Goal: Task Accomplishment & Management: Manage account settings

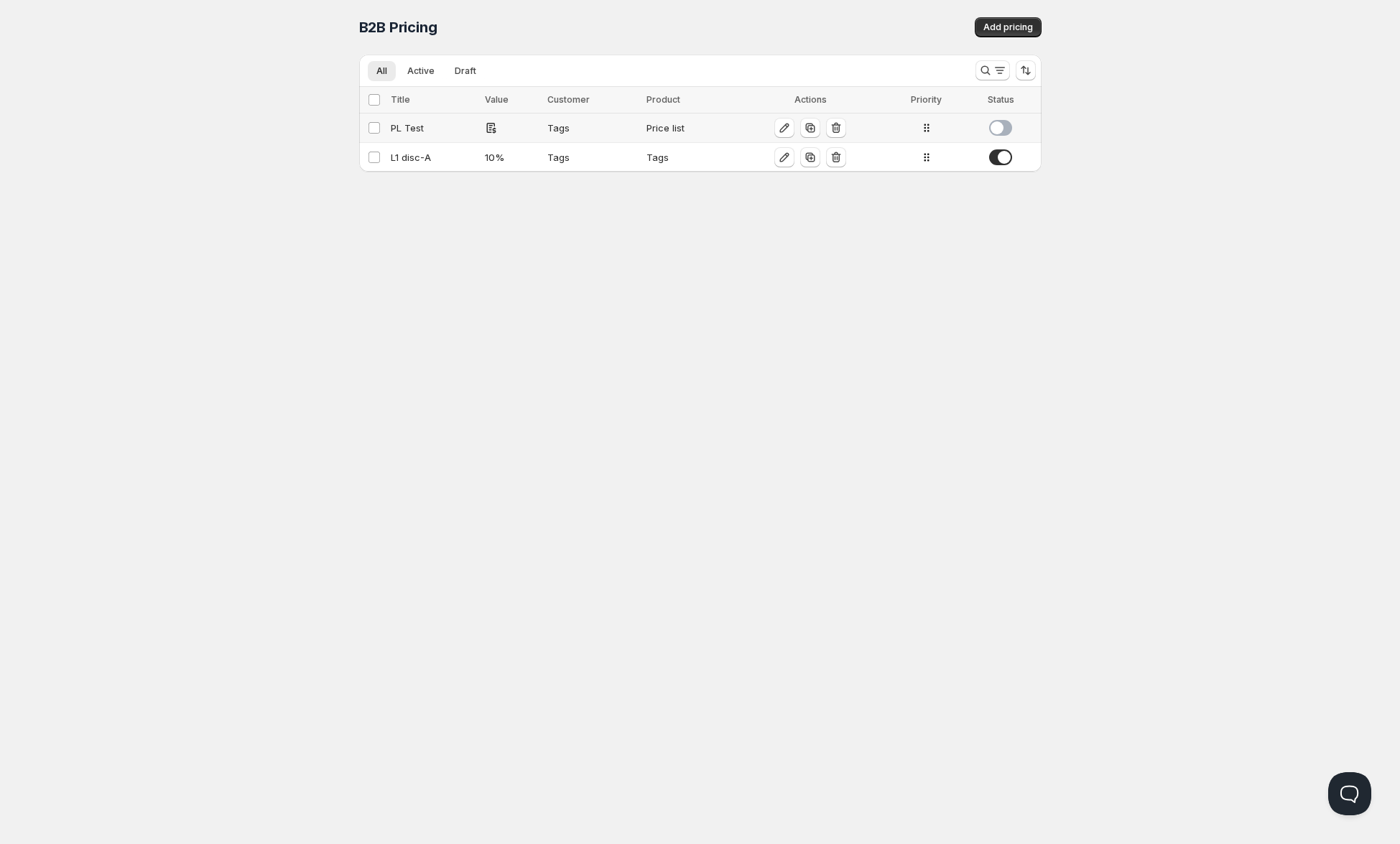
click at [408, 132] on div "PL Test" at bounding box center [434, 127] width 86 height 14
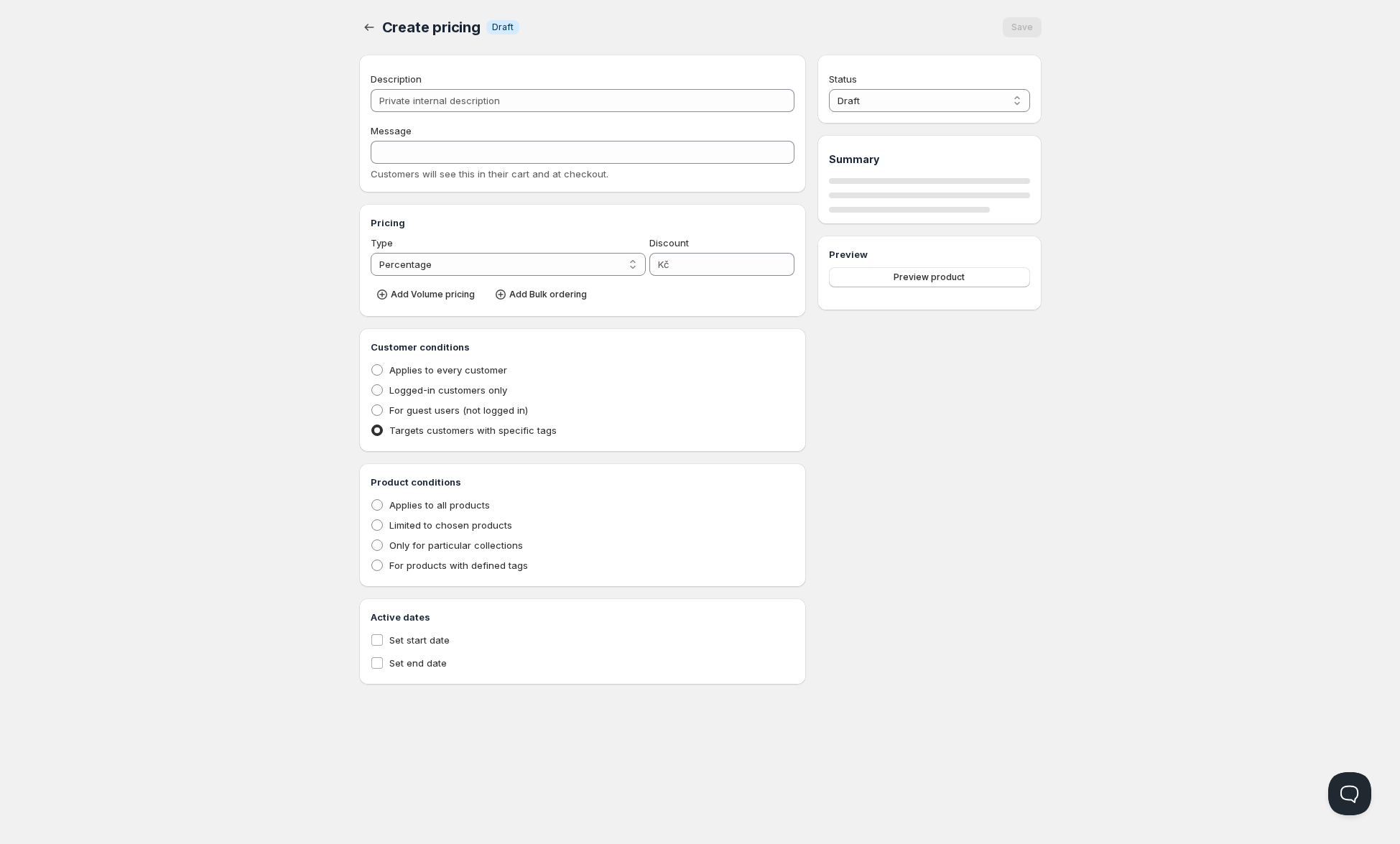
type input "PL Test"
type input "PL_TEST"
radio input "true"
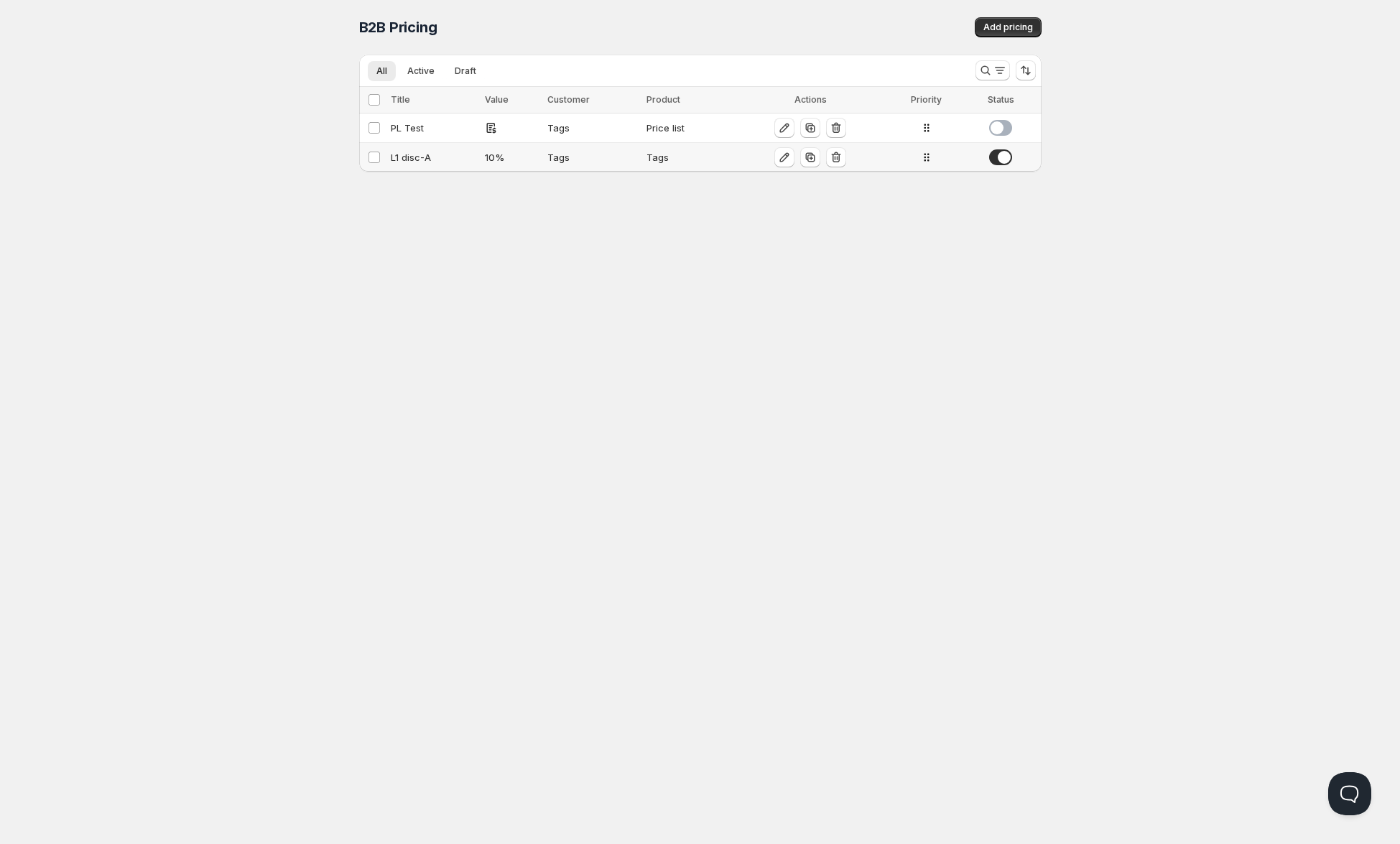
click at [404, 157] on div "L1 disc-A" at bounding box center [434, 157] width 86 height 14
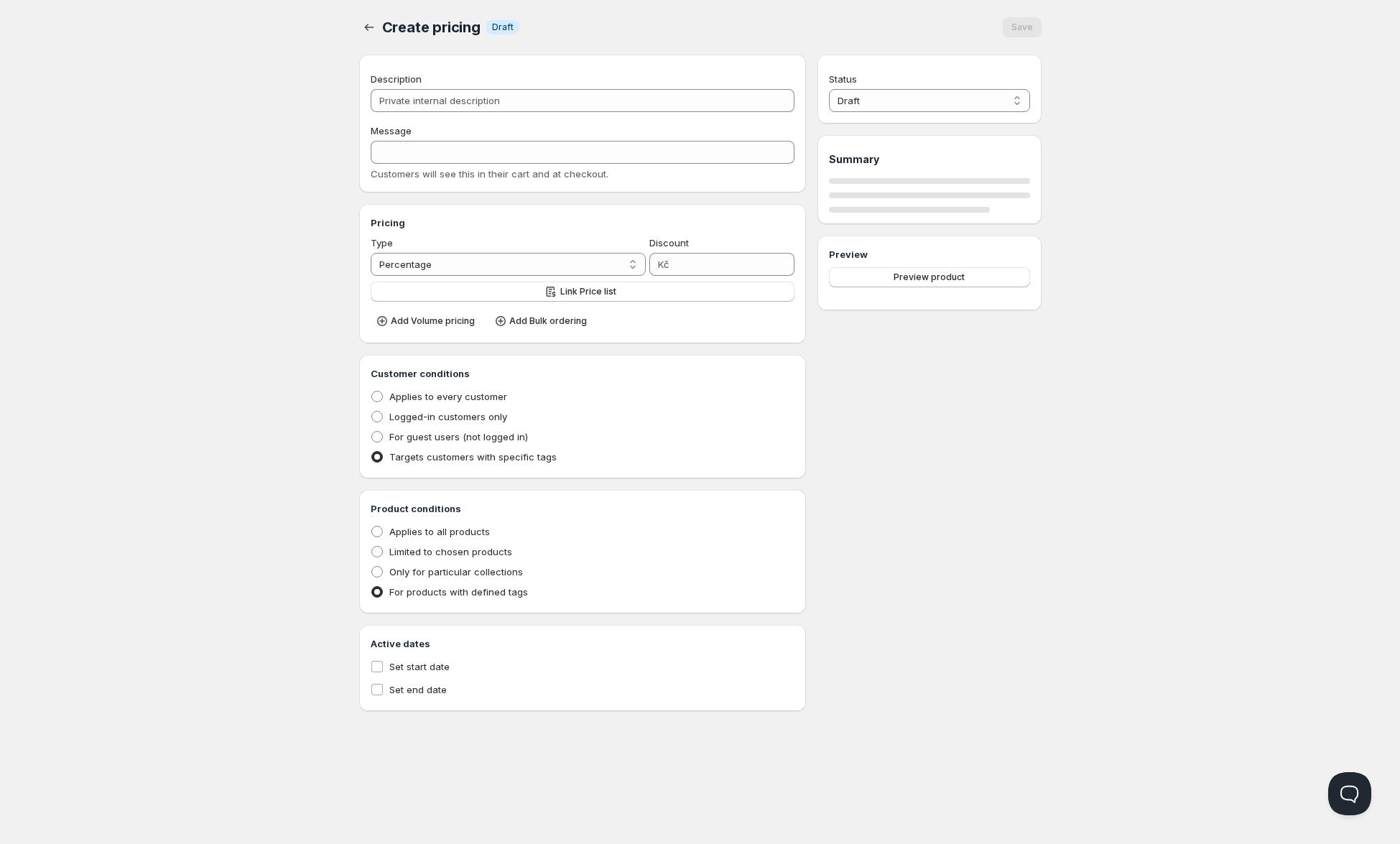
type input "L1 disc-A"
type input "L1_DISC-A"
type input "10"
radio input "true"
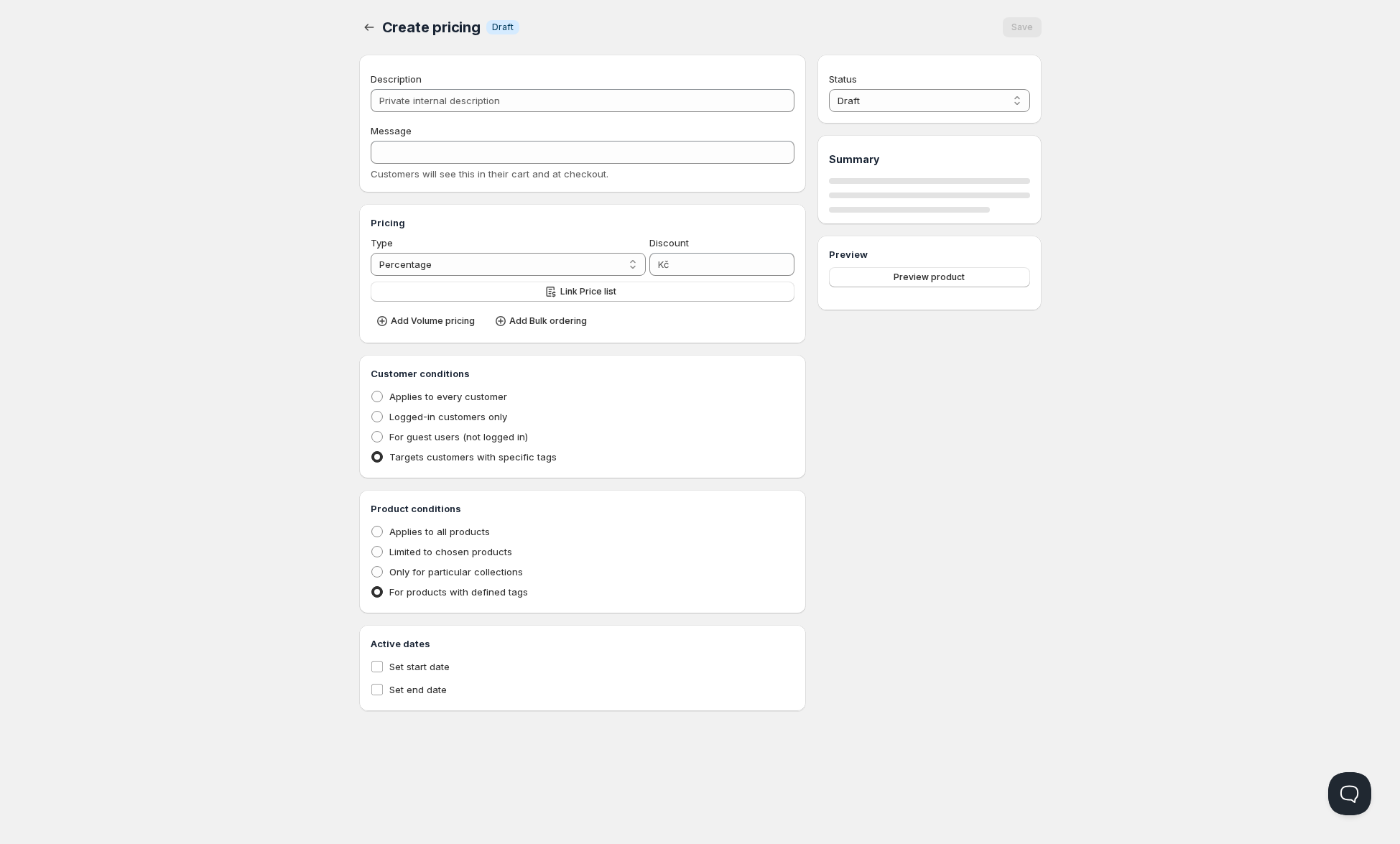
select select "1"
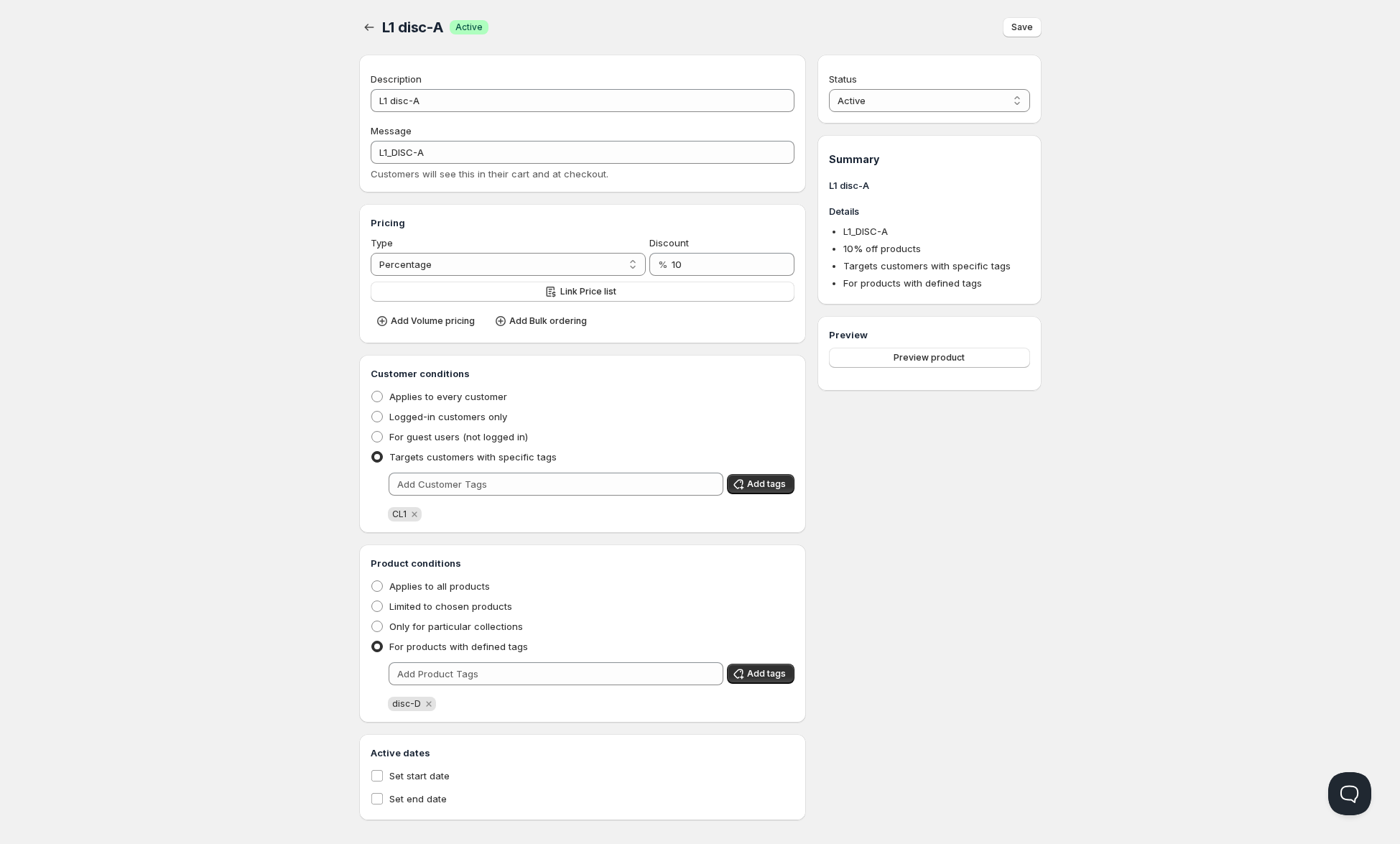
click at [543, 323] on span "Add Bulk ordering" at bounding box center [548, 321] width 78 height 12
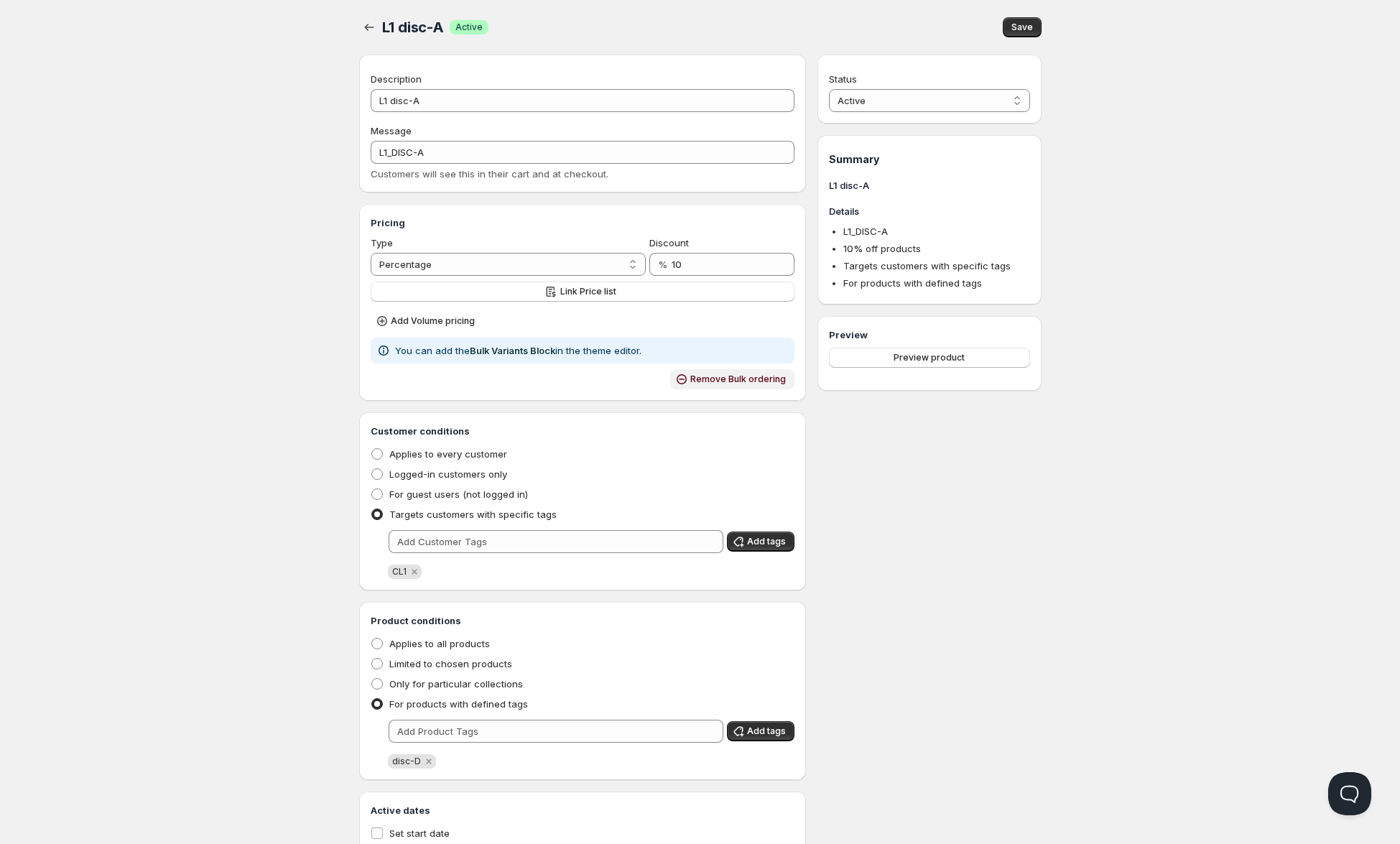
click at [709, 381] on span "Remove Bulk ordering" at bounding box center [738, 379] width 95 height 12
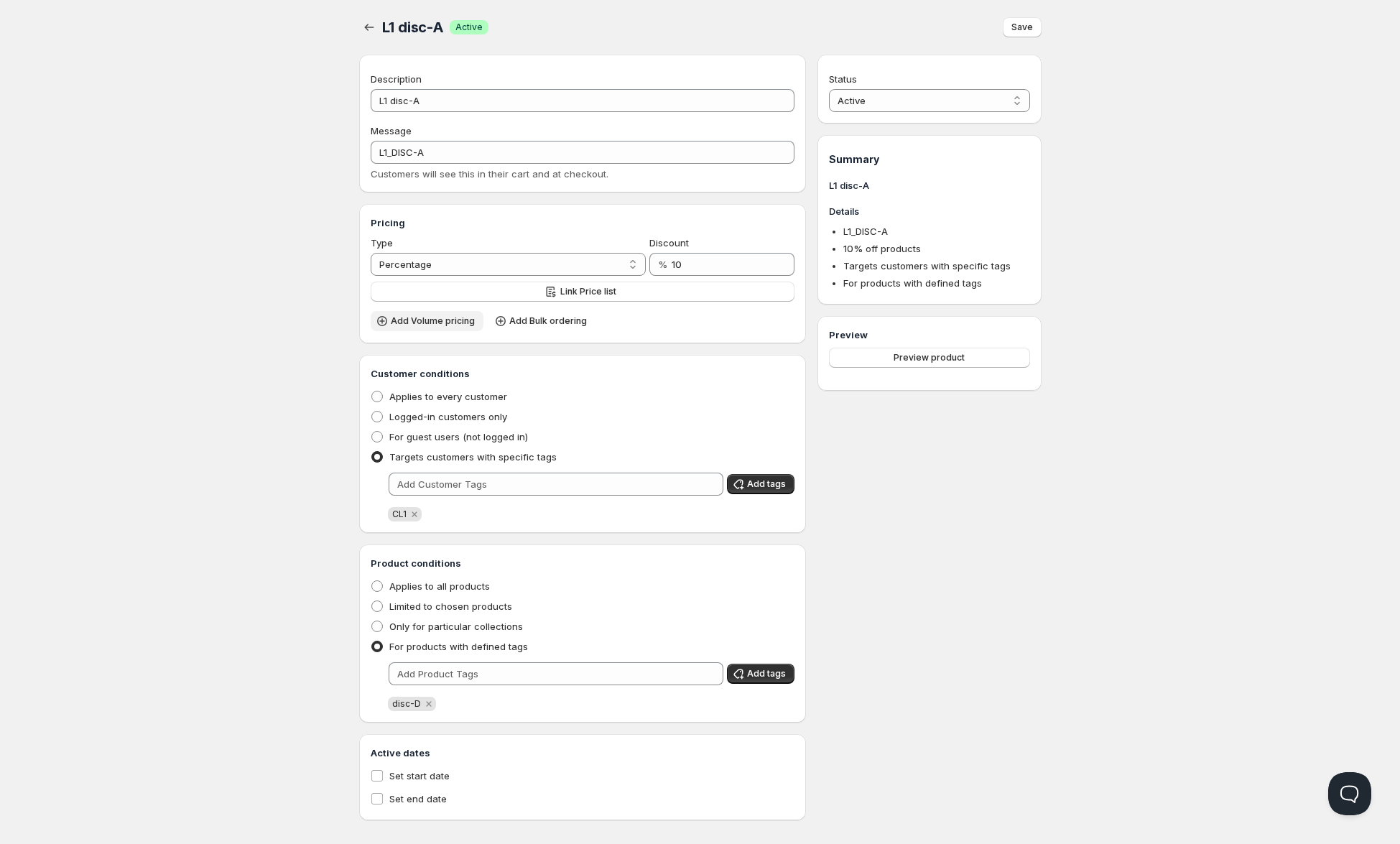
click at [440, 328] on button "Add Volume pricing" at bounding box center [427, 321] width 113 height 20
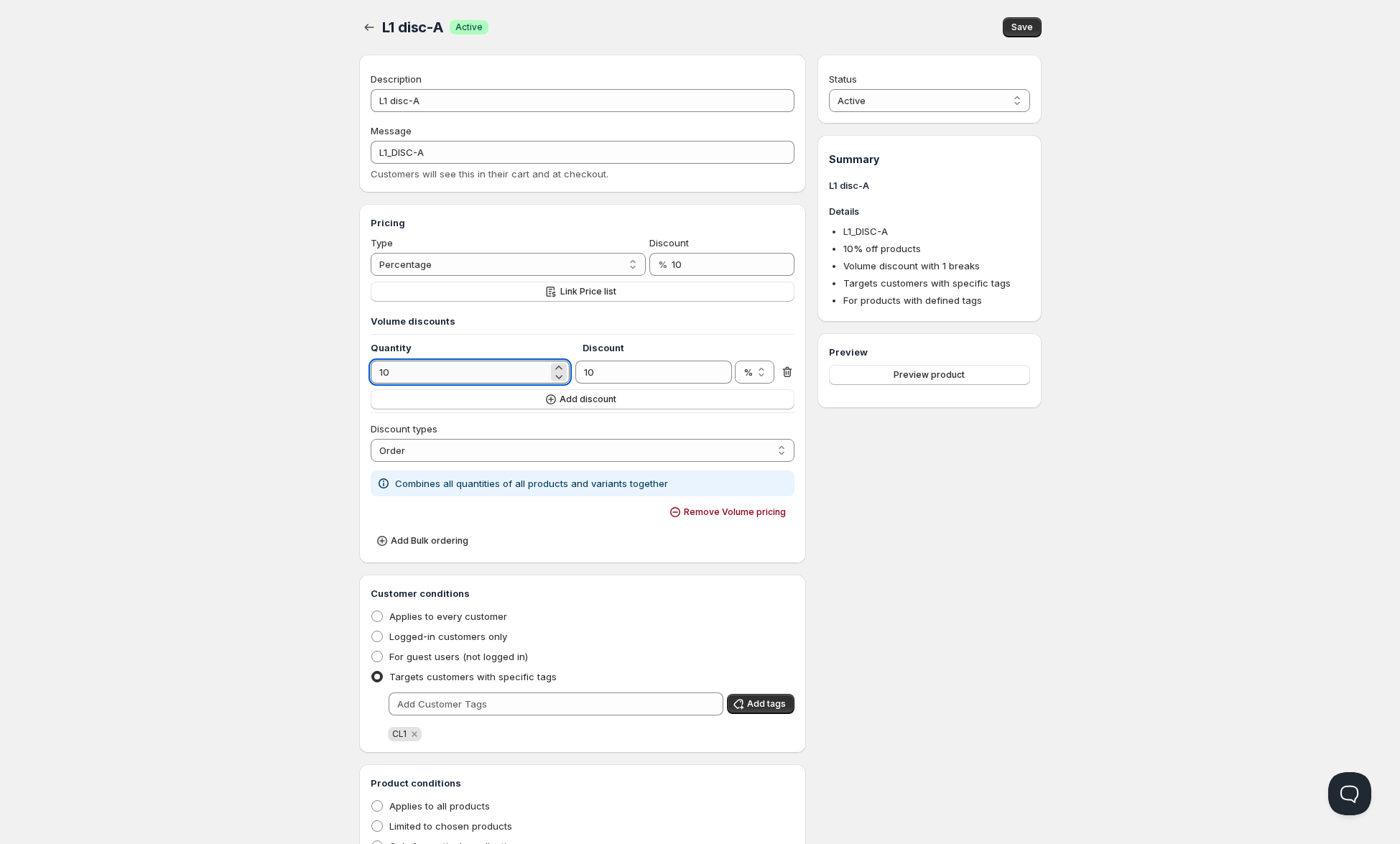
click at [428, 372] on input "10" at bounding box center [459, 372] width 177 height 23
click at [603, 374] on input "10" at bounding box center [642, 372] width 135 height 23
type input "5"
click at [554, 395] on icon "button" at bounding box center [551, 399] width 14 height 14
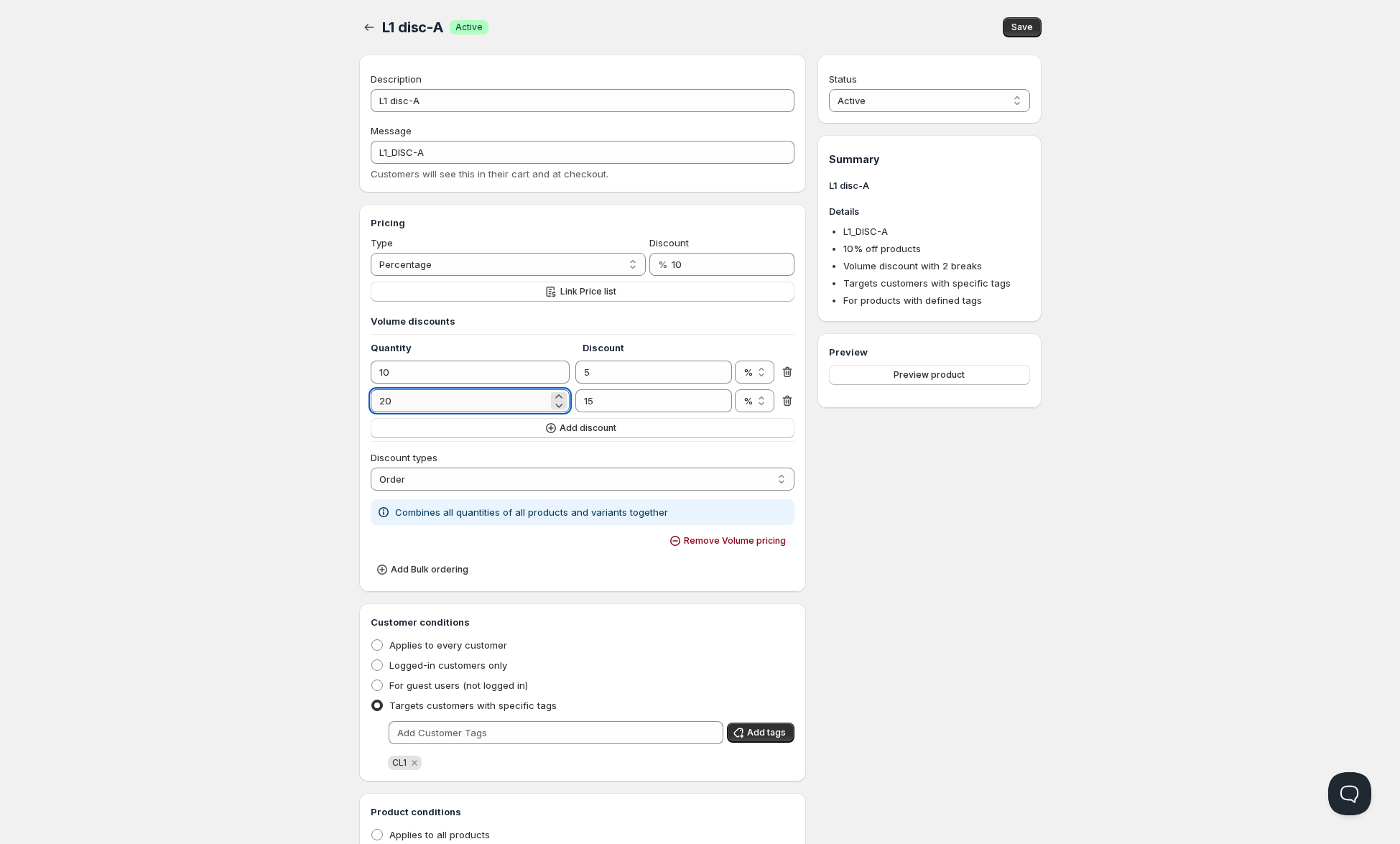
click at [470, 401] on input "20" at bounding box center [459, 401] width 177 height 23
click at [599, 424] on span "Add discount" at bounding box center [588, 428] width 57 height 12
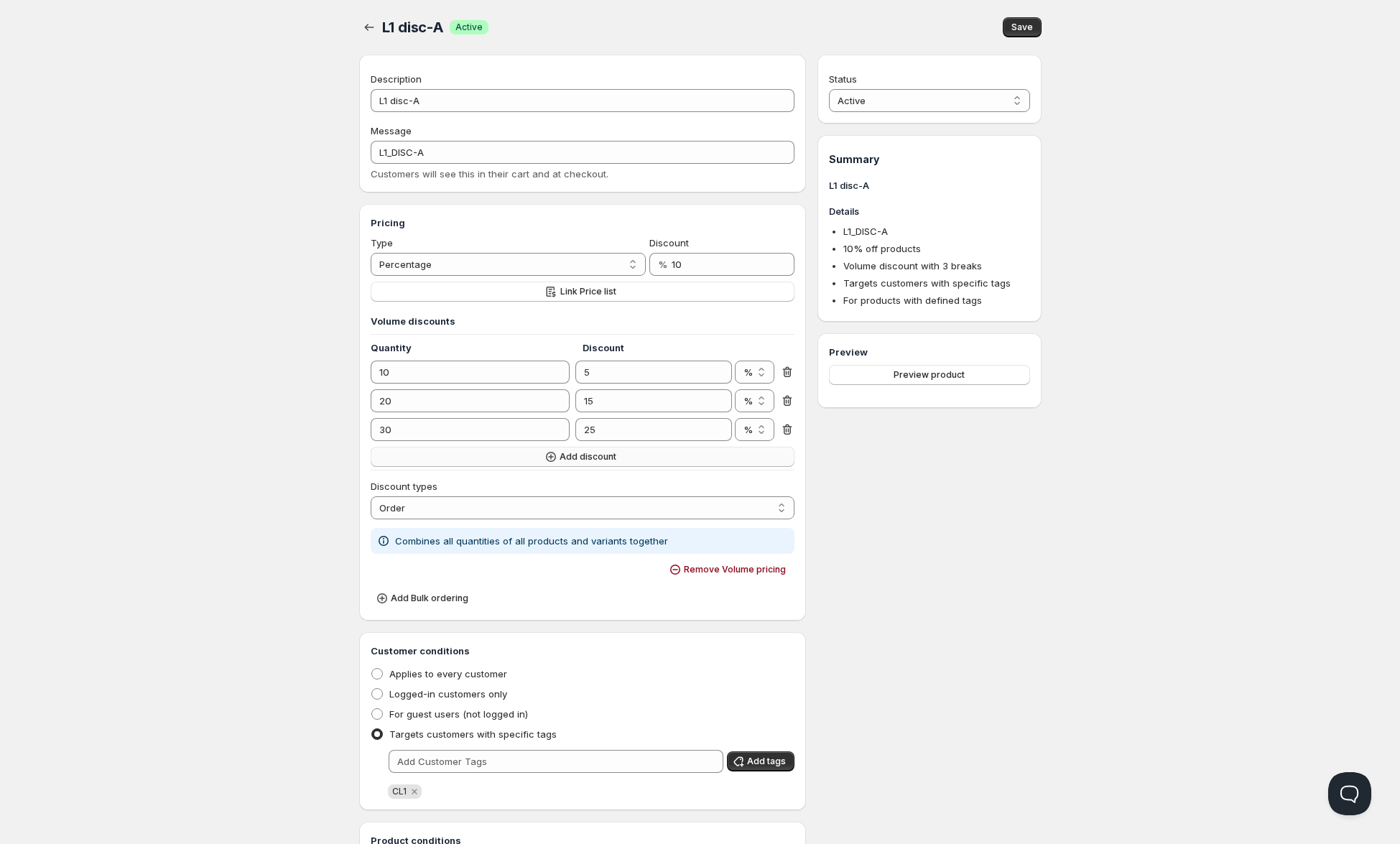
click at [616, 455] on button "Add discount" at bounding box center [582, 456] width 424 height 20
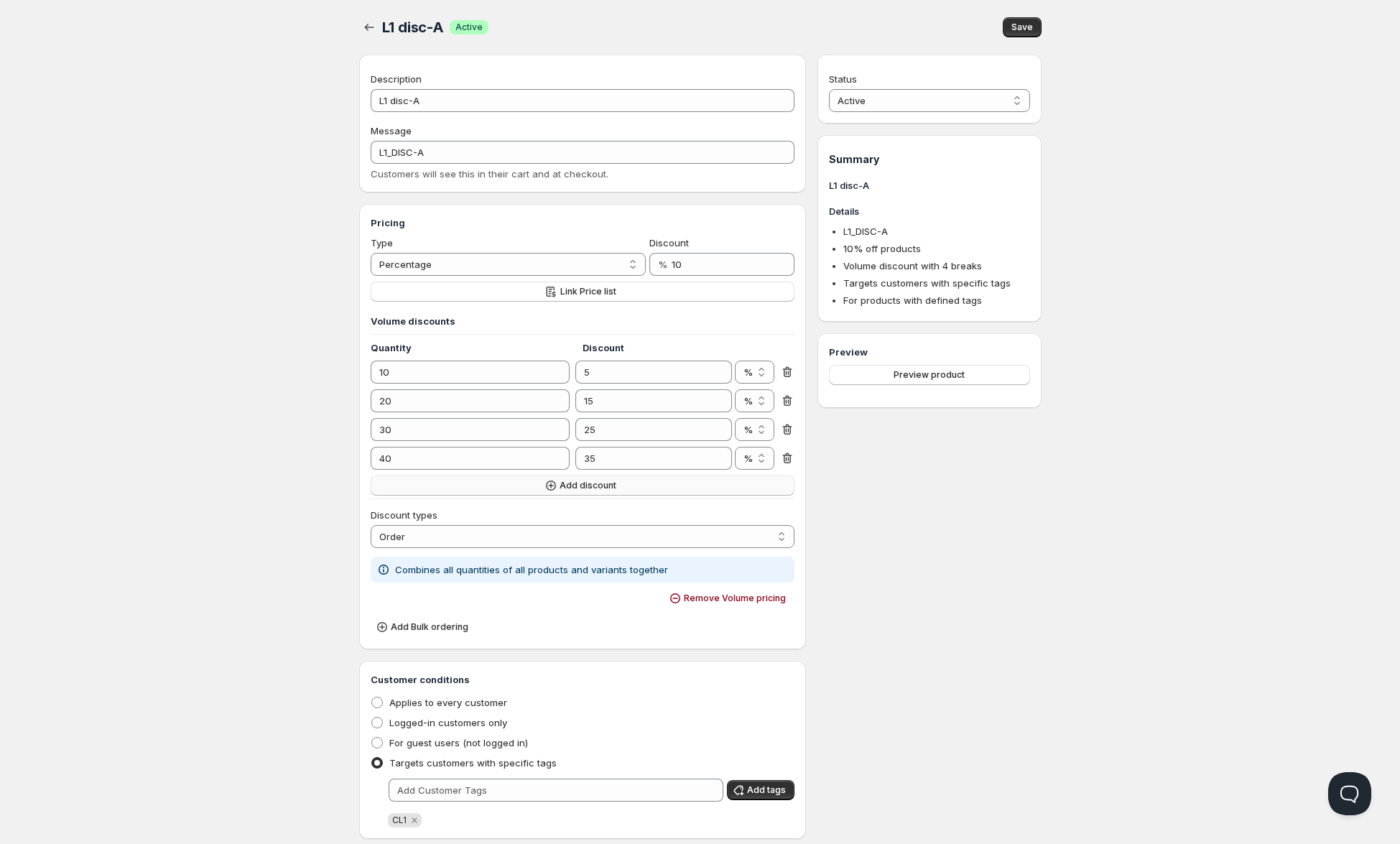
click at [608, 486] on span "Add discount" at bounding box center [588, 486] width 57 height 12
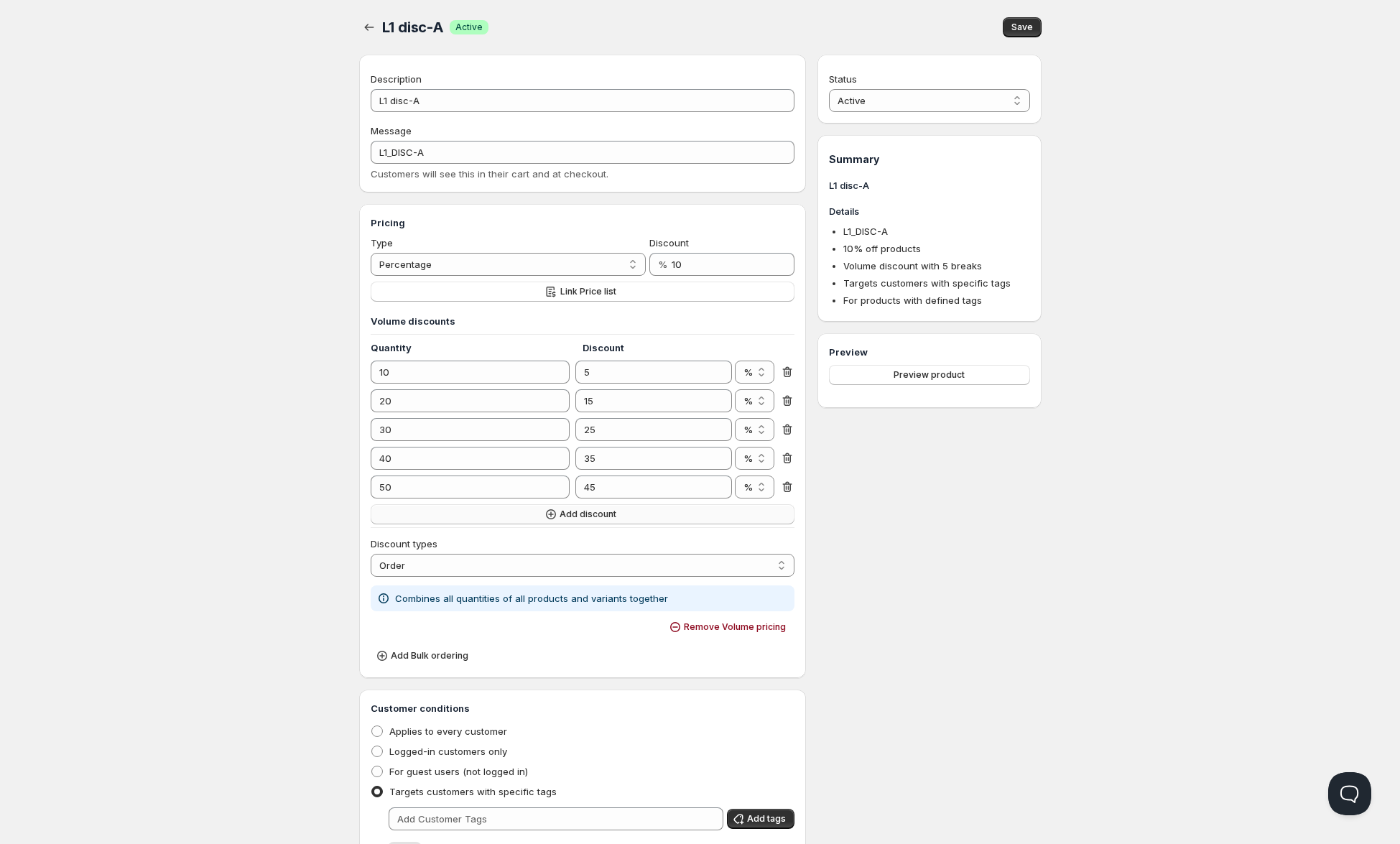
click at [602, 505] on button "Add discount" at bounding box center [582, 514] width 424 height 20
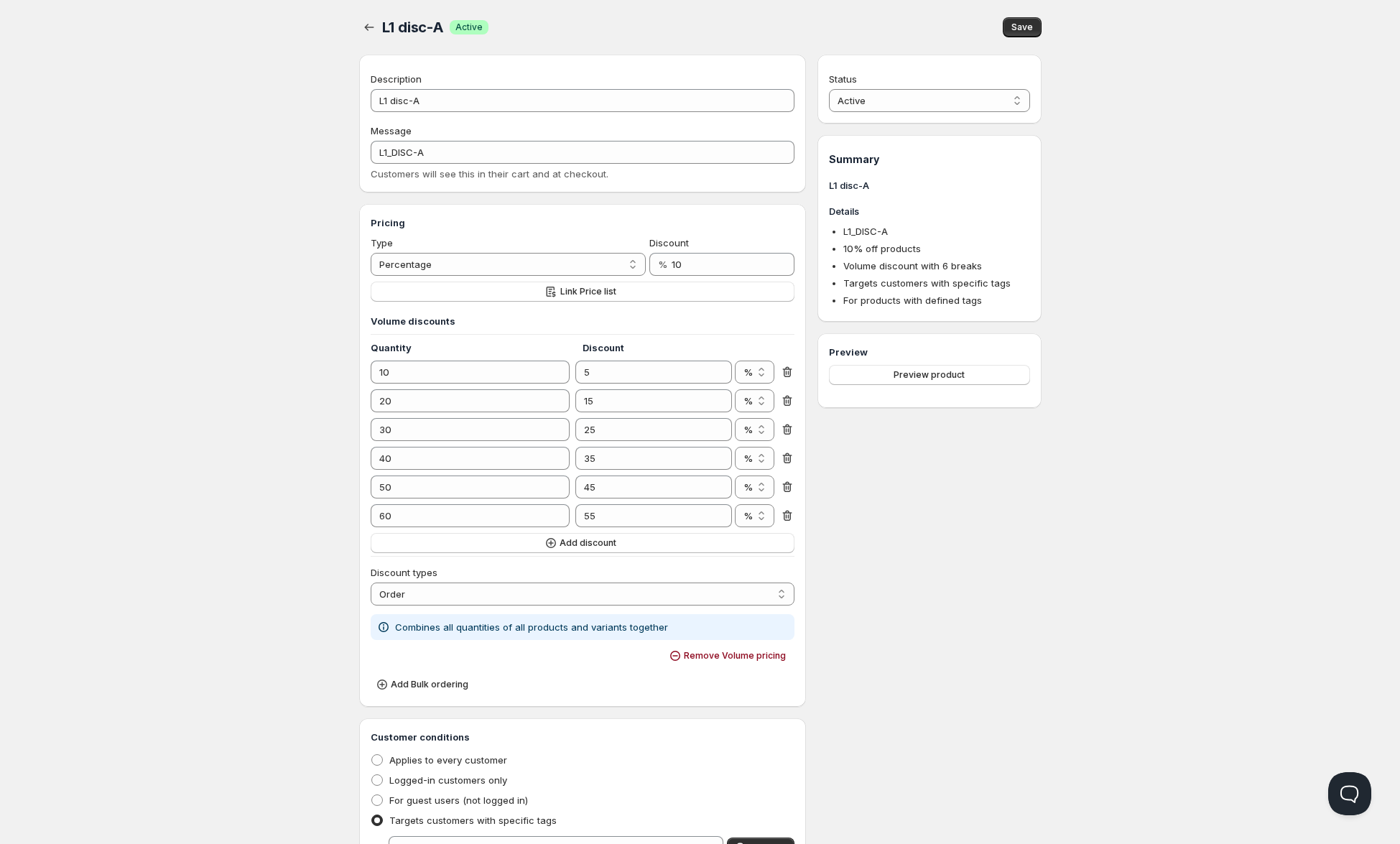
click at [241, 591] on div "Home Pricing Price lists Forms Submissions Settings Features Plans L1 disc-A. T…" at bounding box center [700, 610] width 1400 height 1219
select select "2"
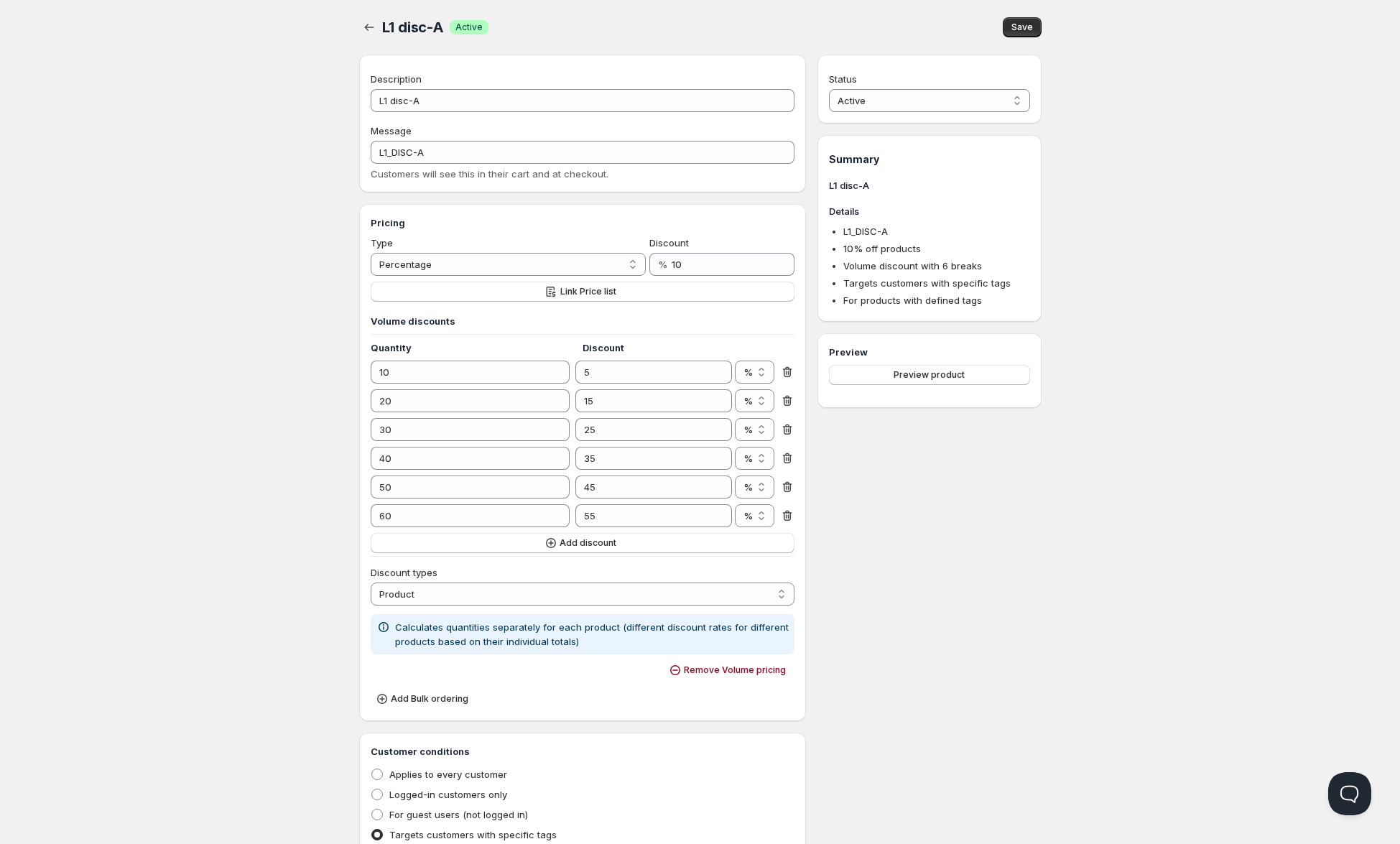
click at [313, 589] on div "Home Pricing Price lists Forms Submissions Settings Features Plans L1 disc-A. T…" at bounding box center [700, 616] width 1400 height 1233
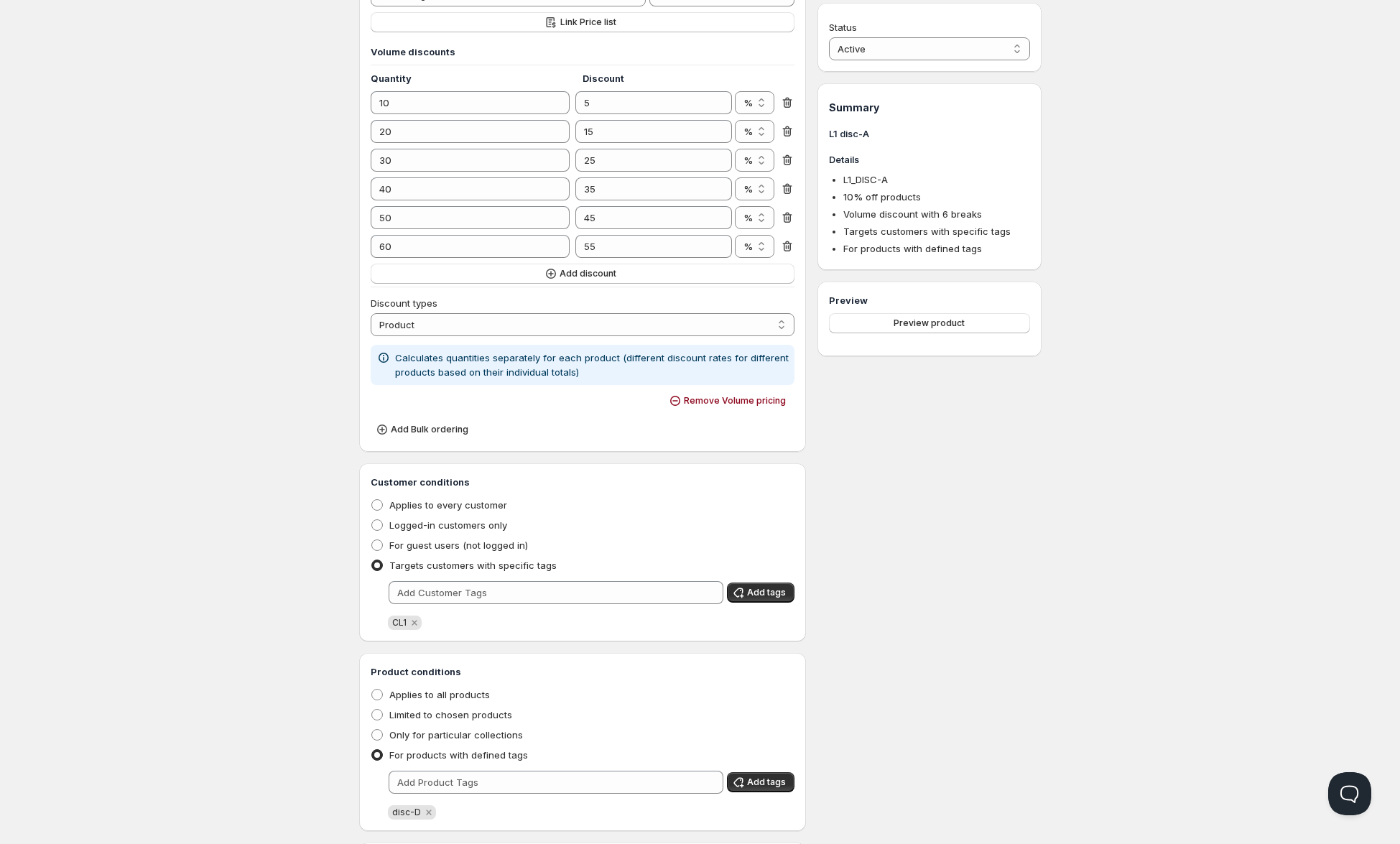
scroll to position [268, 0]
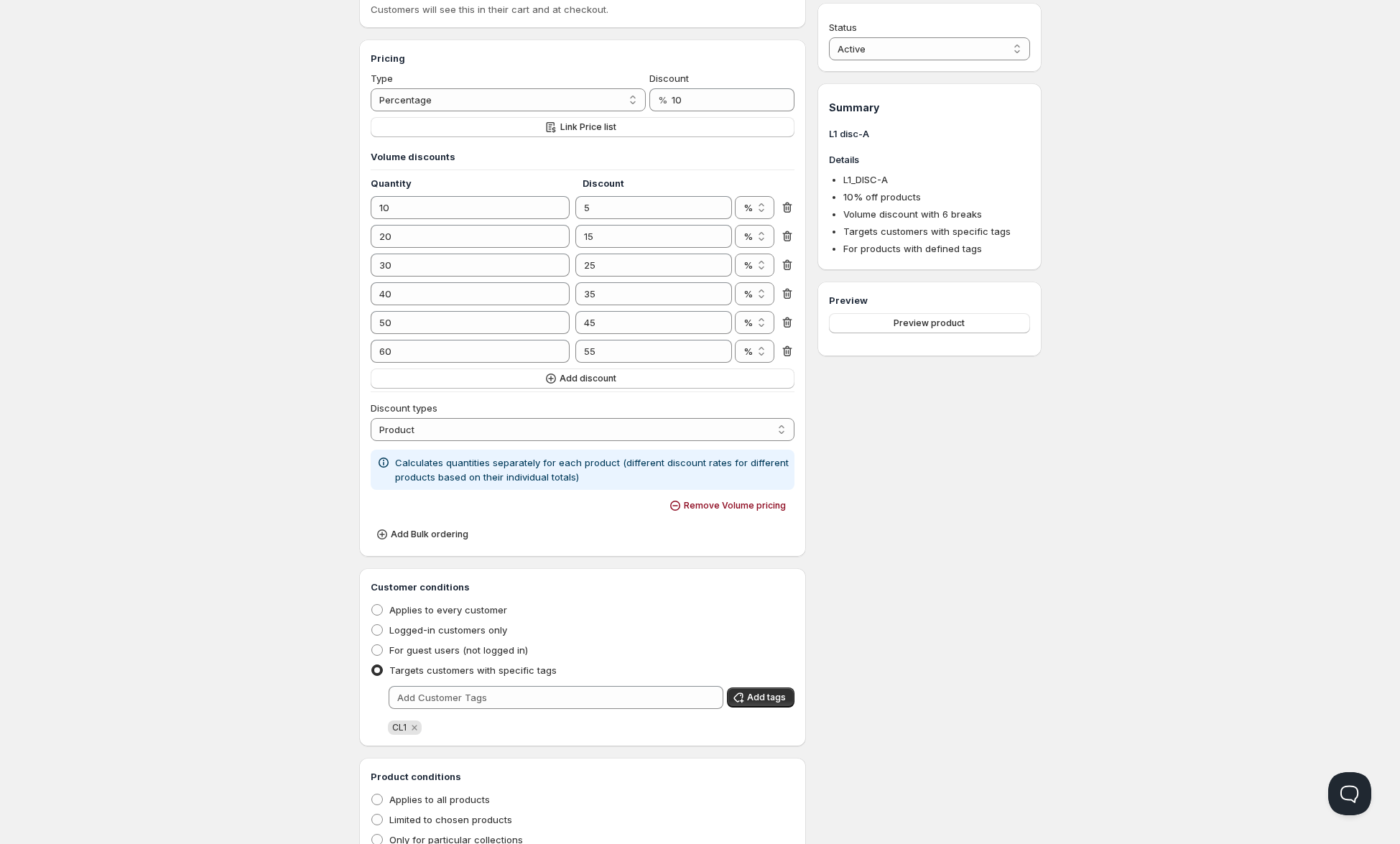
click at [1144, 75] on div "Home Pricing Price lists Forms Submissions Settings Features Plans L1 disc-A. T…" at bounding box center [700, 401] width 1400 height 1338
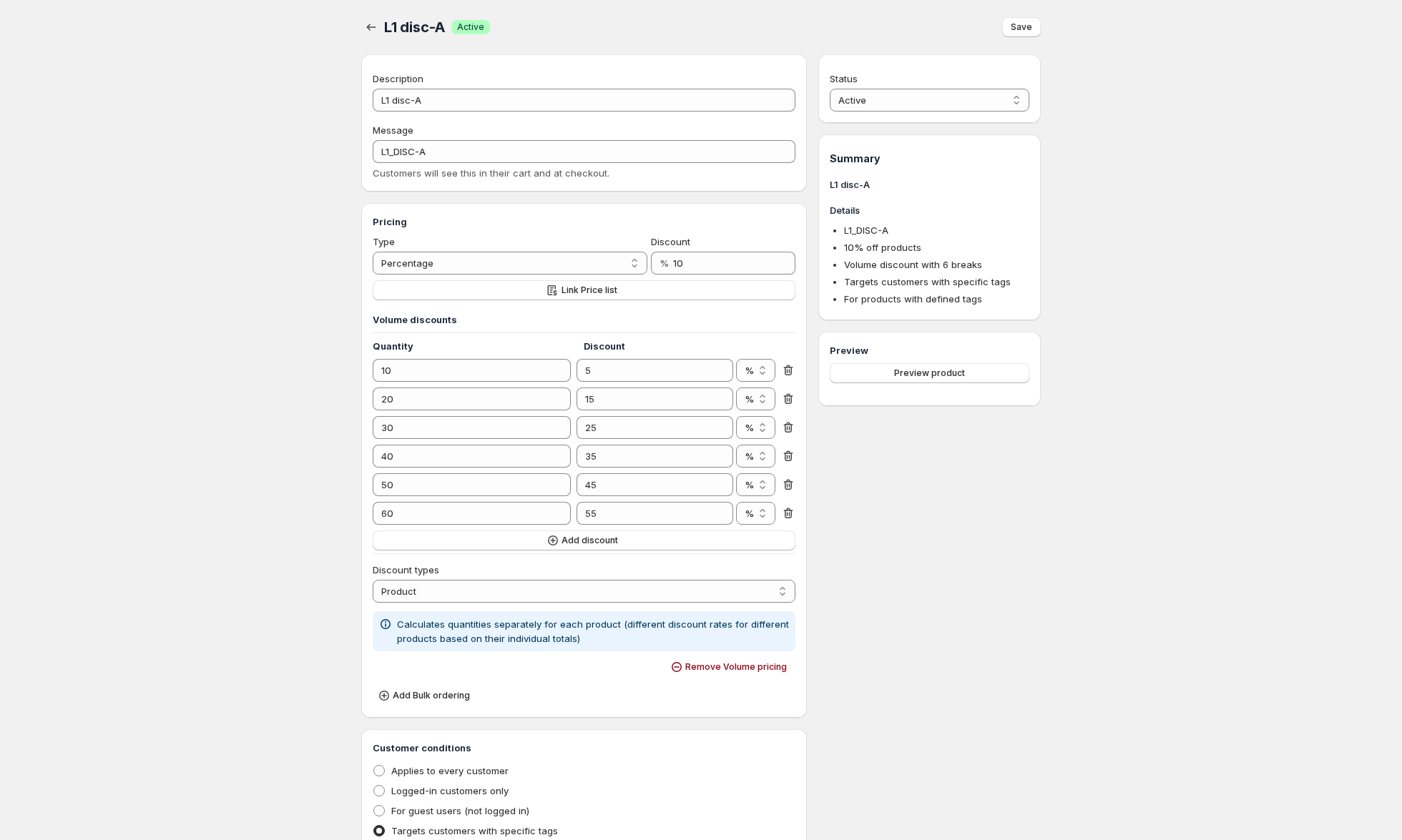
select select "2"
click at [224, 232] on div "Home Pricing Price lists Forms Submissions Settings Features Plans L1 disc-A. T…" at bounding box center [697, 613] width 1394 height 1228
click at [1019, 26] on span "Save" at bounding box center [1017, 27] width 21 height 12
click at [247, 233] on div "Home Pricing Price lists Forms Submissions Settings Features Plans L1 disc-A. T…" at bounding box center [697, 613] width 1394 height 1228
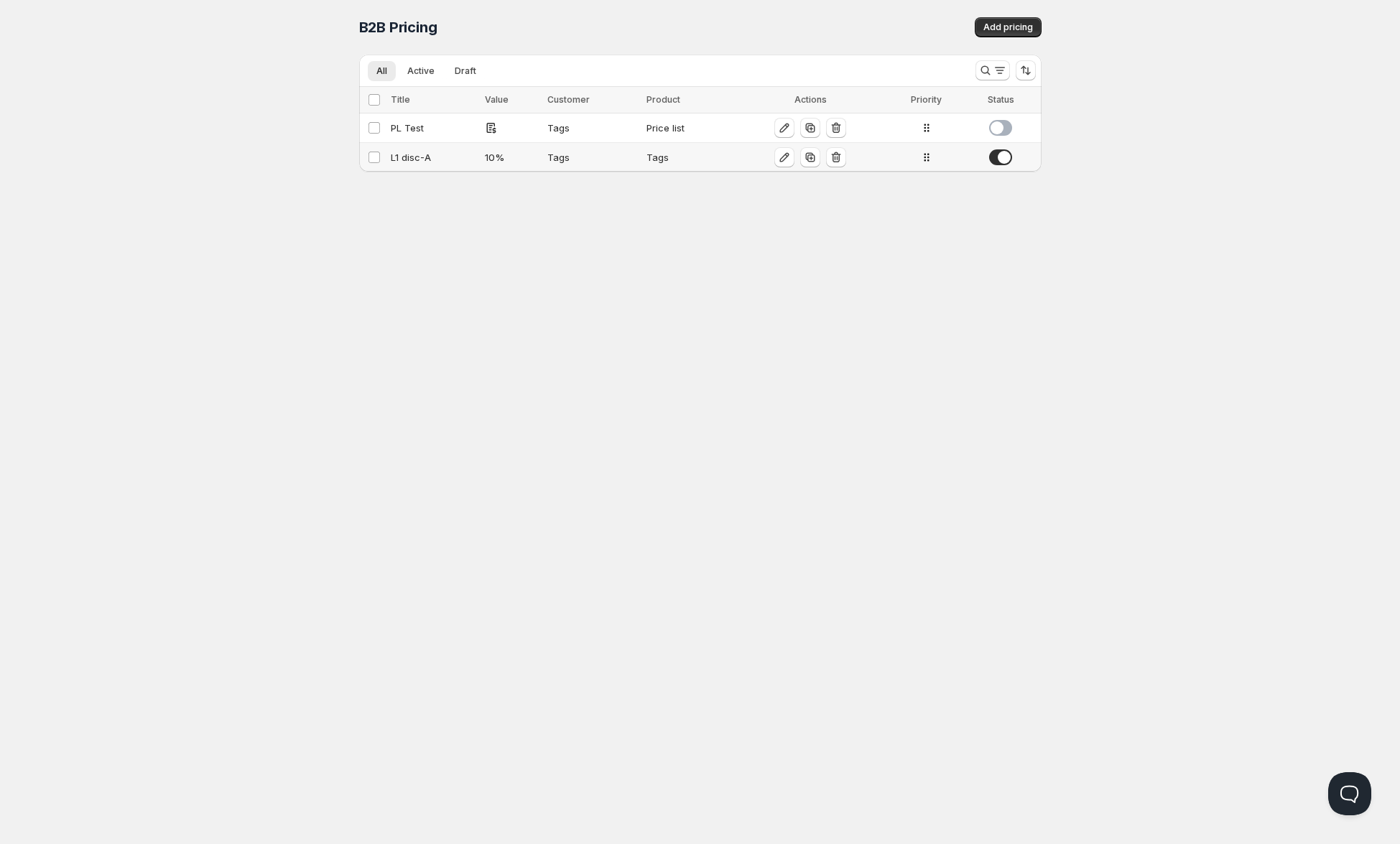
click at [435, 159] on div "L1 disc-A" at bounding box center [434, 157] width 86 height 14
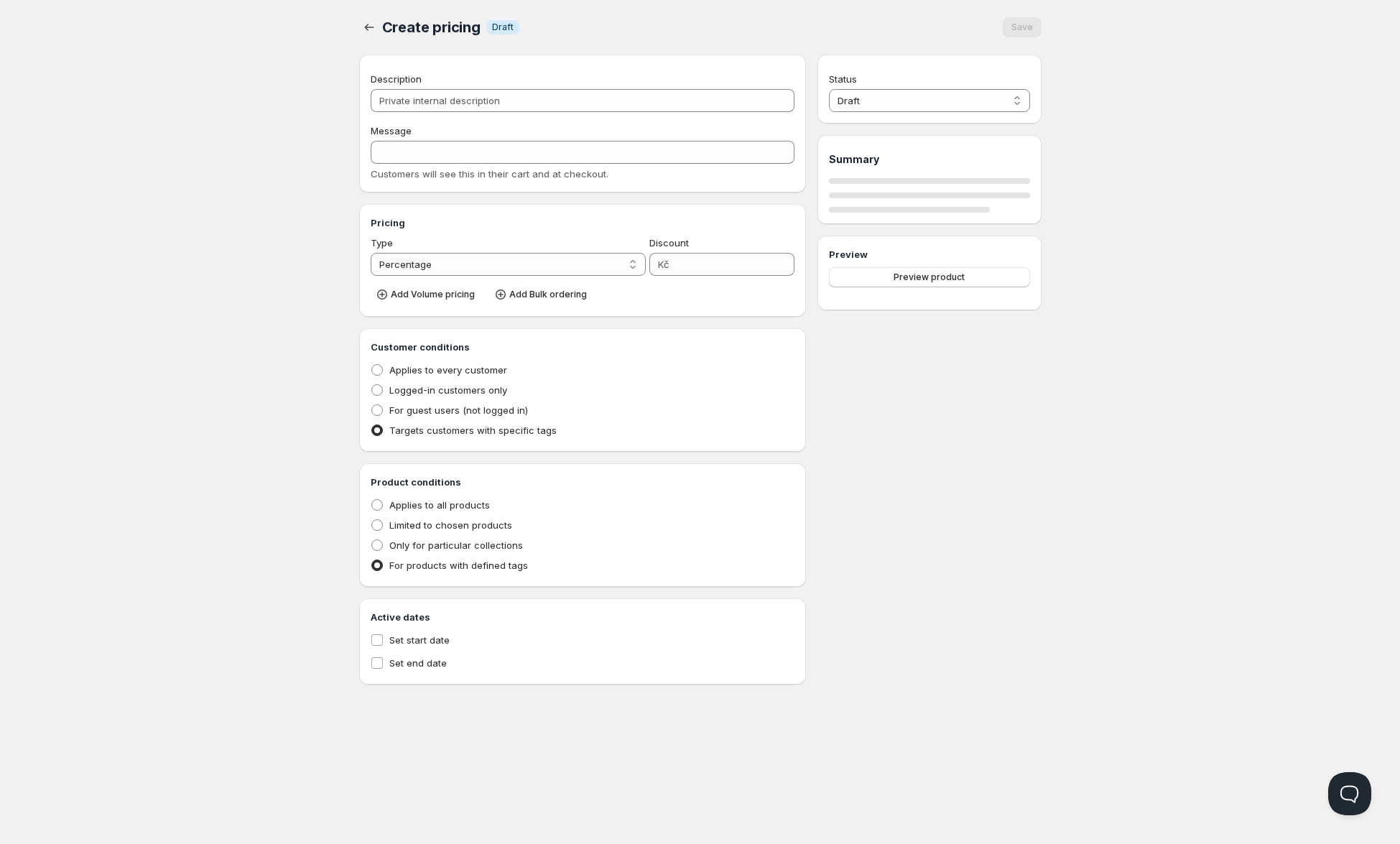
type input "L1 disc-A"
type input "L1_DISC-A"
type input "10"
radio input "true"
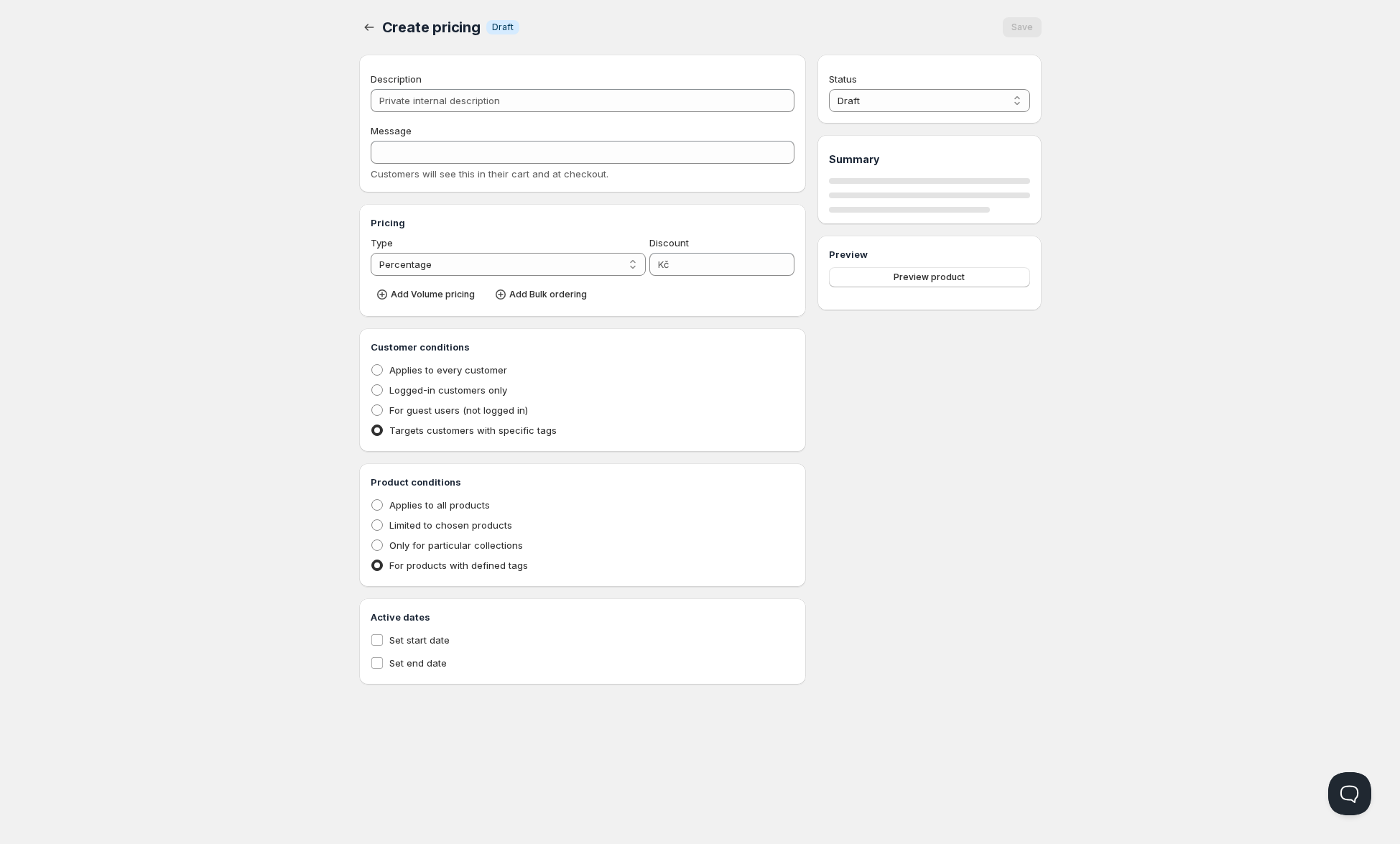
select select "1"
select select "2"
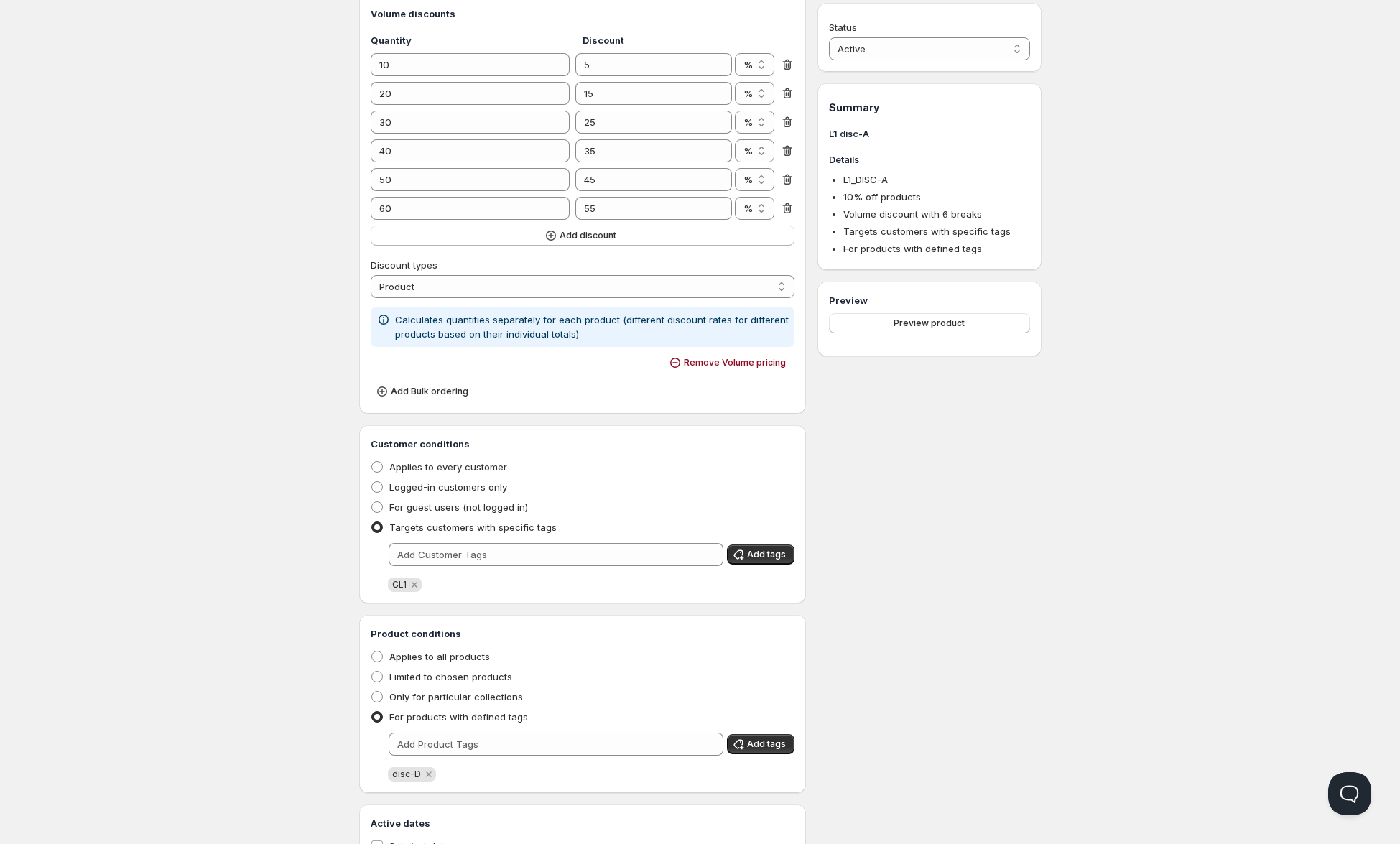
scroll to position [494, 0]
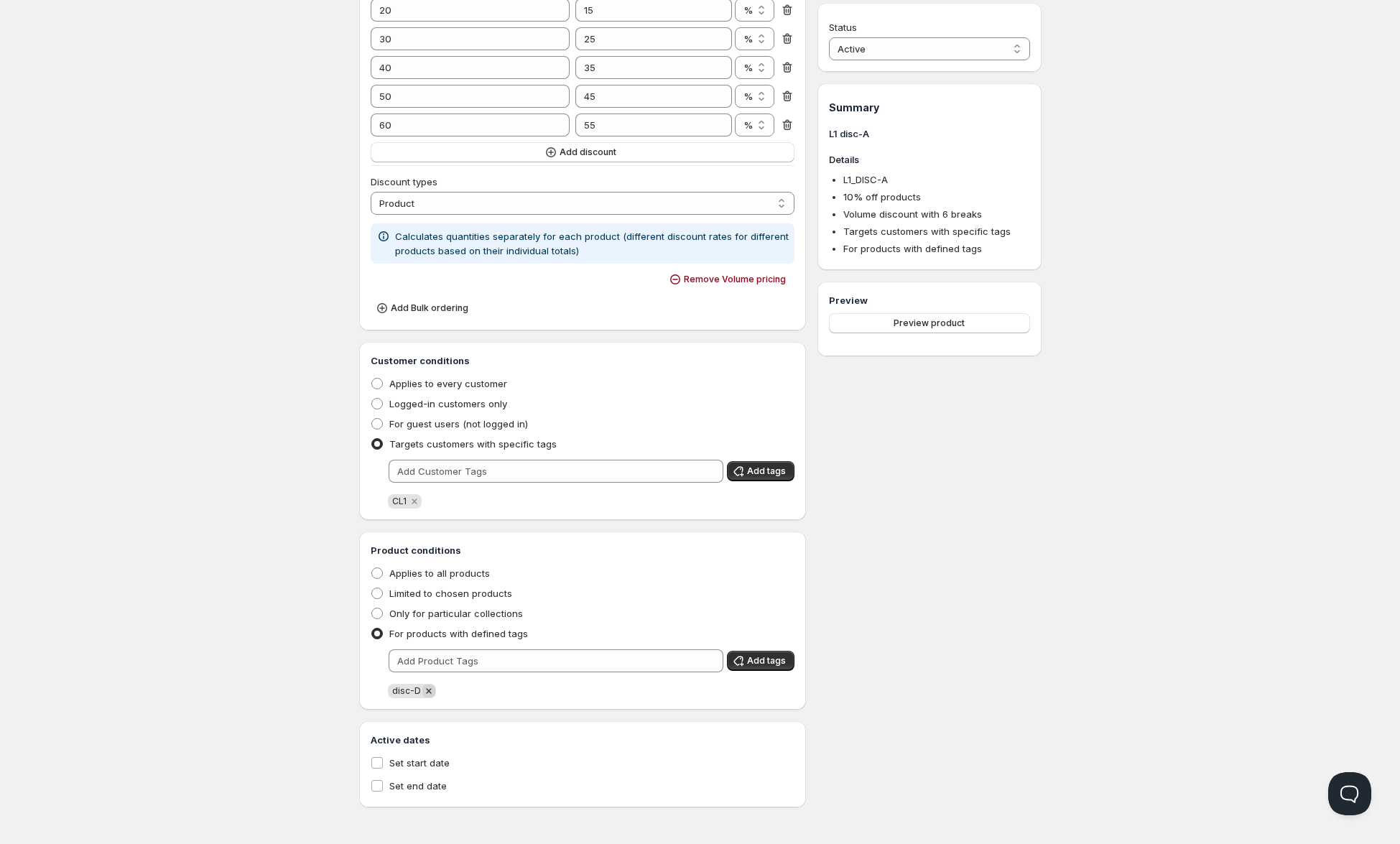
click at [424, 692] on icon "Remove disc-D" at bounding box center [428, 690] width 13 height 13
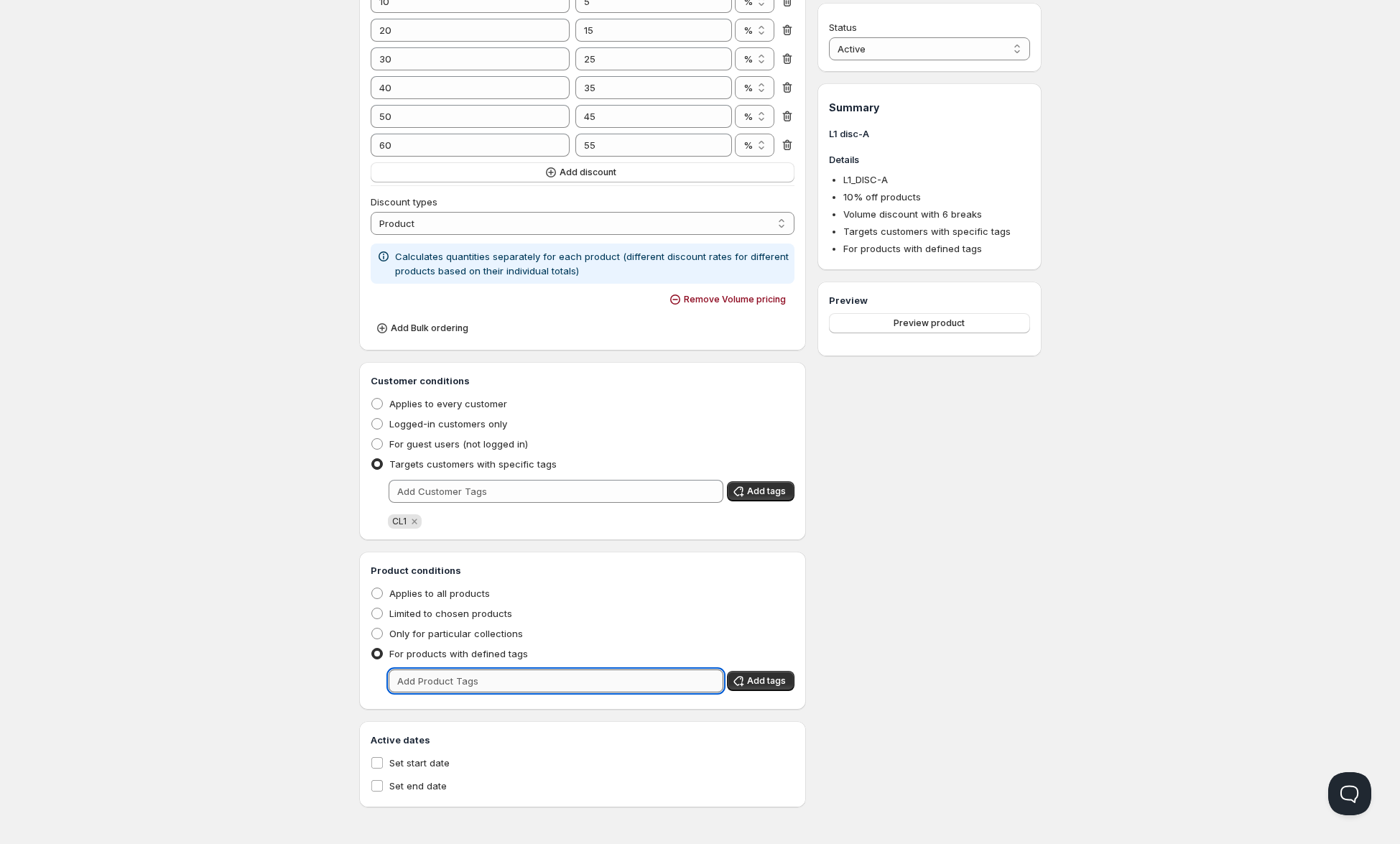
click at [424, 685] on input "text" at bounding box center [557, 681] width 336 height 23
type input "Disc"
type input "disc-A"
click at [882, 636] on div "Status Active Draft Active Summary L1 disc-A Details L1_DISC-A 10 % off product…" at bounding box center [929, 245] width 223 height 1123
click at [461, 681] on input "disc-A" at bounding box center [543, 681] width 310 height 23
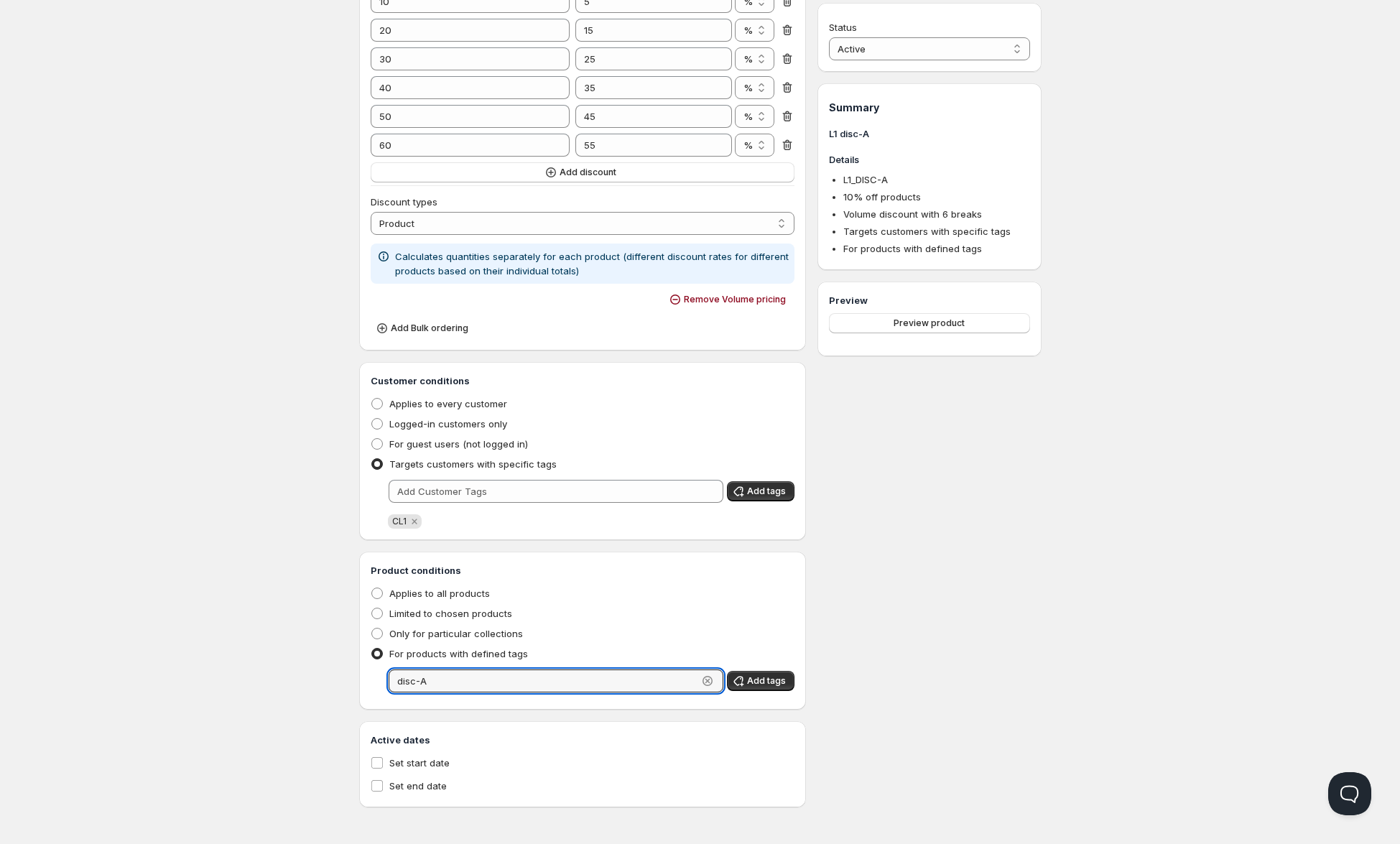
click at [461, 681] on input "disc-A" at bounding box center [543, 681] width 310 height 23
type input "disc-A"
click at [772, 687] on button "Add tags" at bounding box center [760, 681] width 67 height 20
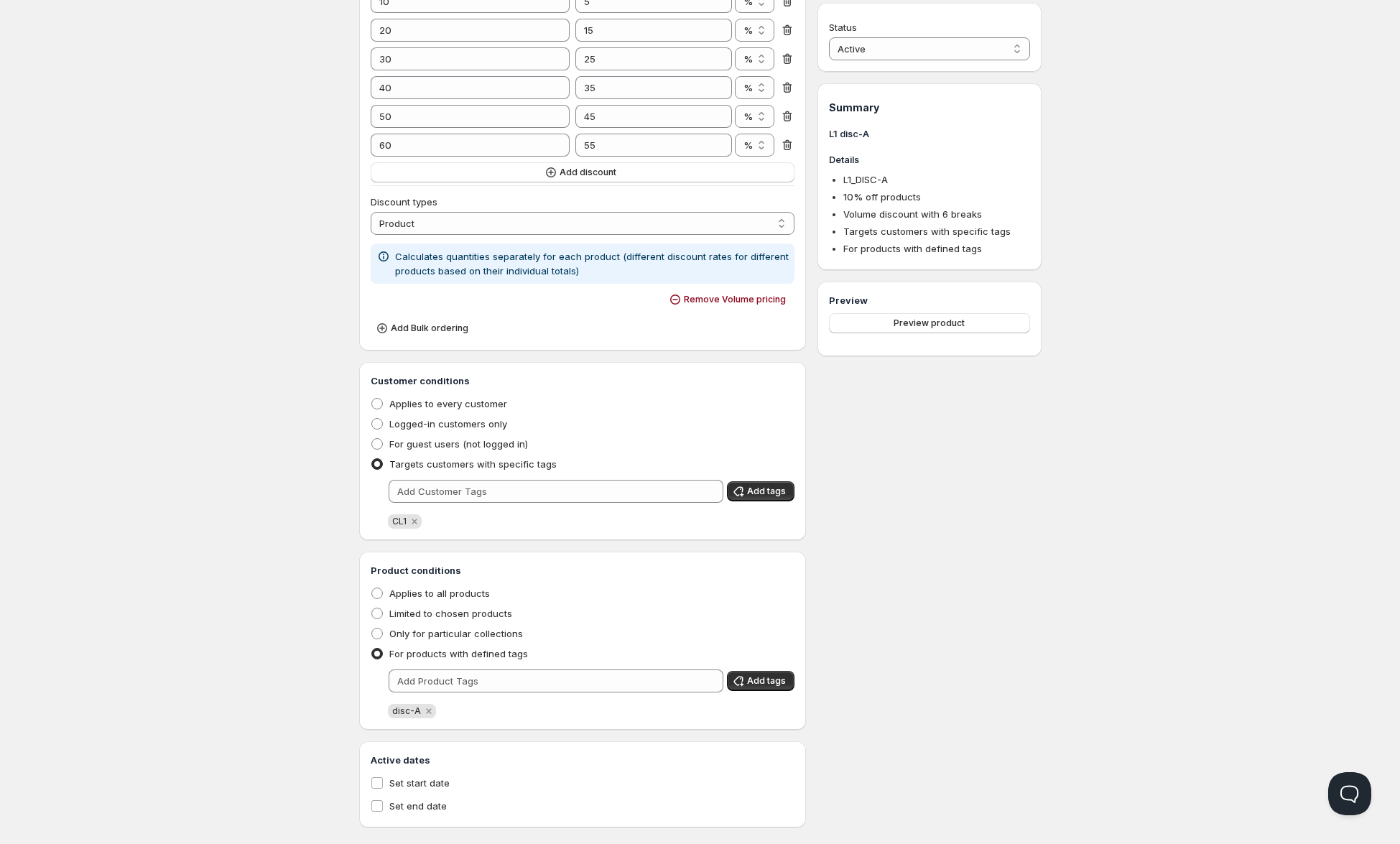
click at [407, 712] on span "disc-A" at bounding box center [407, 710] width 29 height 11
click at [1248, 480] on div "Home Pricing Price lists Forms Submissions Settings Features Plans L1 disc-A. T…" at bounding box center [700, 194] width 1400 height 1338
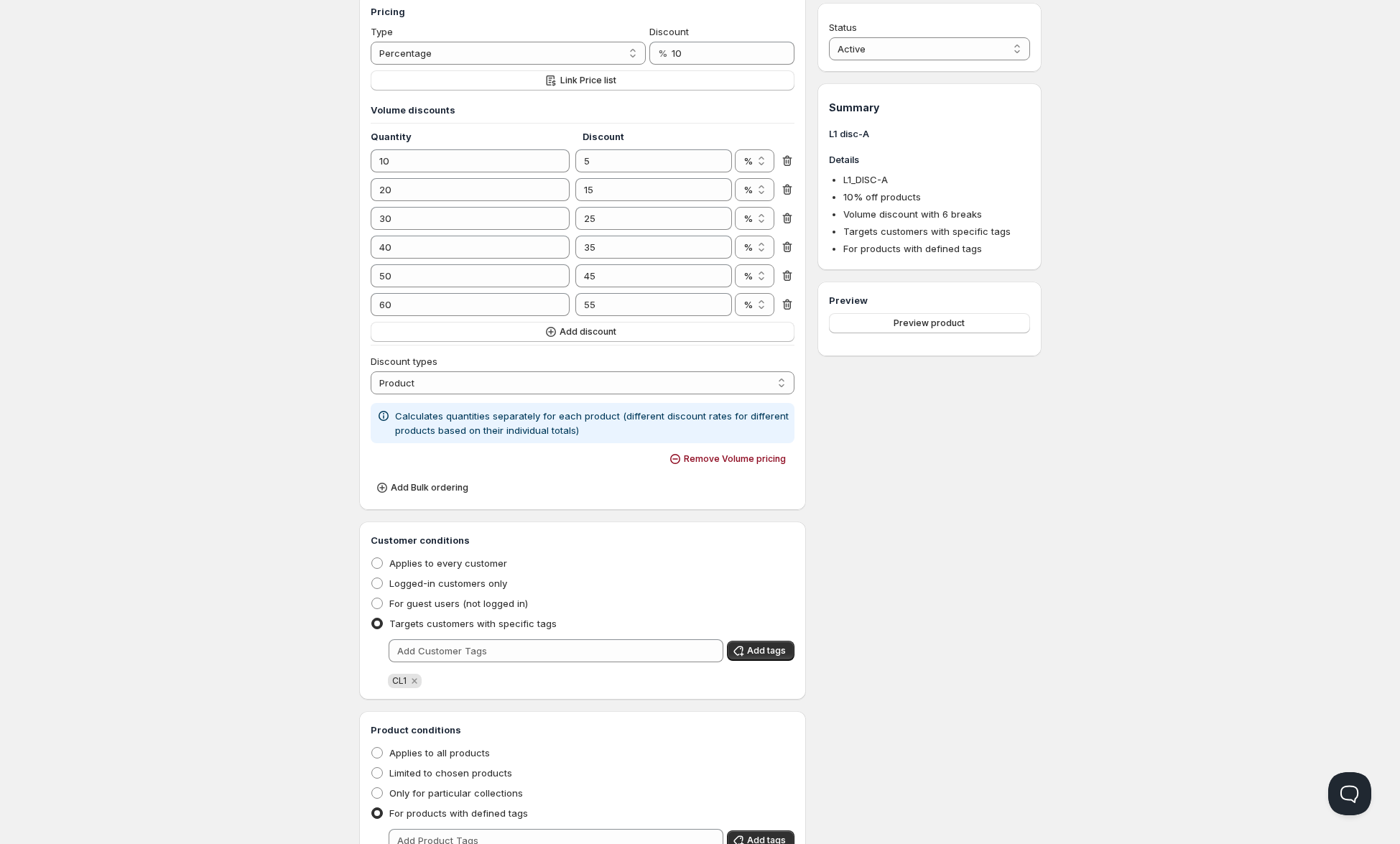
scroll to position [317, 0]
click at [897, 246] on span "For products with defined tags" at bounding box center [913, 248] width 139 height 12
click at [900, 245] on span "For products with defined tags" at bounding box center [913, 248] width 139 height 12
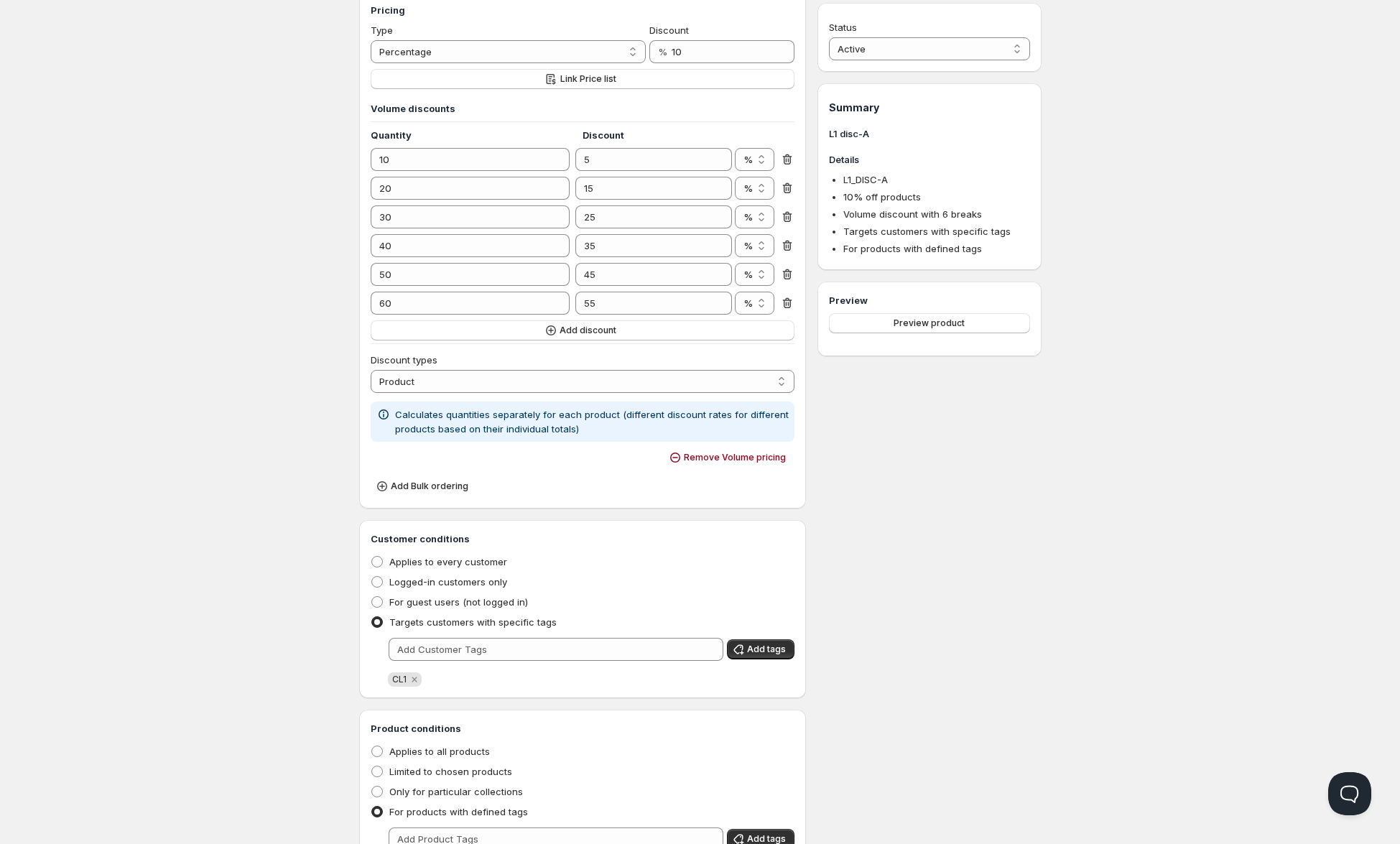
click at [903, 238] on li "Targets customers with specific tags" at bounding box center [937, 231] width 186 height 14
click at [980, 214] on li "Volume discount with 6 breaks" at bounding box center [937, 214] width 186 height 14
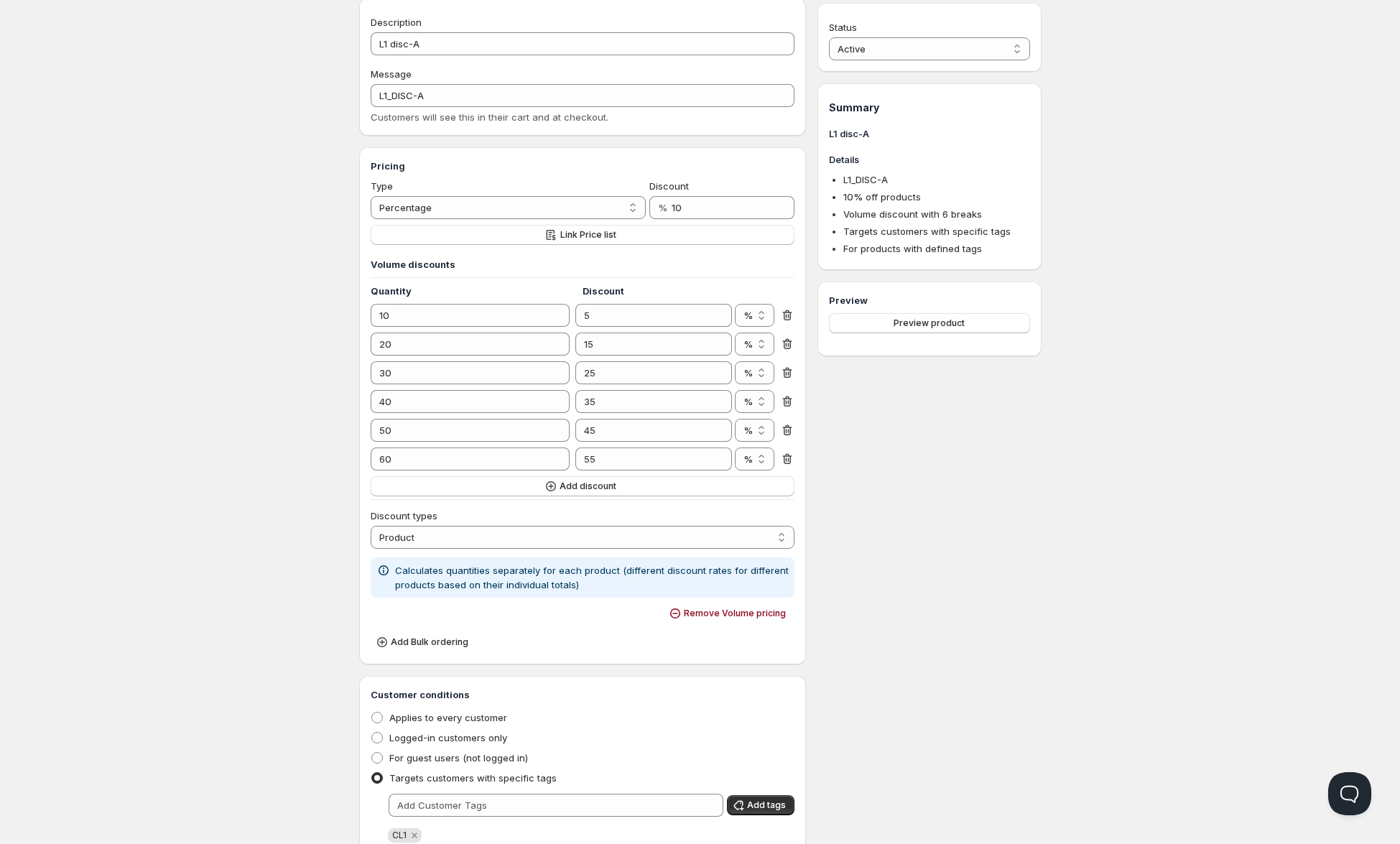
scroll to position [0, 0]
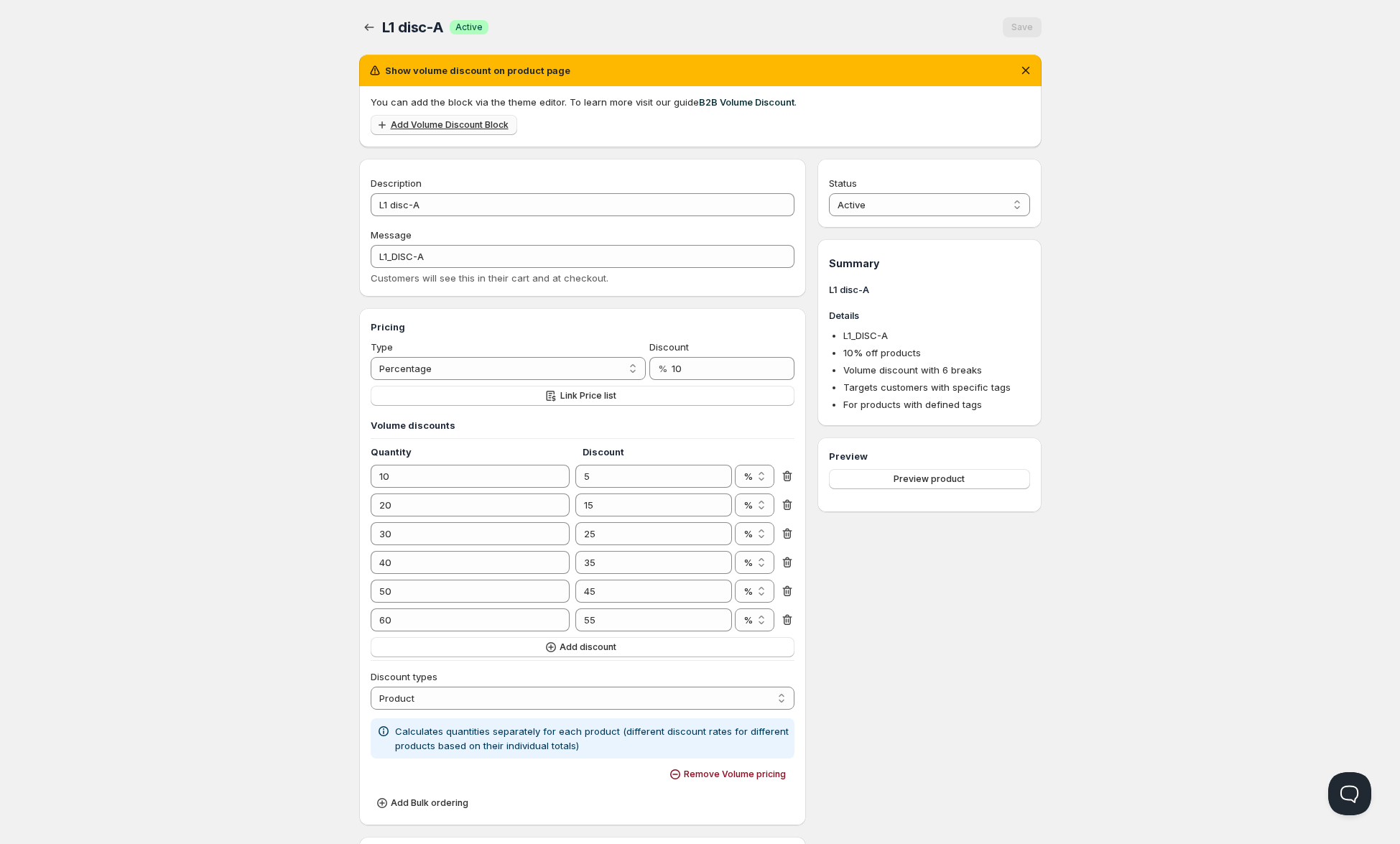
click at [441, 127] on span "Add Volume Discount Block" at bounding box center [449, 125] width 118 height 12
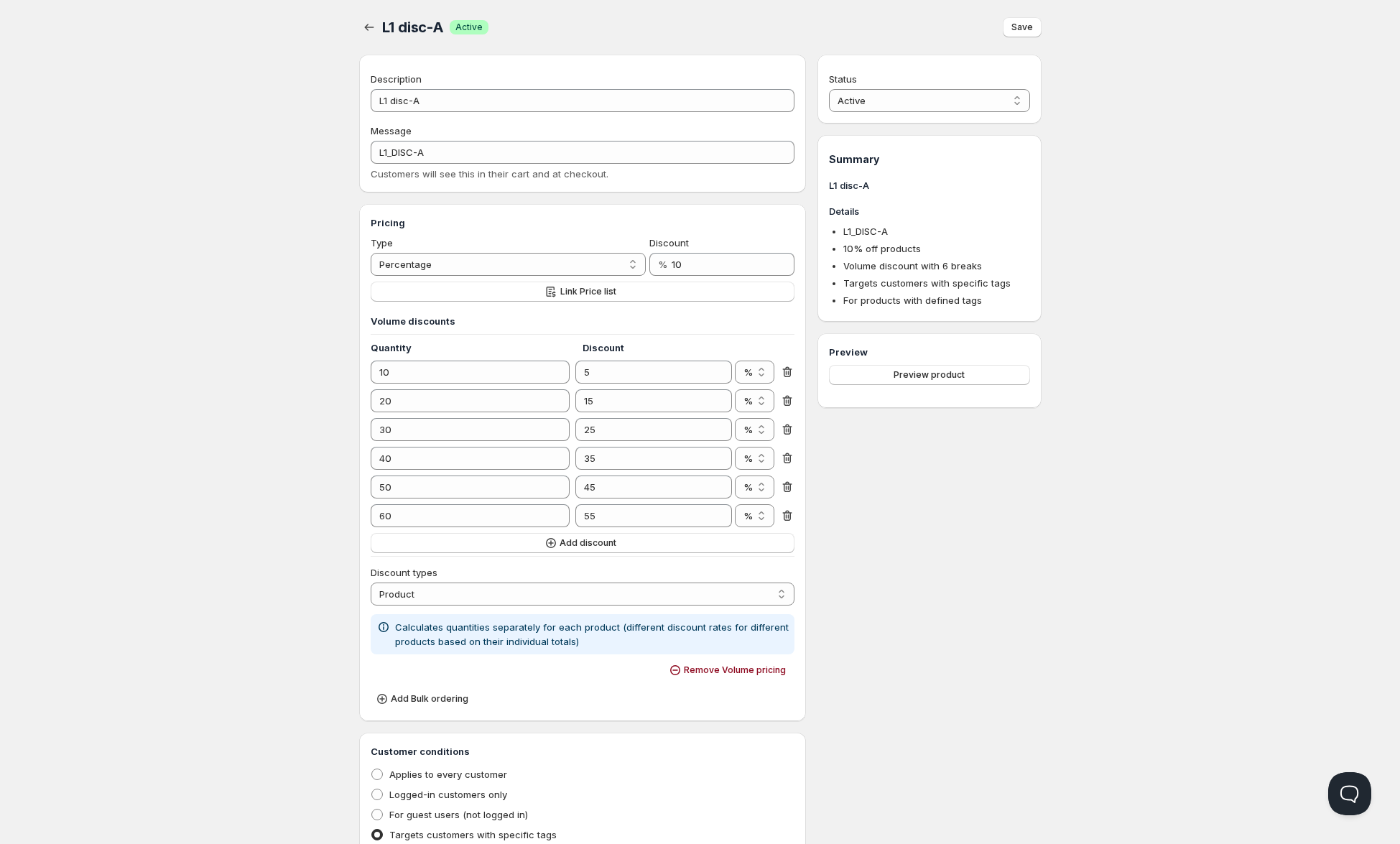
click at [791, 371] on icon at bounding box center [787, 372] width 10 height 11
type input "20"
type input "15"
type input "30"
type input "25"
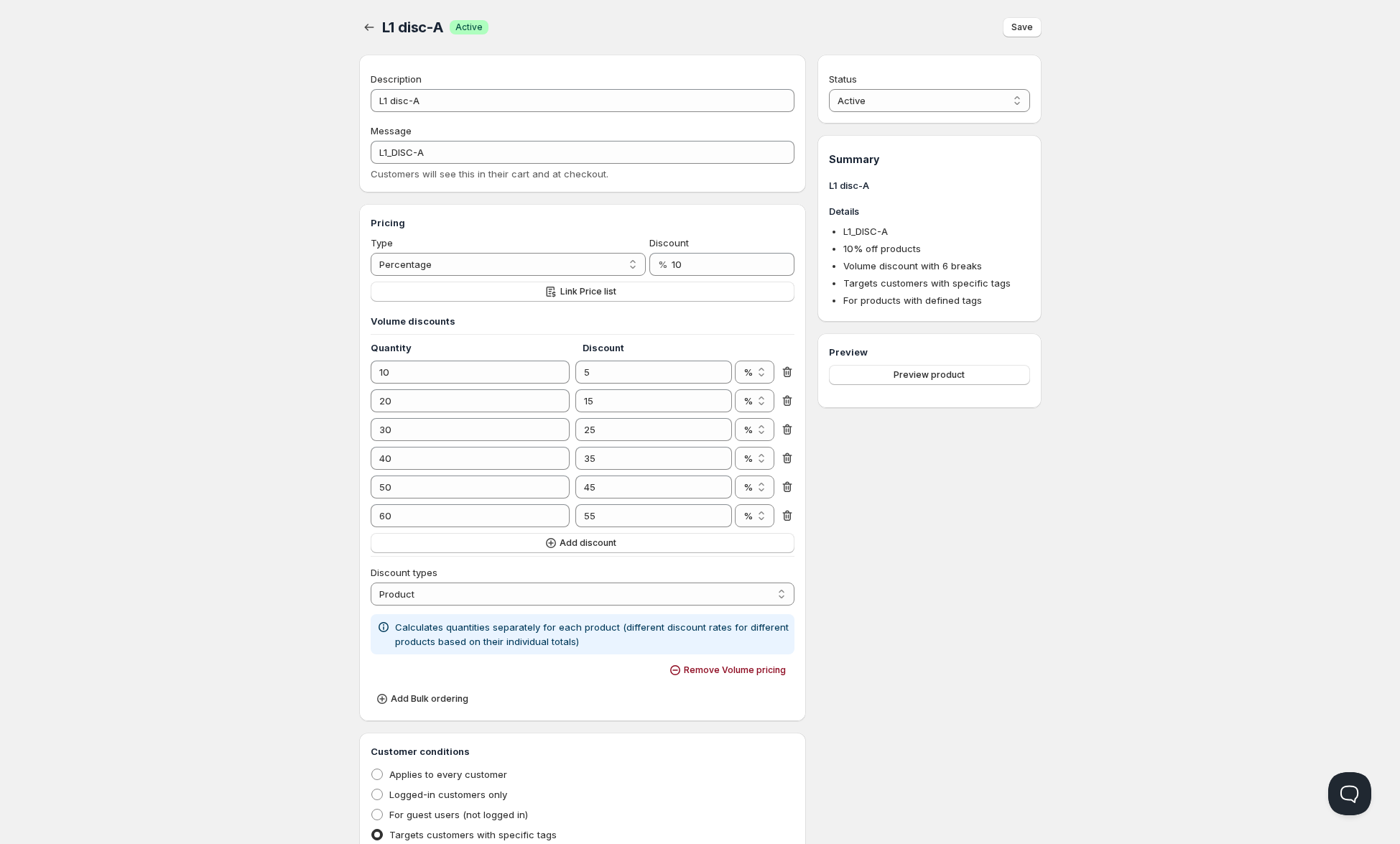
type input "40"
type input "35"
type input "50"
type input "45"
type input "60"
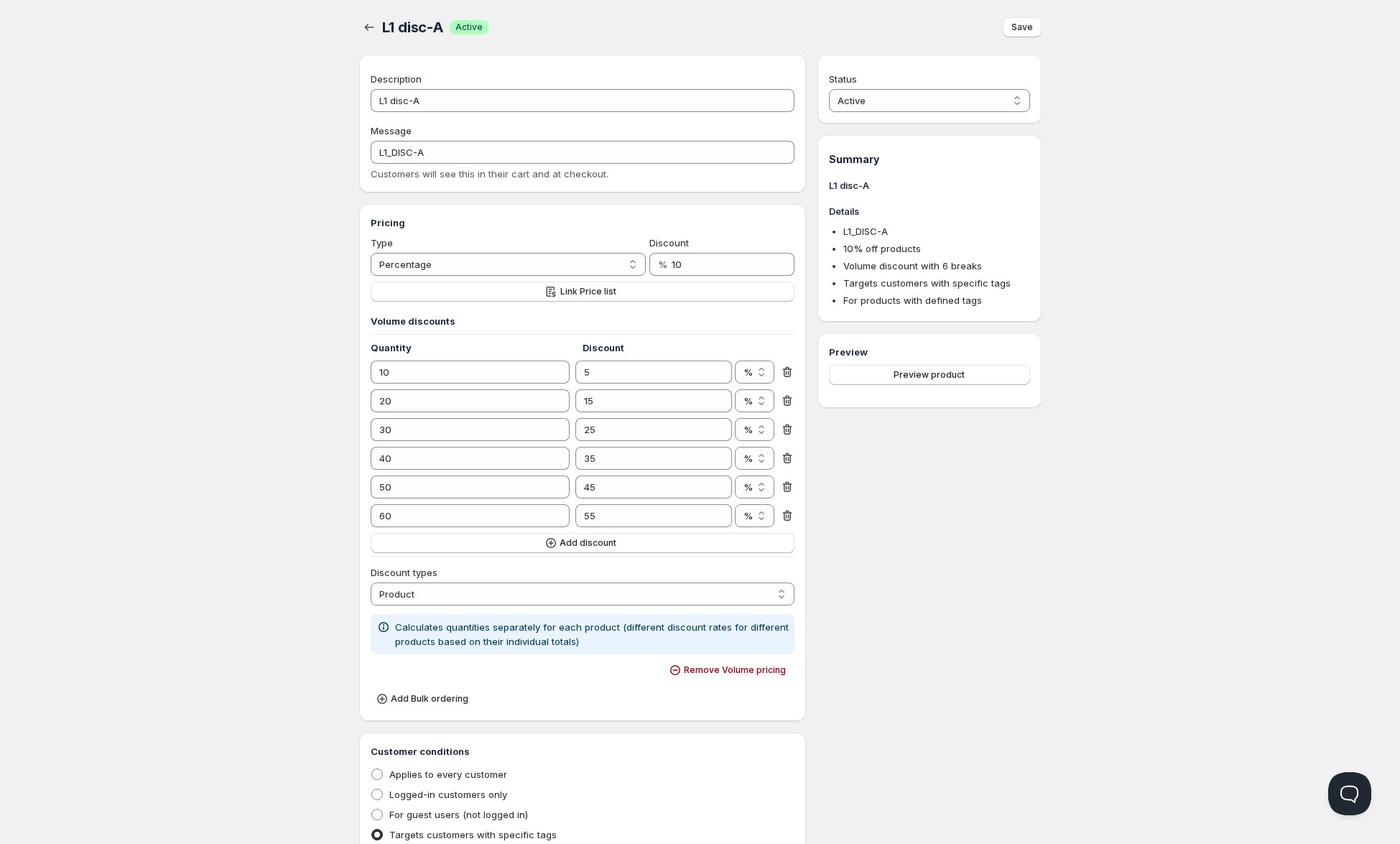
type input "55"
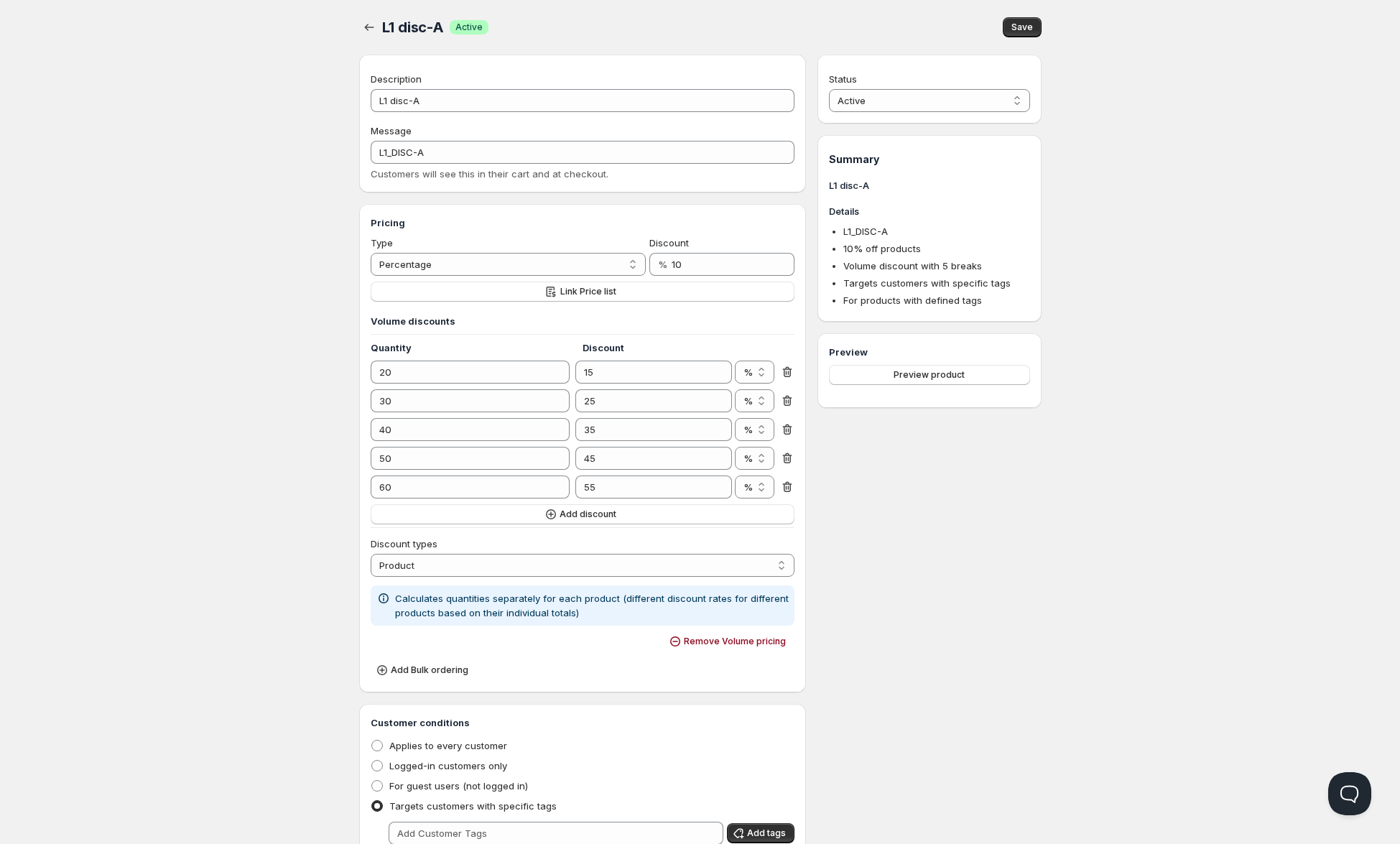
click at [791, 371] on icon at bounding box center [787, 372] width 10 height 11
type input "30"
type input "25"
type input "40"
type input "35"
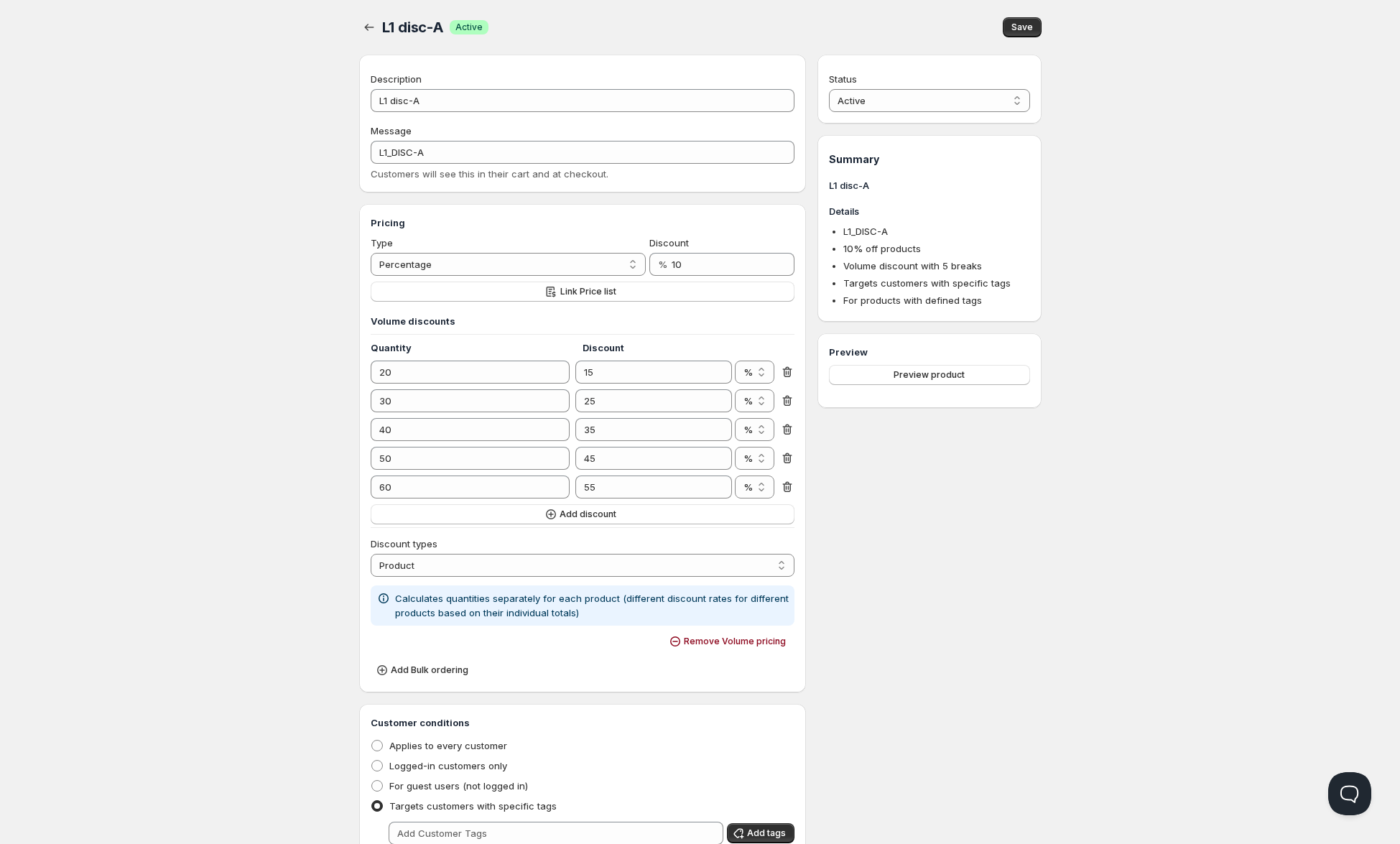
type input "50"
type input "45"
type input "60"
type input "55"
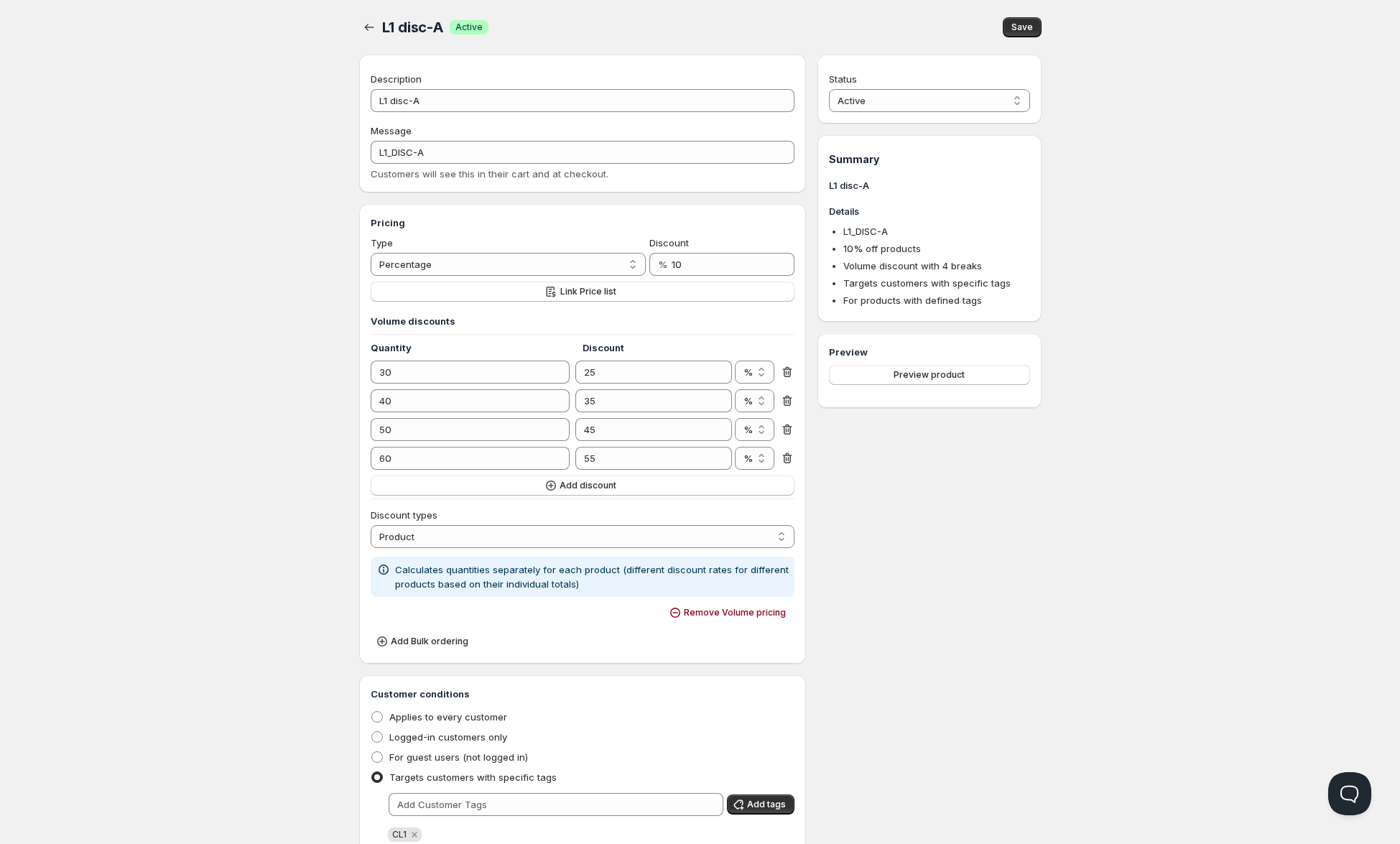
click at [791, 371] on icon at bounding box center [787, 372] width 10 height 11
type input "40"
type input "35"
type input "50"
type input "45"
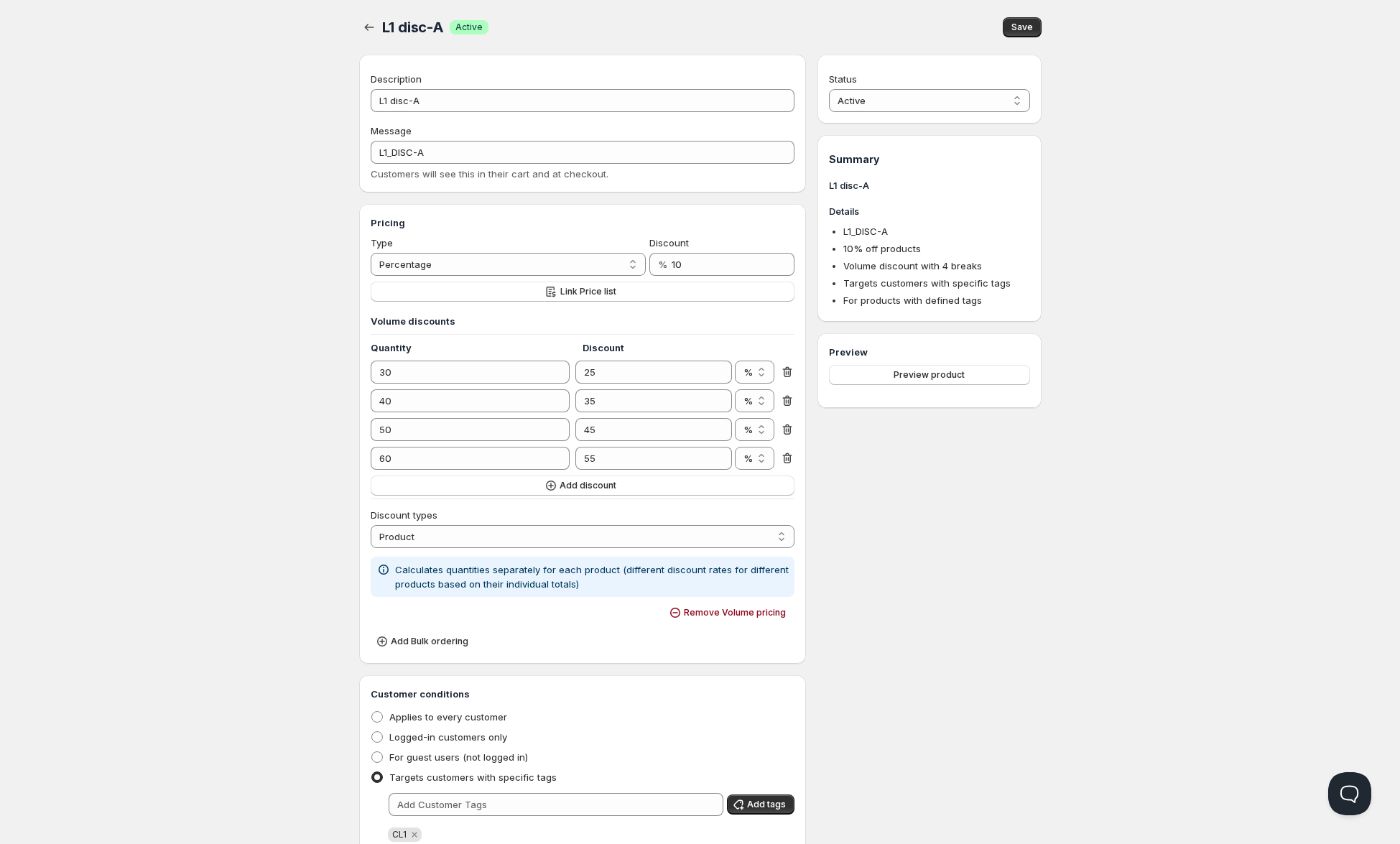
type input "60"
type input "55"
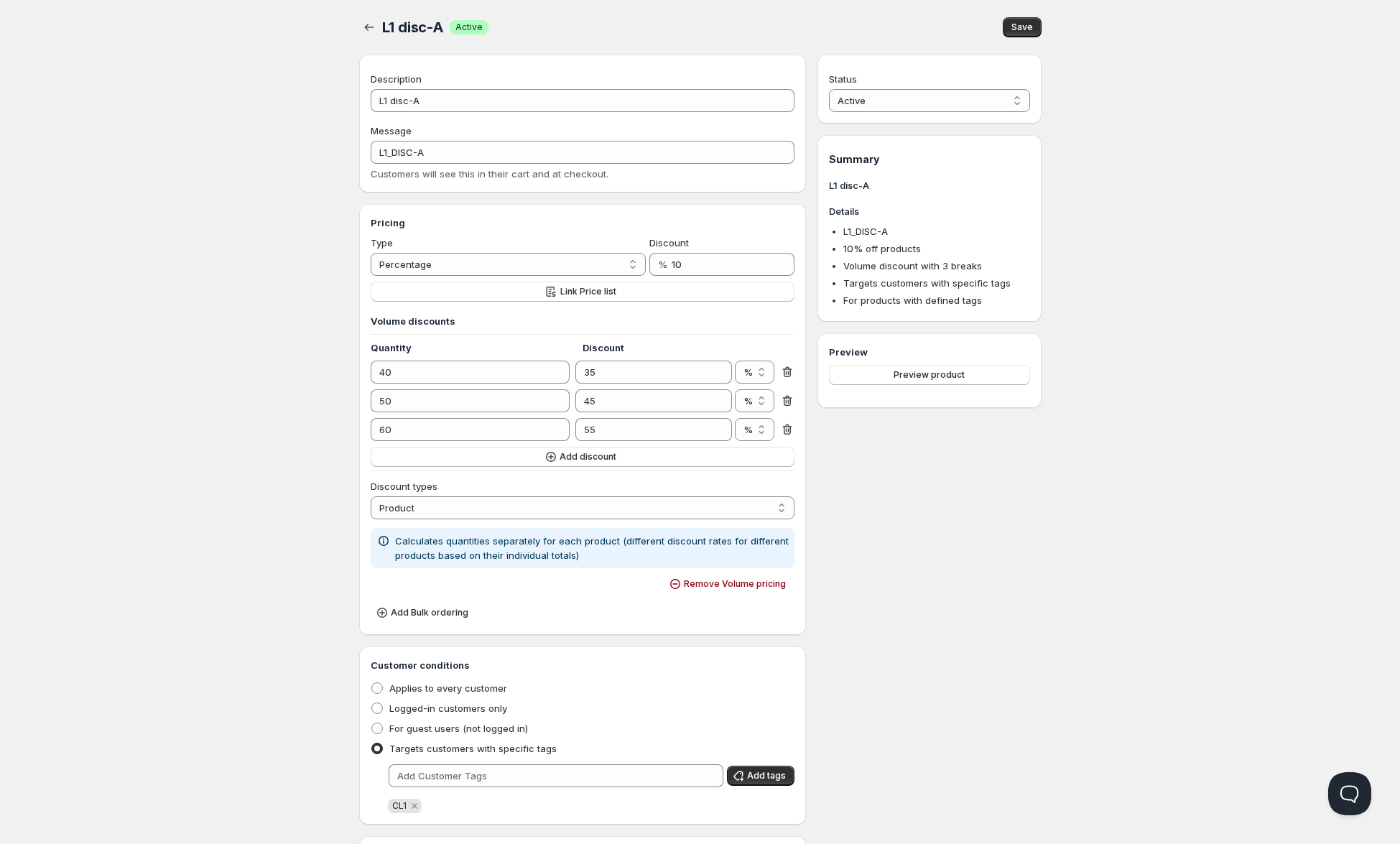
click at [791, 371] on icon at bounding box center [787, 372] width 10 height 11
type input "50"
type input "45"
type input "60"
type input "55"
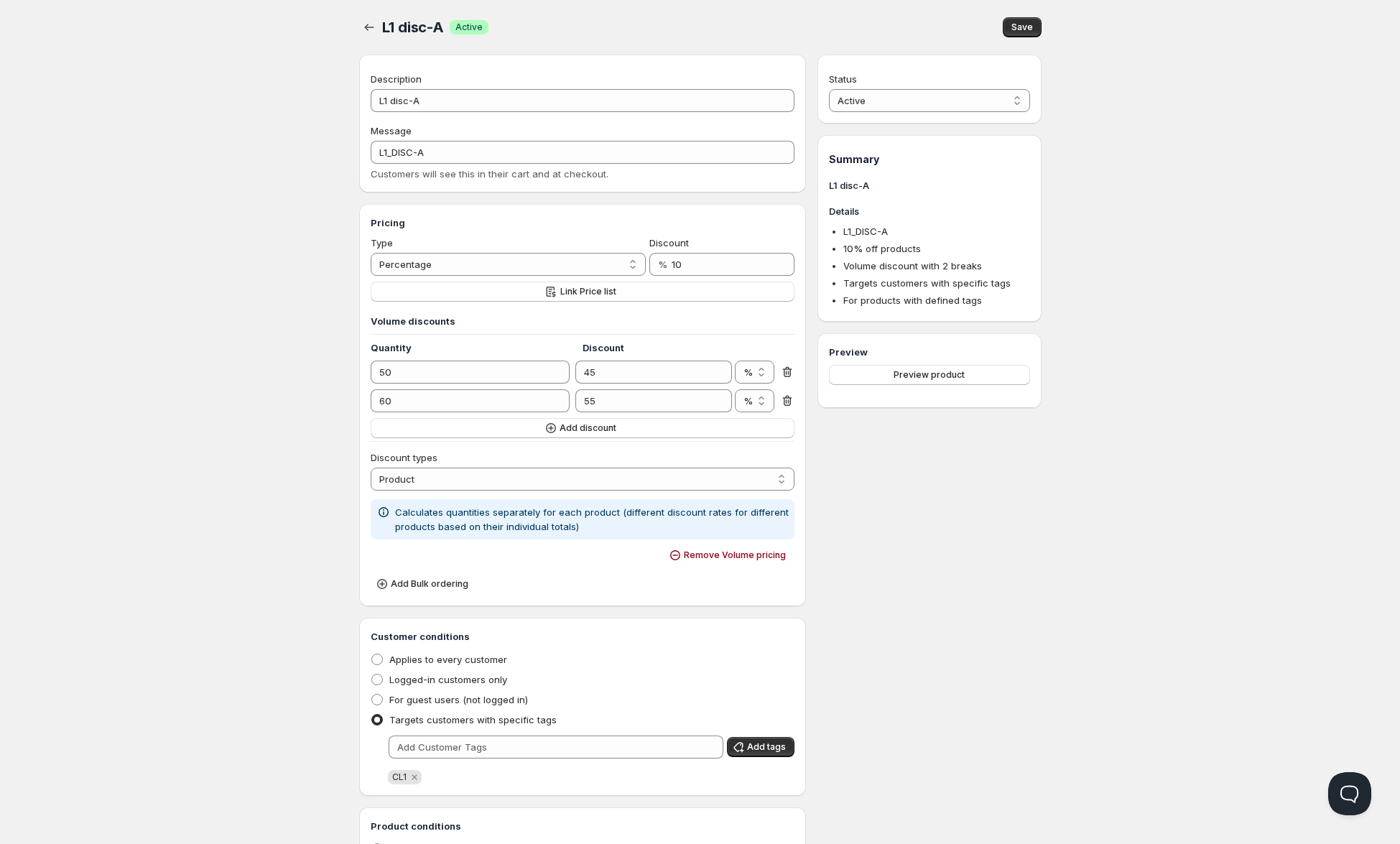
click at [791, 371] on icon at bounding box center [787, 372] width 10 height 11
type input "60"
type input "55"
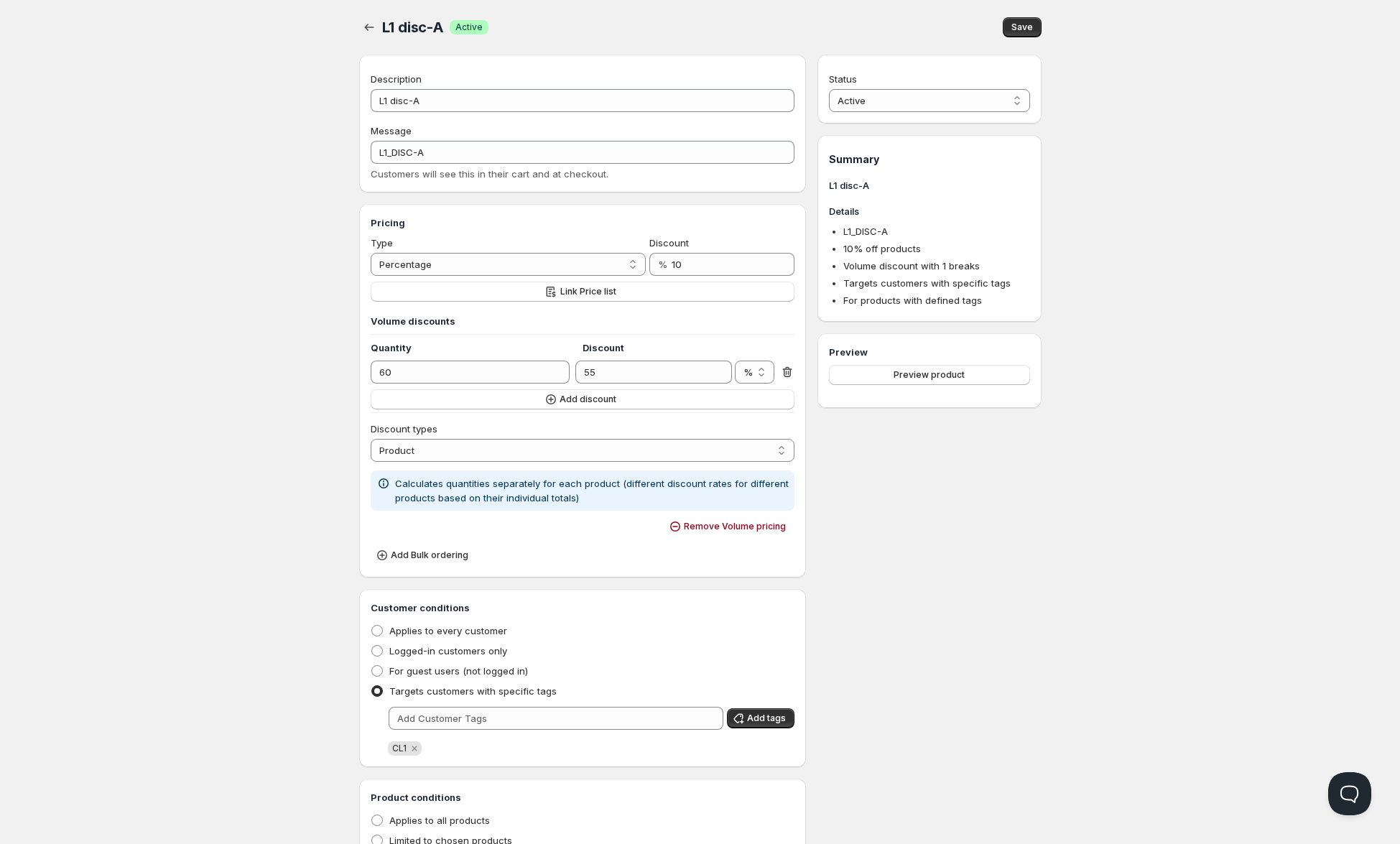
click at [791, 371] on icon at bounding box center [787, 372] width 10 height 11
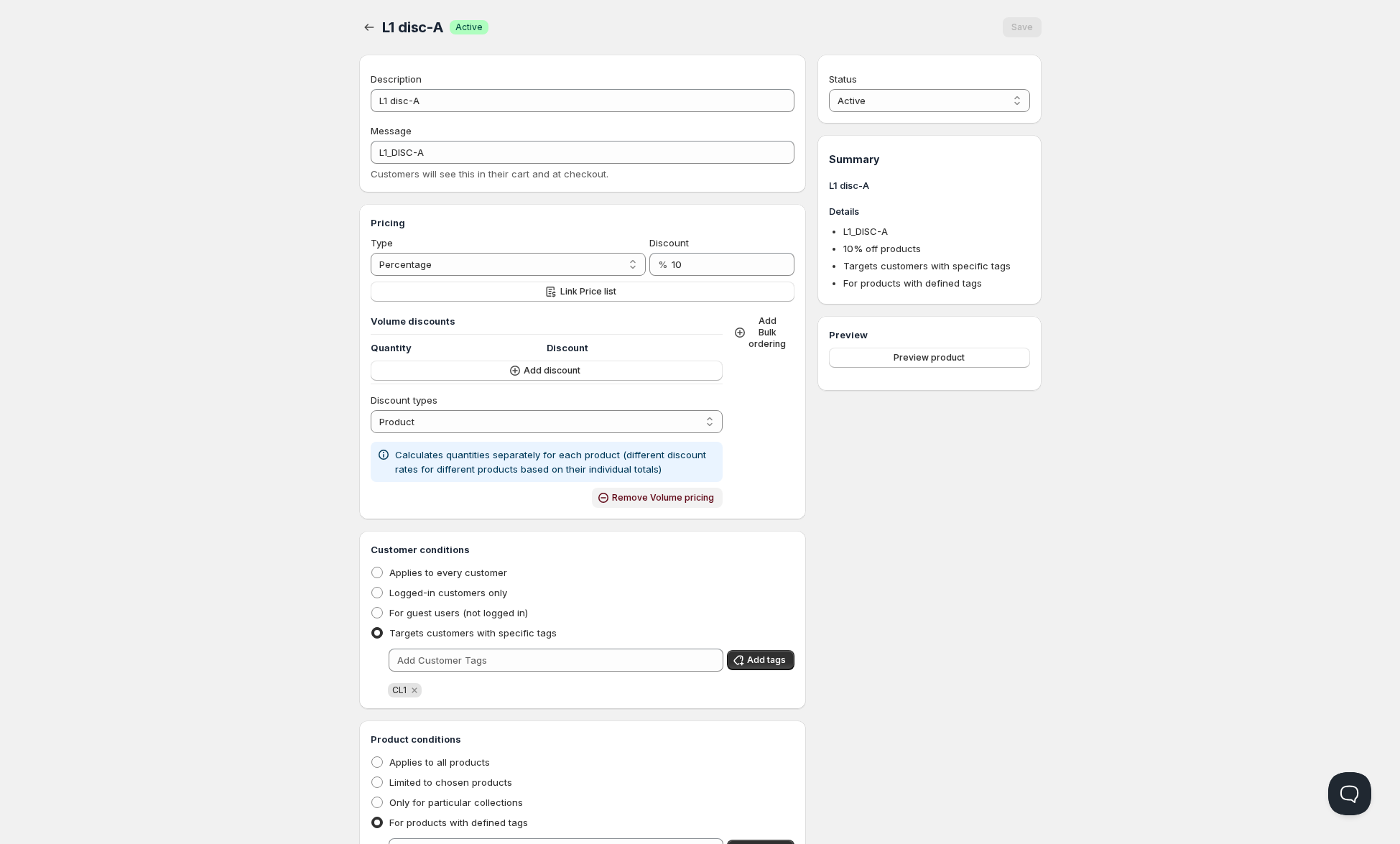
click at [674, 496] on span "Remove Volume pricing" at bounding box center [663, 498] width 102 height 12
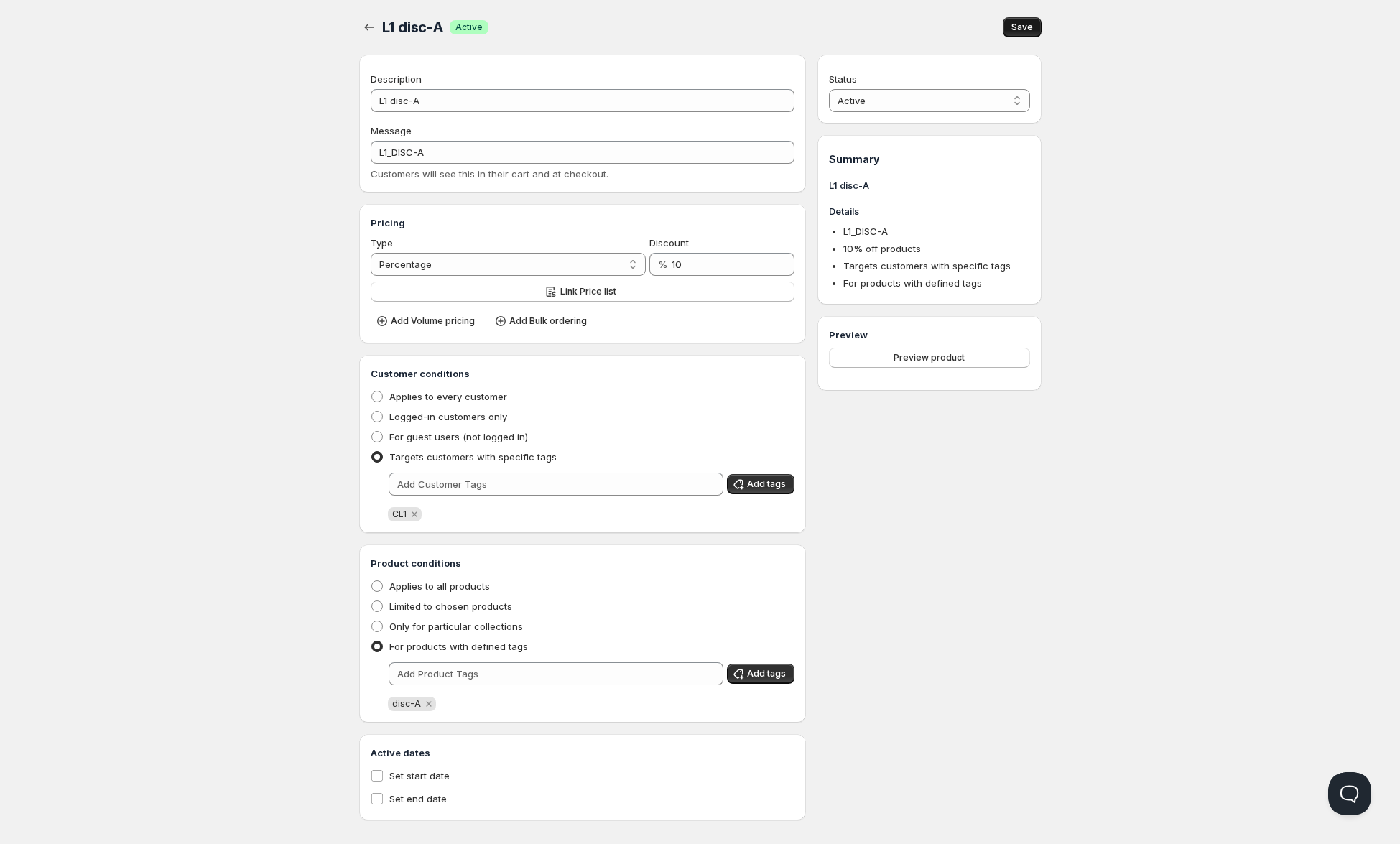
click at [1029, 29] on span "Save" at bounding box center [1022, 27] width 21 height 12
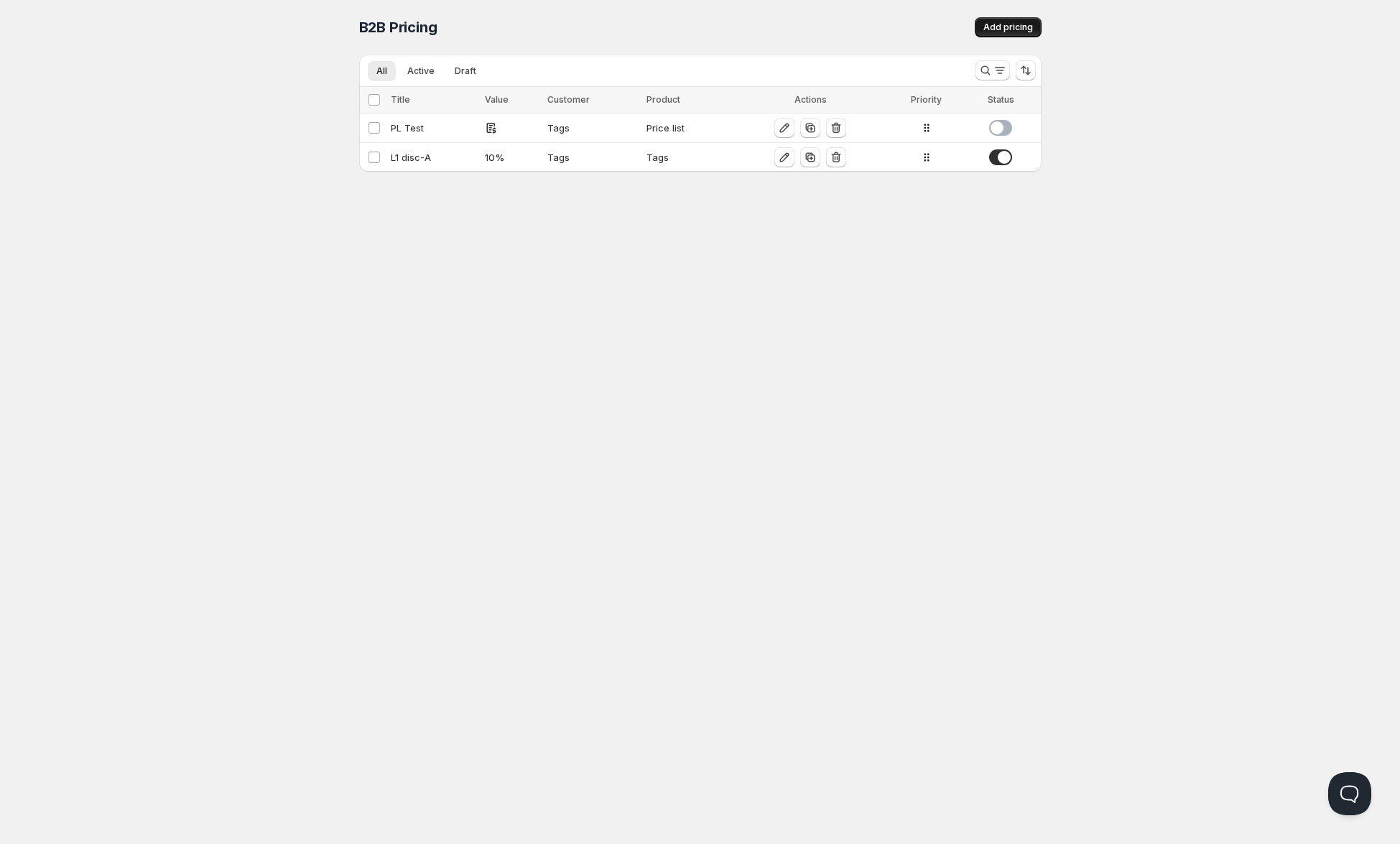
click at [1018, 24] on span "Add pricing" at bounding box center [1007, 27] width 50 height 12
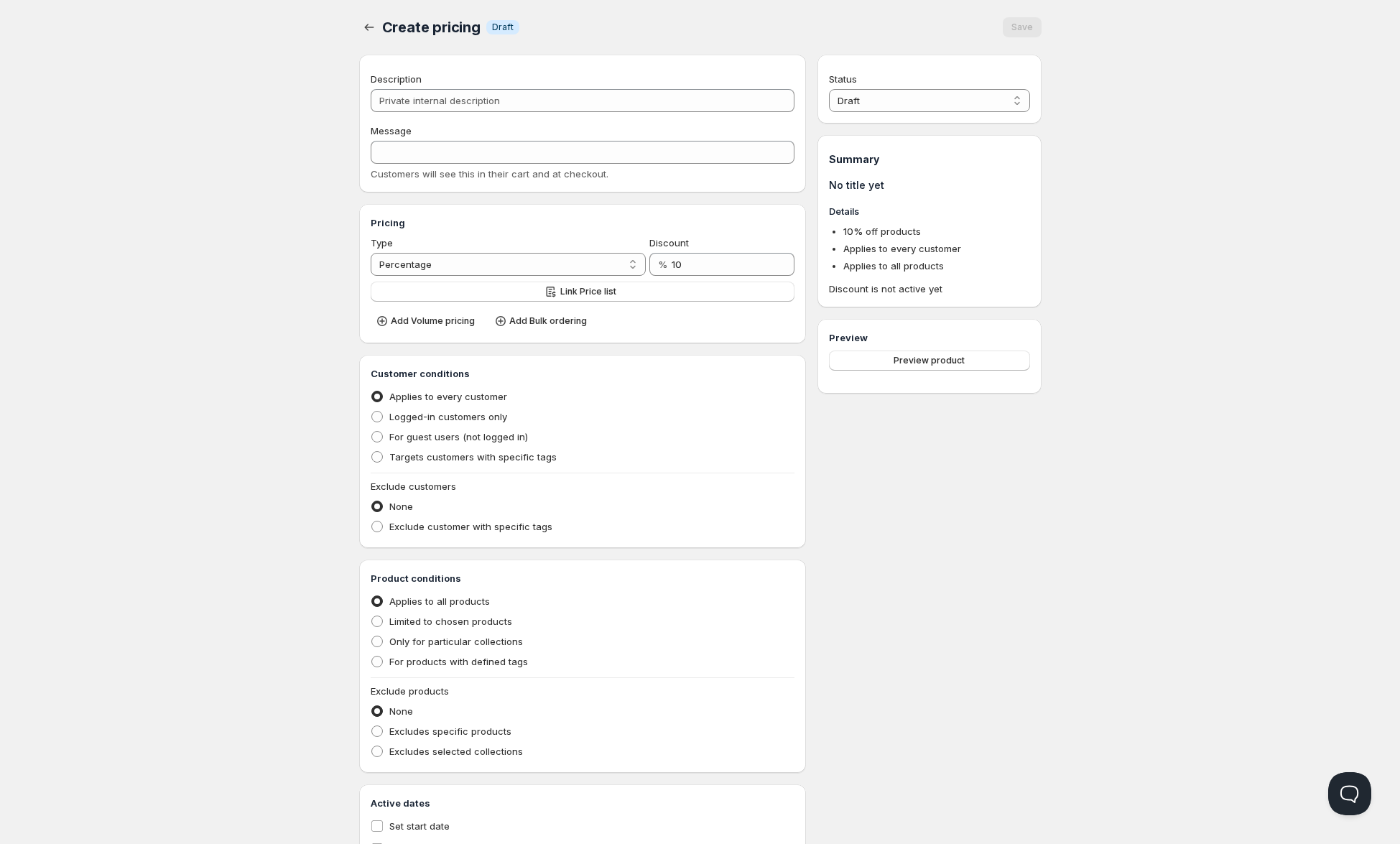
click at [539, 113] on div "Description Message Customers will see this in their cart and at checkout." at bounding box center [582, 126] width 424 height 109
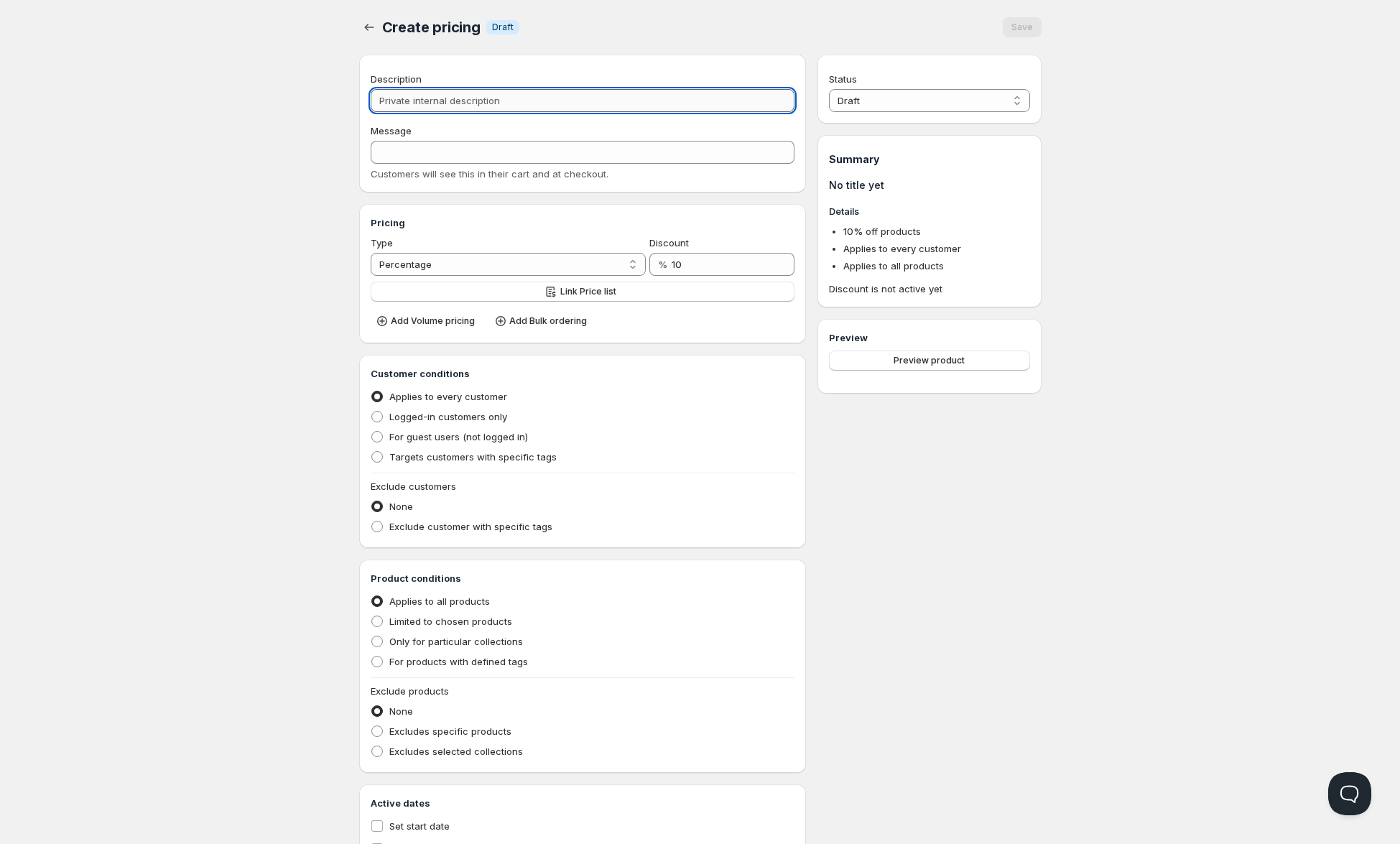
click at [535, 104] on input "Description" at bounding box center [582, 100] width 424 height 23
type input "L"
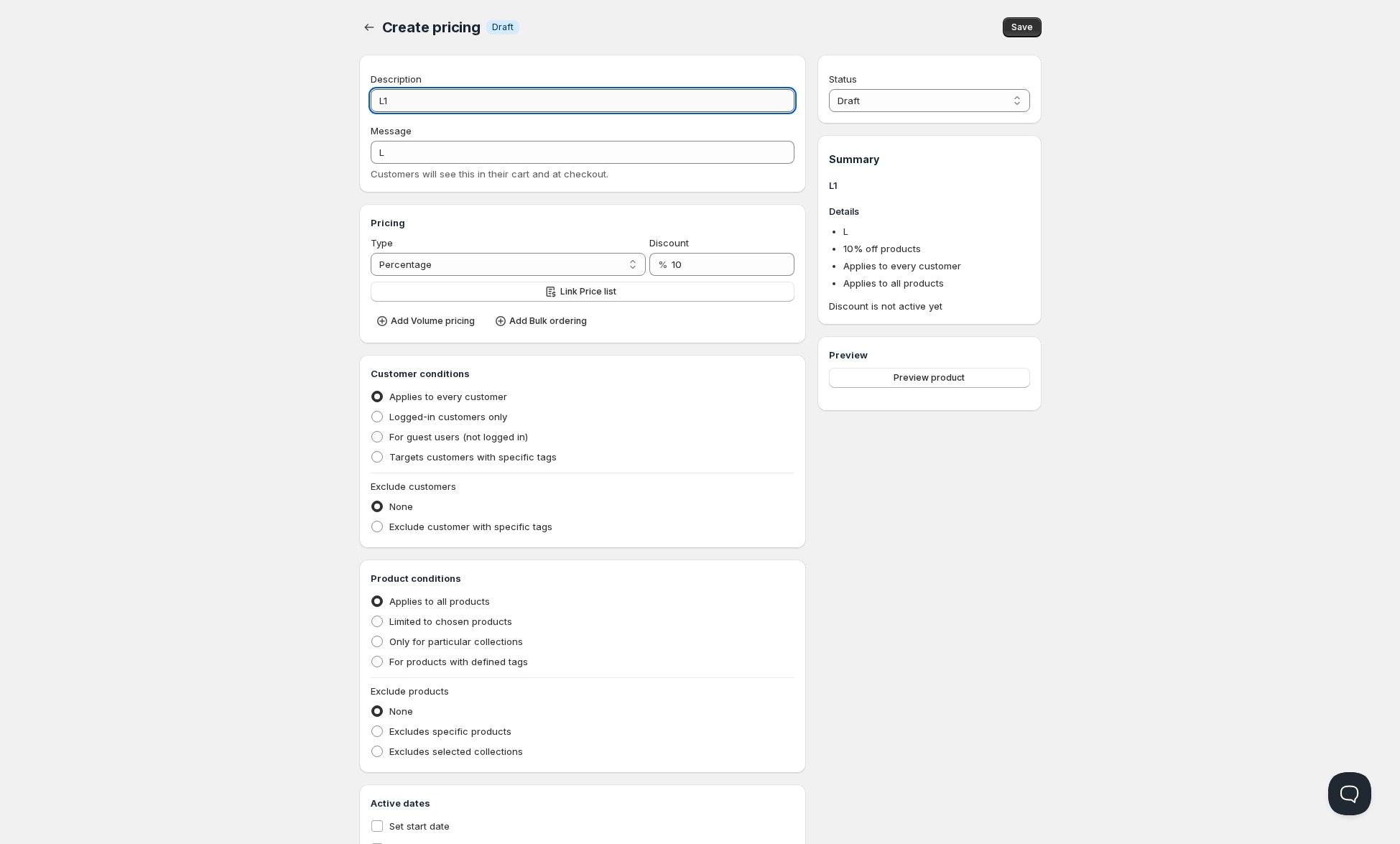
type input "L1-"
type input "L1-DI"
type input "L1-DISC"
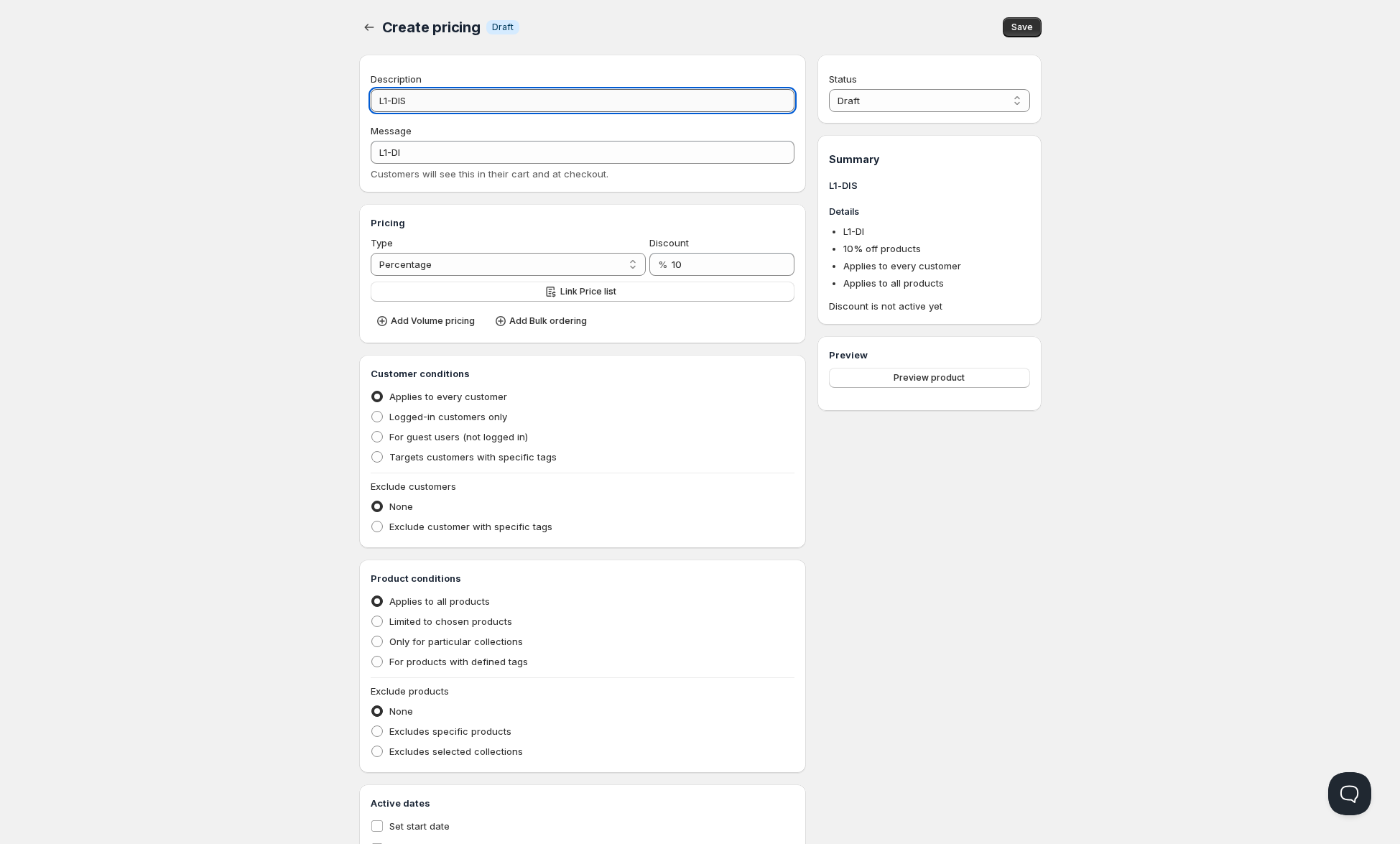
type input "L1-DISC"
type input "L1-DISC-A"
type input "L1-DISC-A-T"
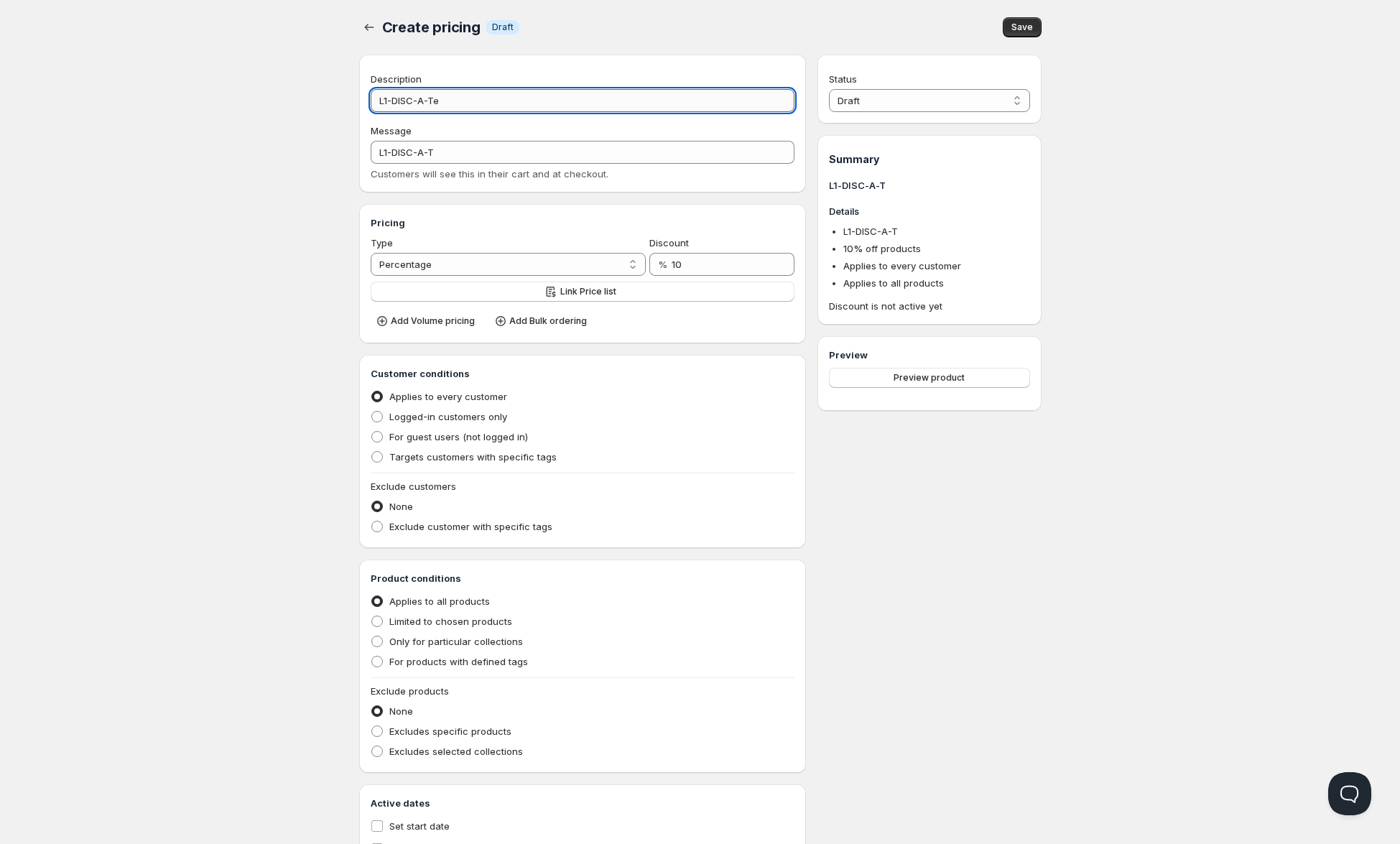
type input "L1-DISC-A-Tes"
type input "L1-DISC-A-TES"
type input "L1-DISC-A-Test"
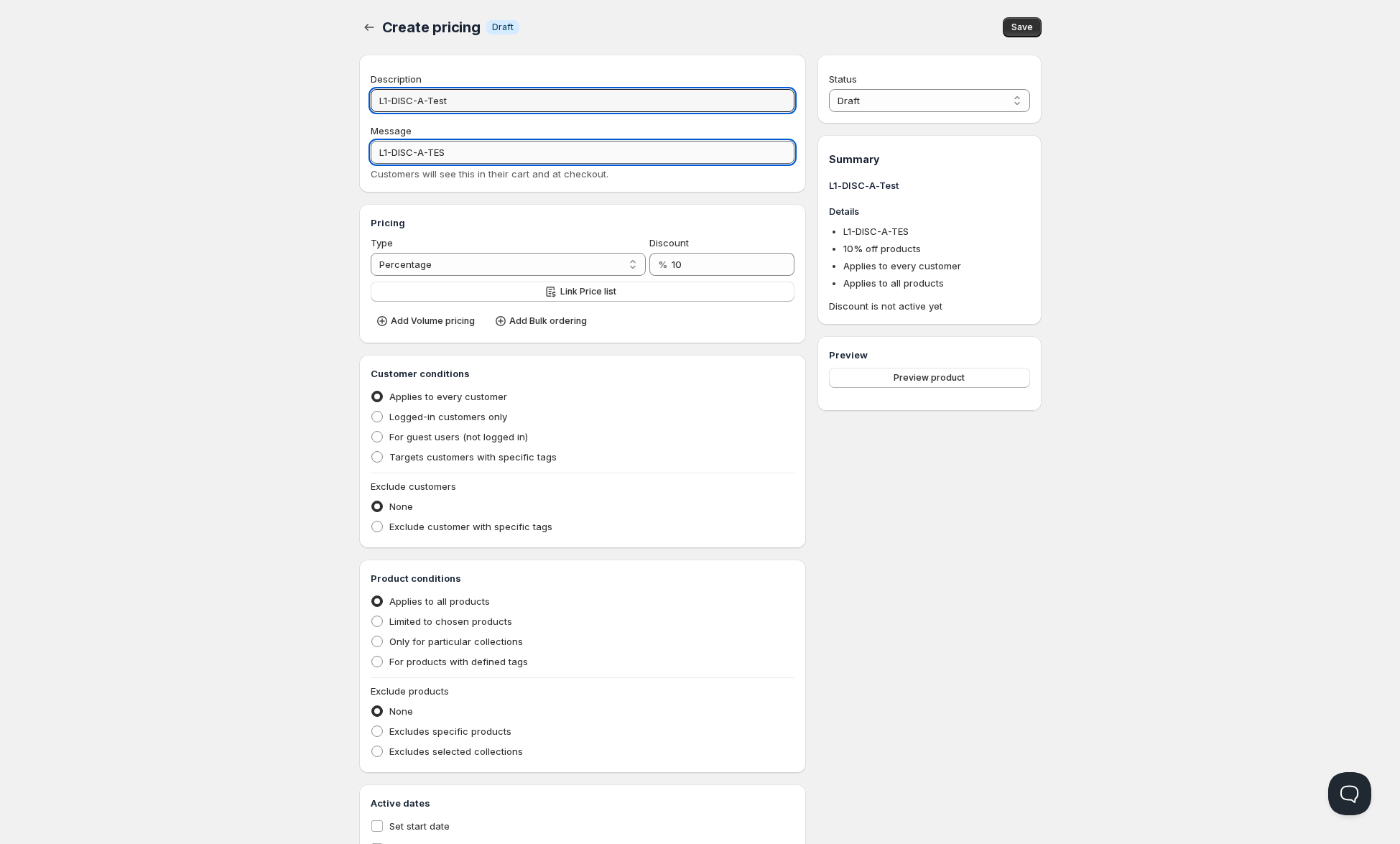
click at [465, 155] on input "L1-DISC-A-TES" at bounding box center [582, 152] width 424 height 23
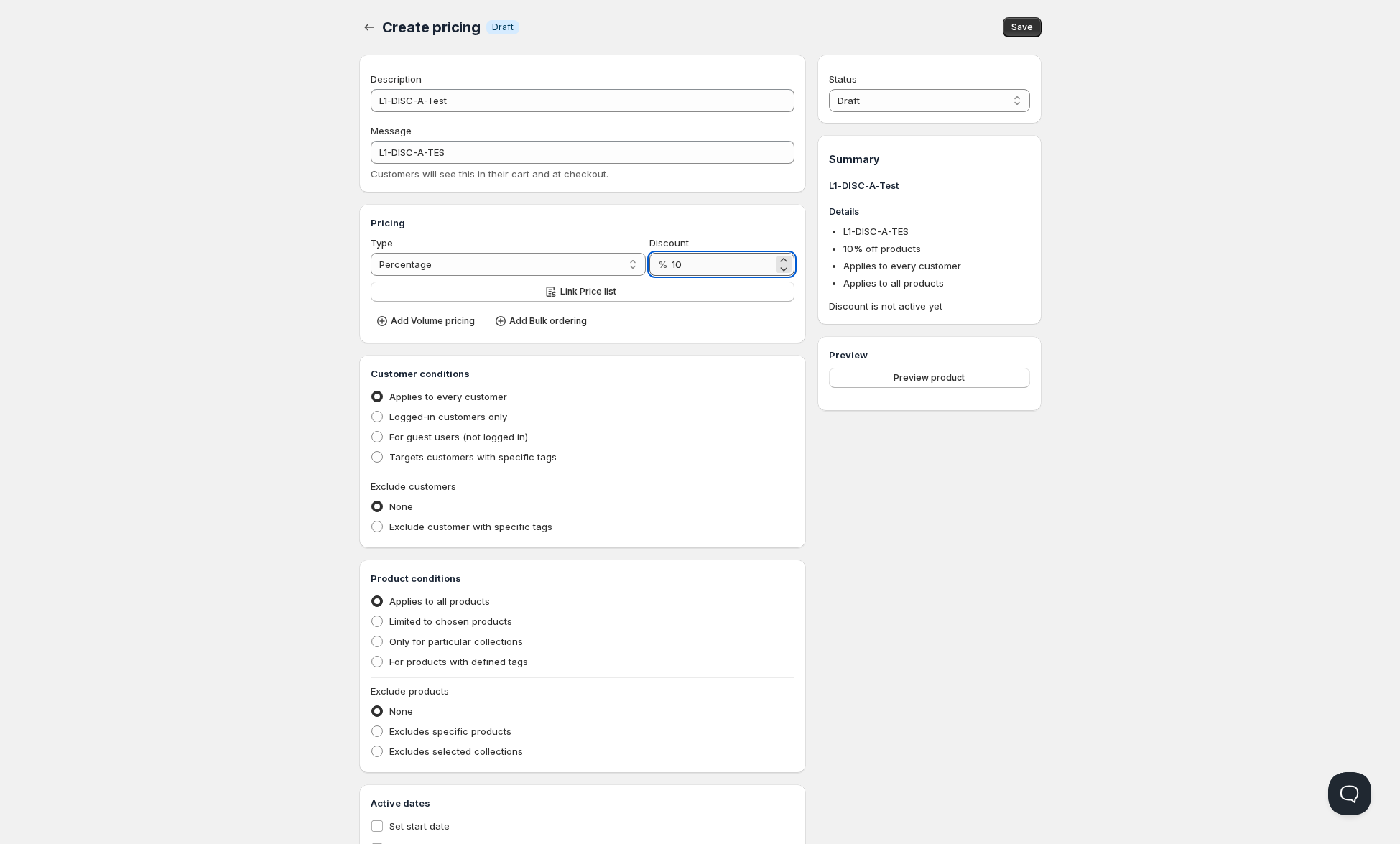
click at [690, 265] on input "10" at bounding box center [722, 264] width 101 height 23
type input "L1-DISC-A-TEST"
type input "0"
click at [696, 235] on div "Pricing Type Percentage Absolute Percentage Discount % 0 Link Price list Add Vo…" at bounding box center [582, 273] width 424 height 116
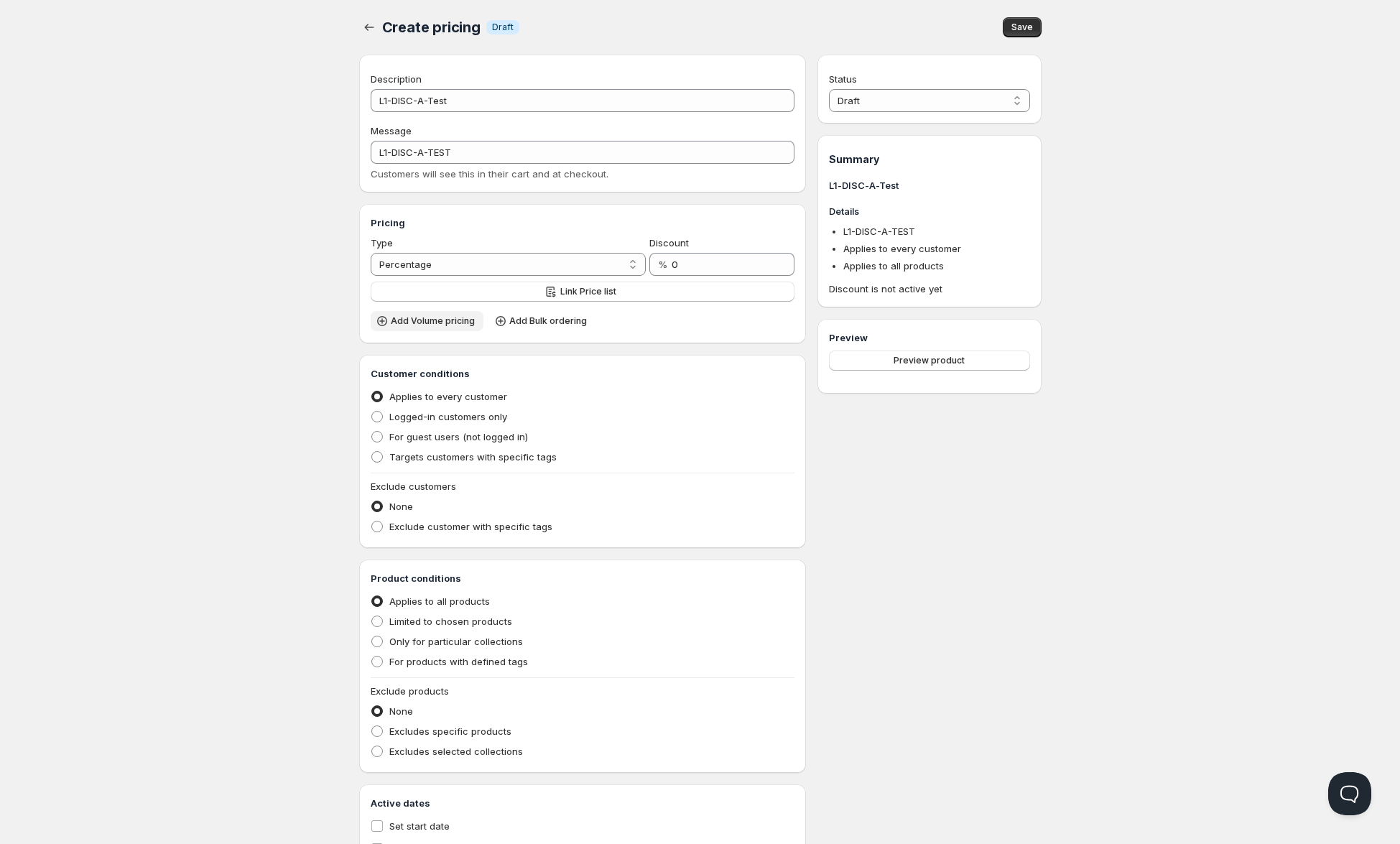
click at [458, 318] on span "Add Volume pricing" at bounding box center [433, 321] width 84 height 12
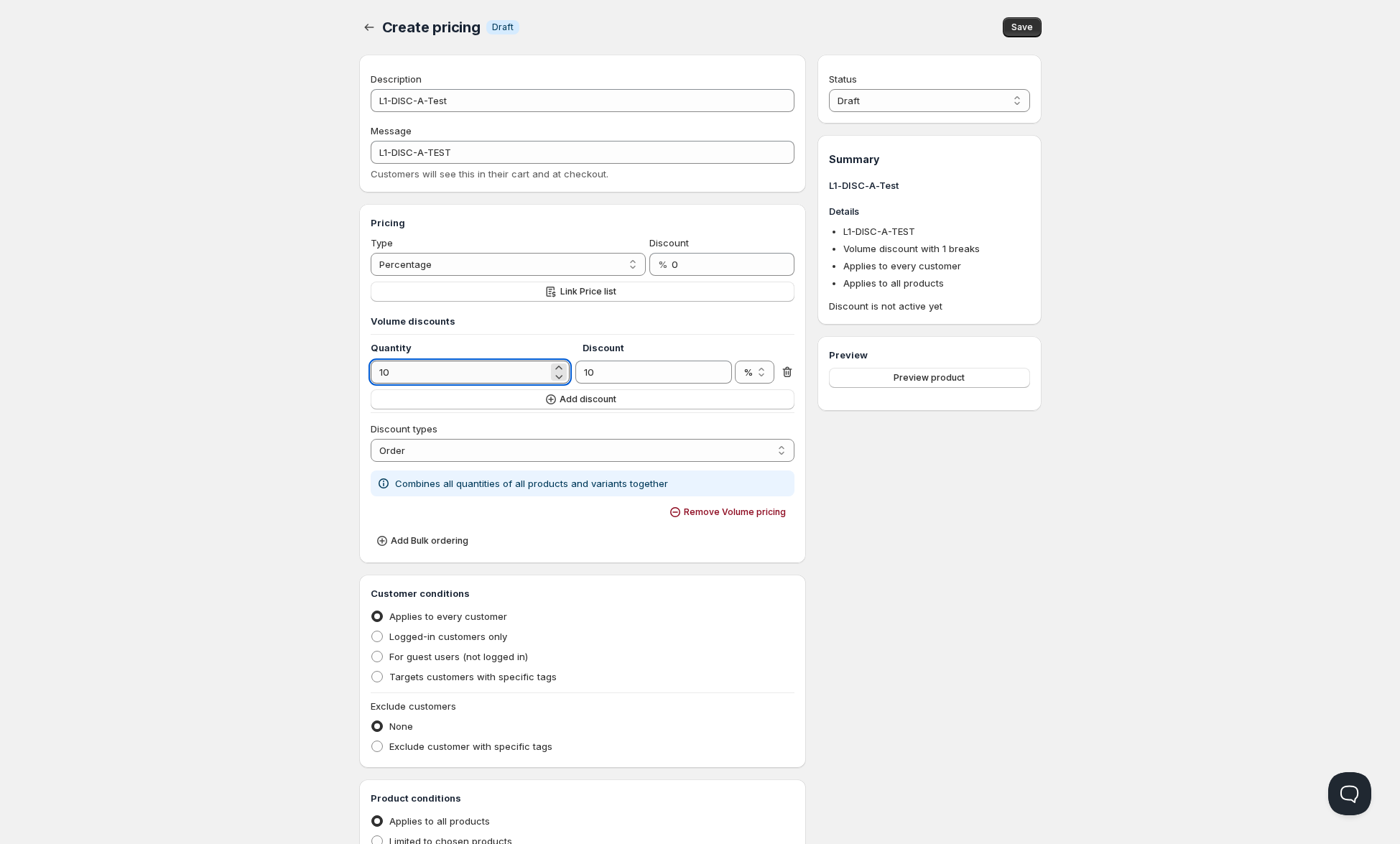
click at [444, 372] on input "10" at bounding box center [459, 372] width 177 height 23
click at [626, 402] on button "Add discount" at bounding box center [582, 399] width 424 height 20
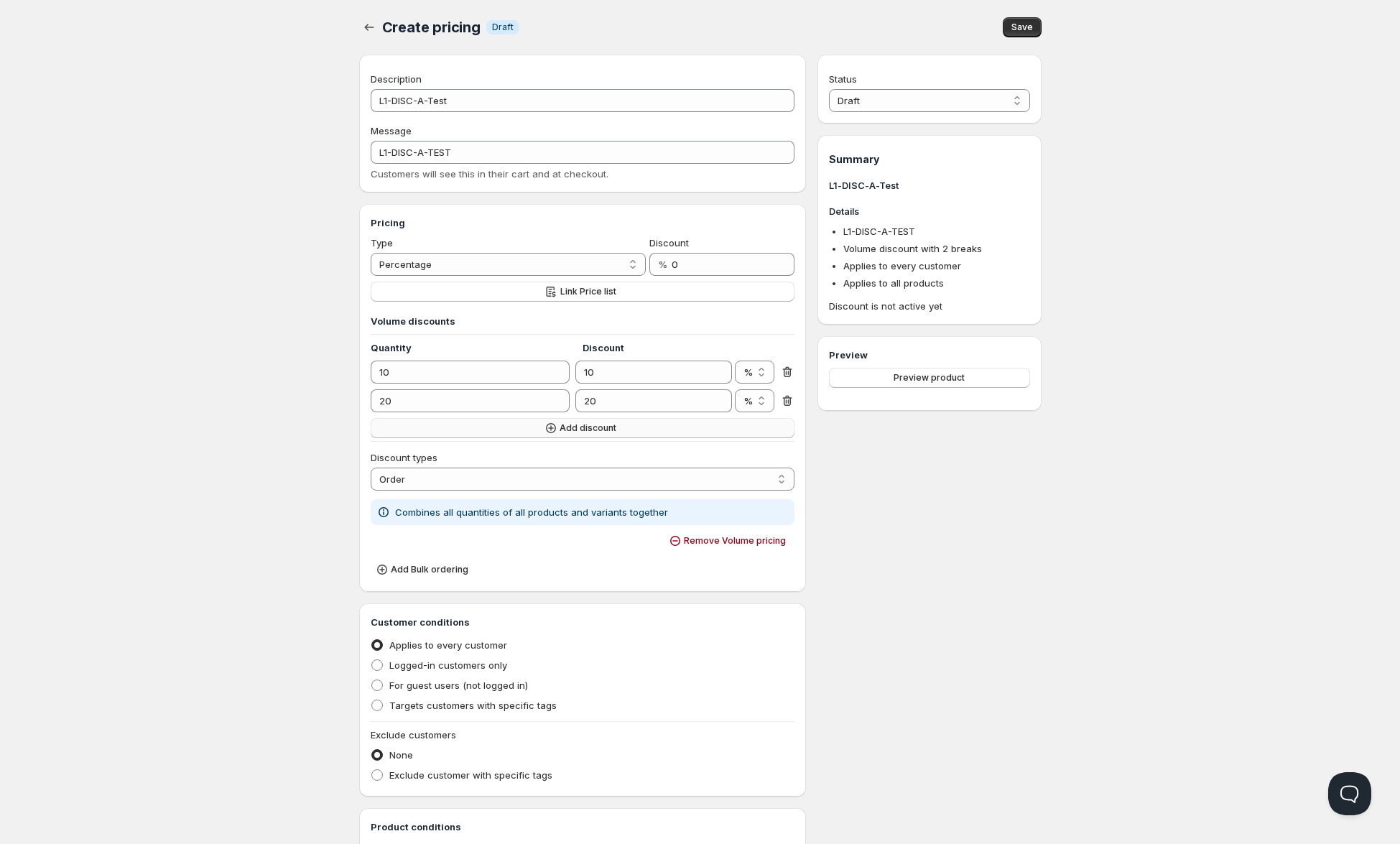
click at [615, 422] on button "Add discount" at bounding box center [582, 428] width 424 height 20
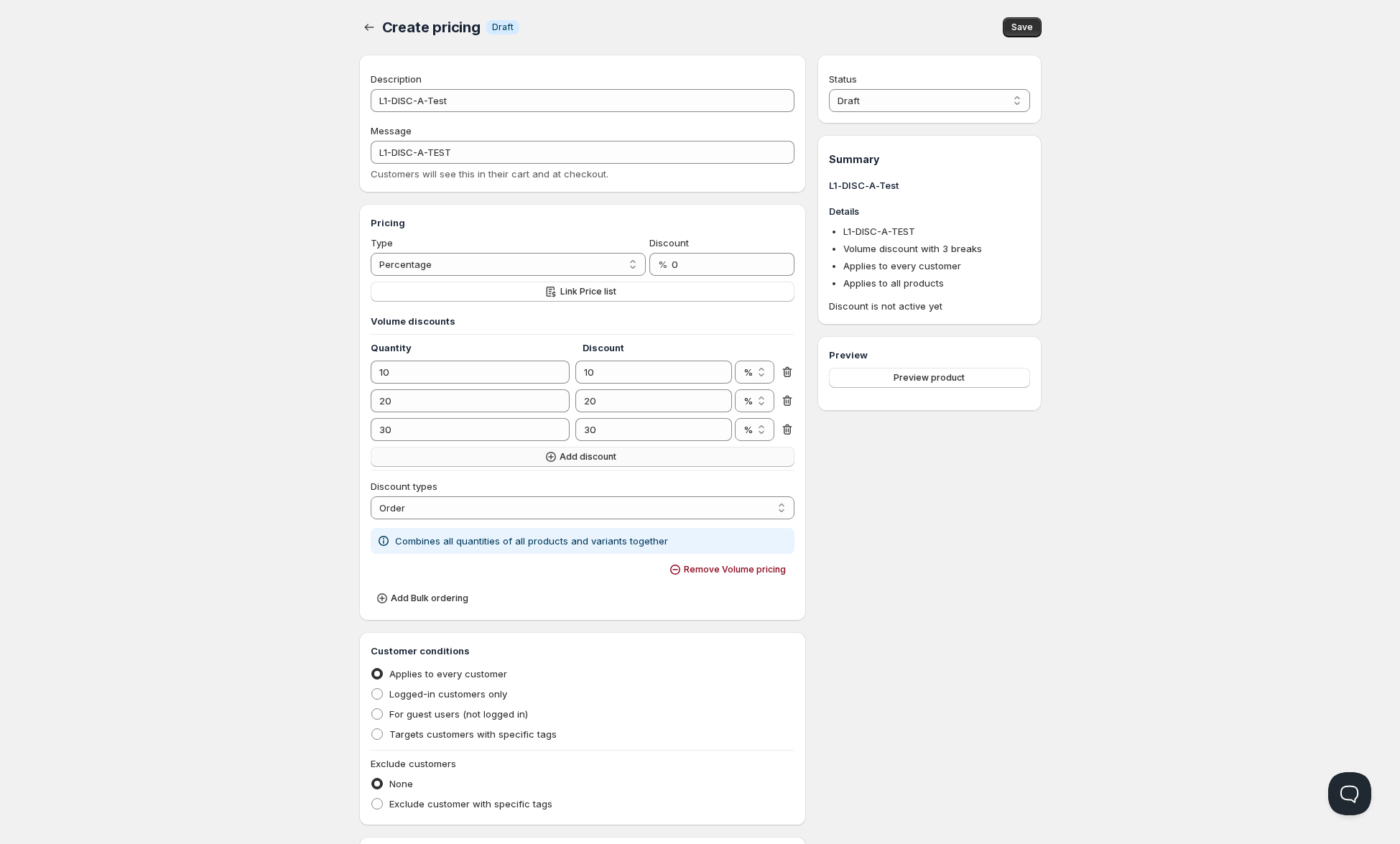
click at [600, 454] on span "Add discount" at bounding box center [588, 457] width 57 height 12
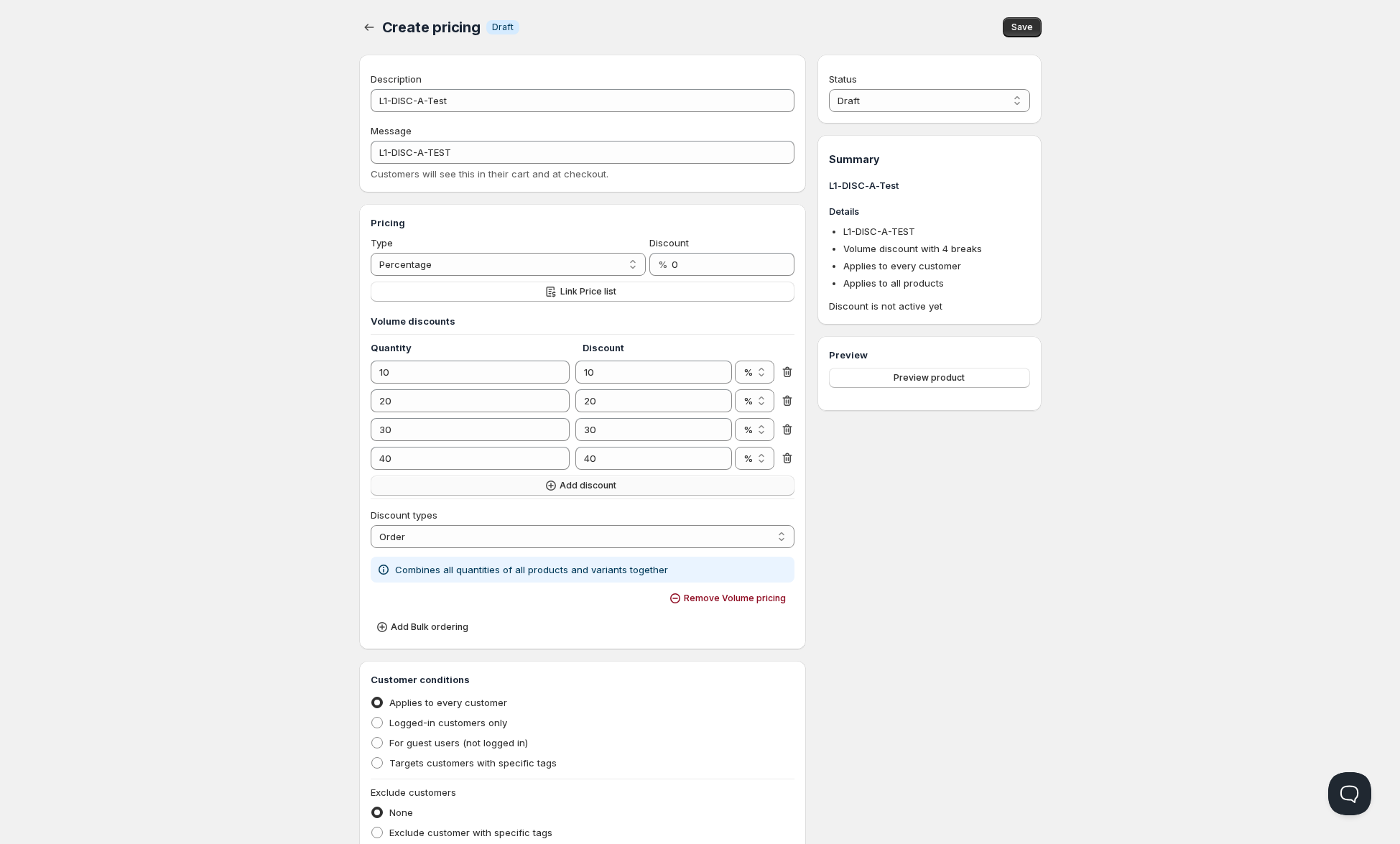
click at [591, 480] on span "Add discount" at bounding box center [588, 486] width 57 height 12
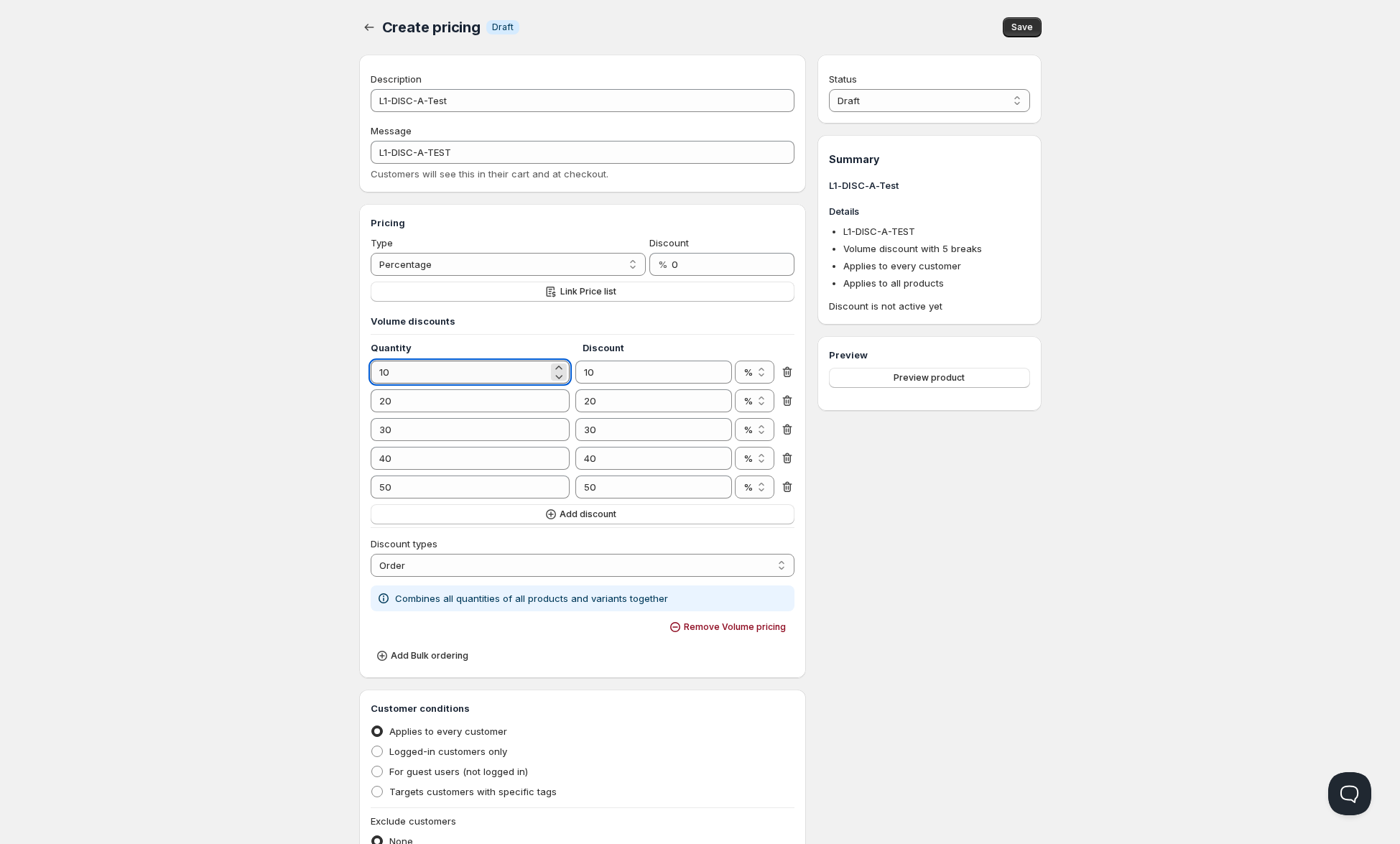
click at [410, 372] on input "10" at bounding box center [459, 372] width 177 height 23
click at [293, 390] on div "Home Pricing Price lists Forms Submissions Settings Features Plans Create prici…" at bounding box center [700, 620] width 1400 height 1241
click at [431, 367] on input "10" at bounding box center [459, 372] width 177 height 23
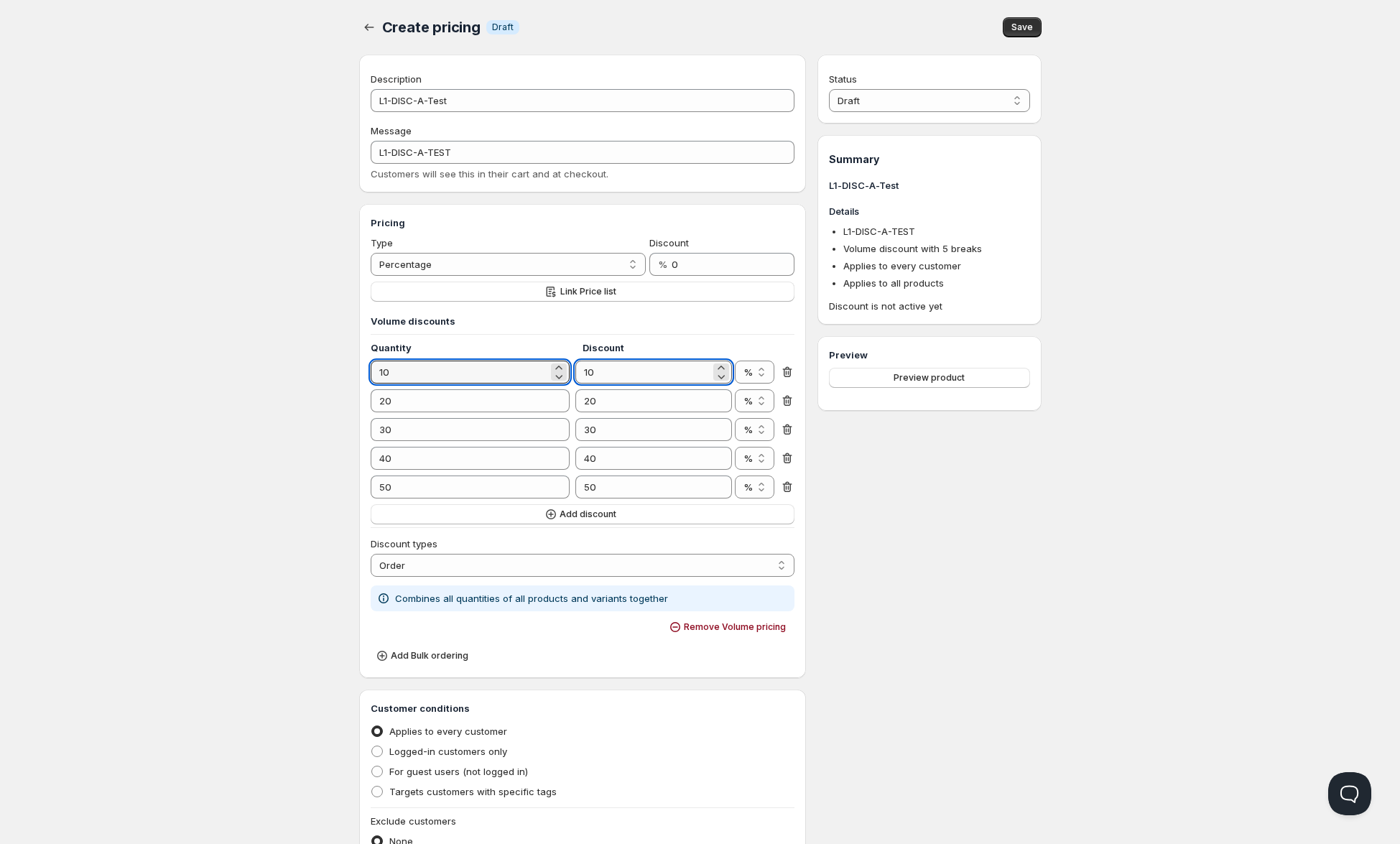
click at [639, 372] on input "10" at bounding box center [642, 372] width 135 height 23
type input "5"
click at [251, 364] on div "Home Pricing Price lists Forms Submissions Settings Features Plans Create prici…" at bounding box center [700, 620] width 1400 height 1241
click at [1017, 32] on span "Save" at bounding box center [1022, 27] width 21 height 12
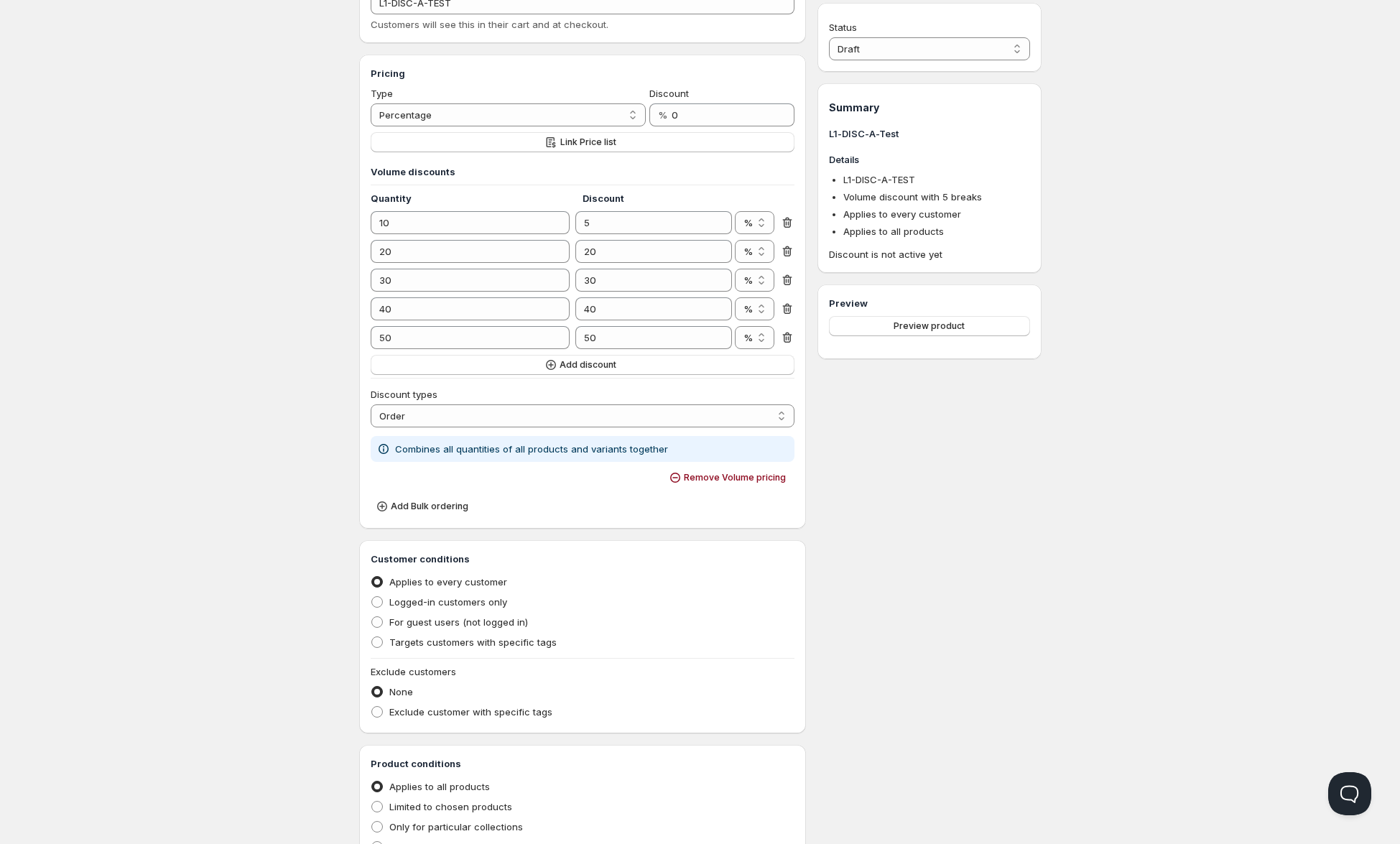
scroll to position [398, 0]
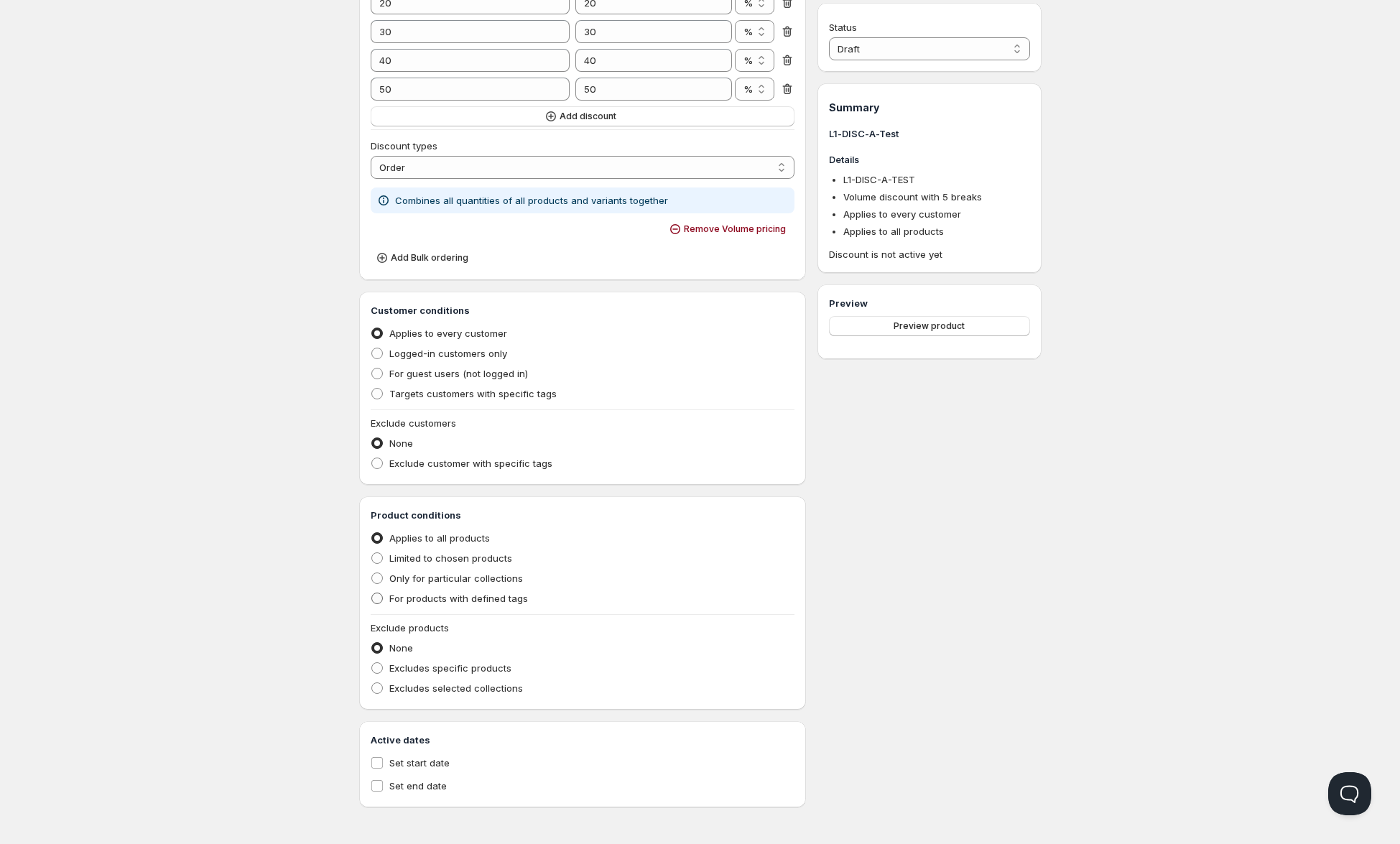
click at [428, 601] on span "For products with defined tags" at bounding box center [459, 599] width 139 height 12
click at [372, 593] on input "For products with defined tags" at bounding box center [371, 593] width 1 height 1
radio input "true"
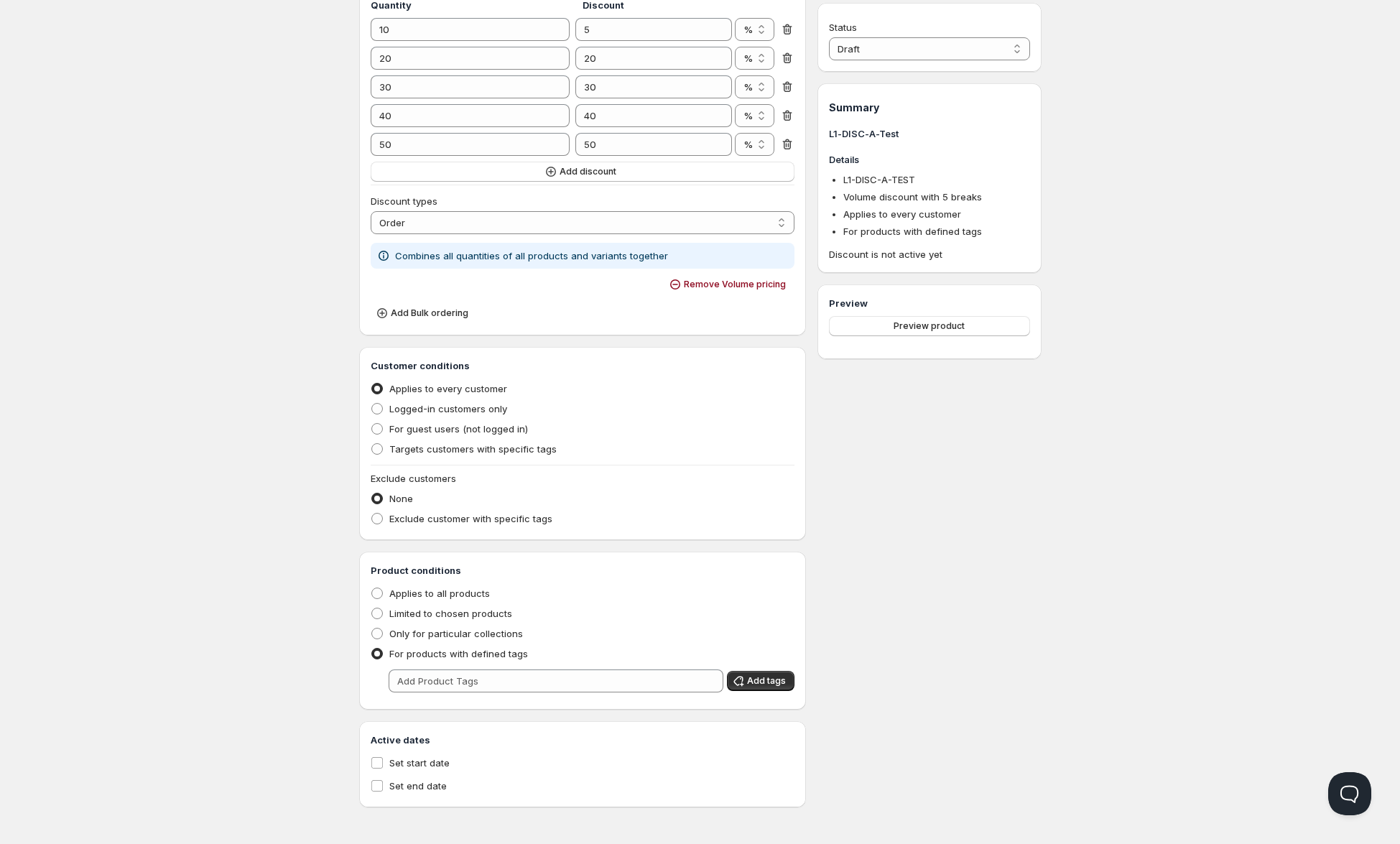
scroll to position [342, 0]
click at [430, 674] on input "text" at bounding box center [557, 681] width 336 height 23
type input "disc-A"
click at [764, 674] on button "Add tags" at bounding box center [760, 681] width 67 height 20
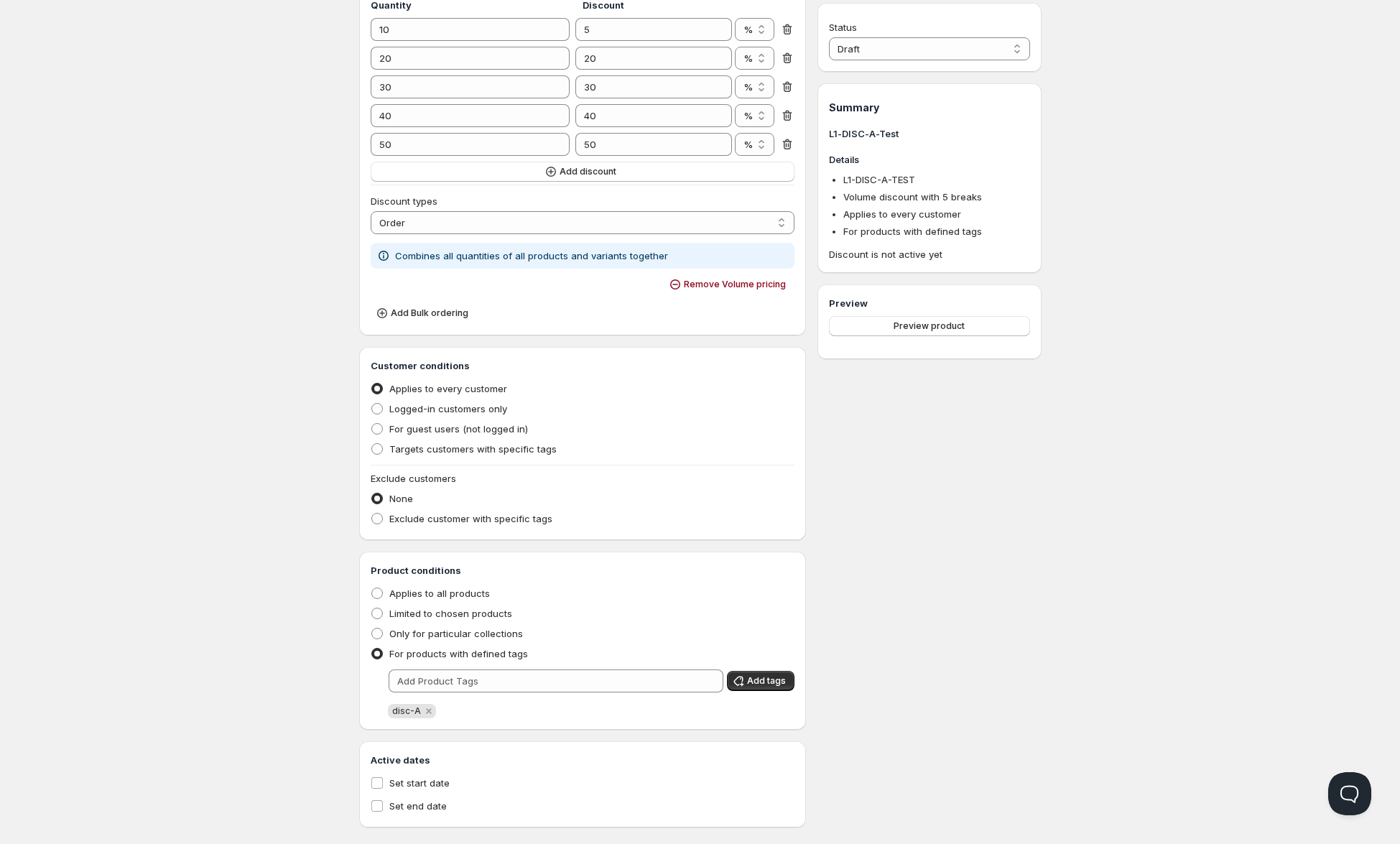
click at [937, 633] on div "Status Draft Active Draft Summary L1-DISC-A-Test Details L1-DISC-A-TEST Volume …" at bounding box center [929, 269] width 223 height 1115
click at [452, 454] on span "Targets customers with specific tags" at bounding box center [473, 449] width 167 height 12
click at [372, 444] on input "Targets customers with specific tags" at bounding box center [371, 443] width 1 height 1
radio input "true"
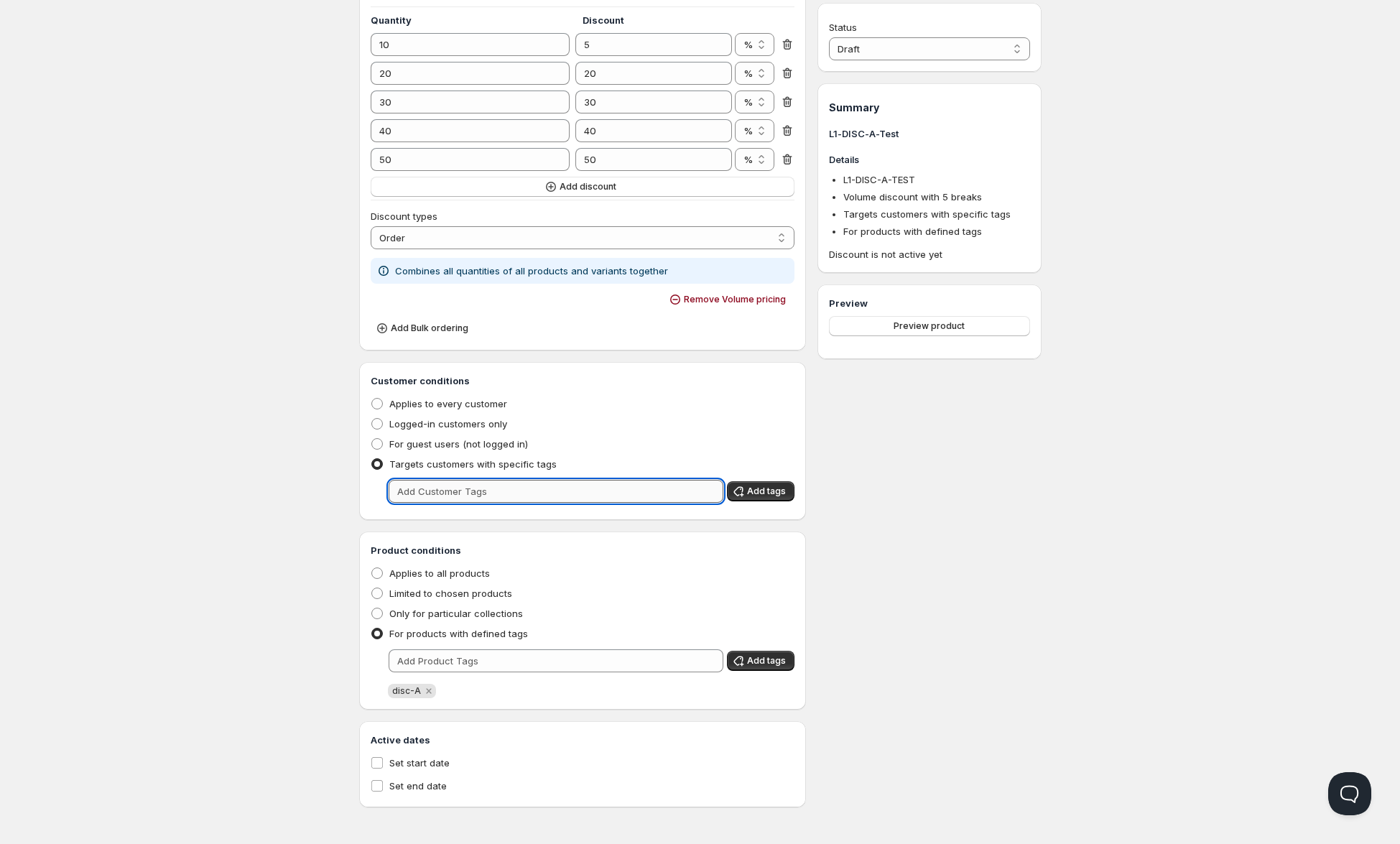
click at [462, 486] on input "text" at bounding box center [557, 491] width 336 height 23
type input "l"
type input "CL1"
click at [248, 469] on div "Home Pricing Price lists Forms Submissions Settings Features Plans L1-DISC-A-Te…" at bounding box center [700, 258] width 1400 height 1171
click at [776, 489] on span "Add tags" at bounding box center [767, 491] width 38 height 12
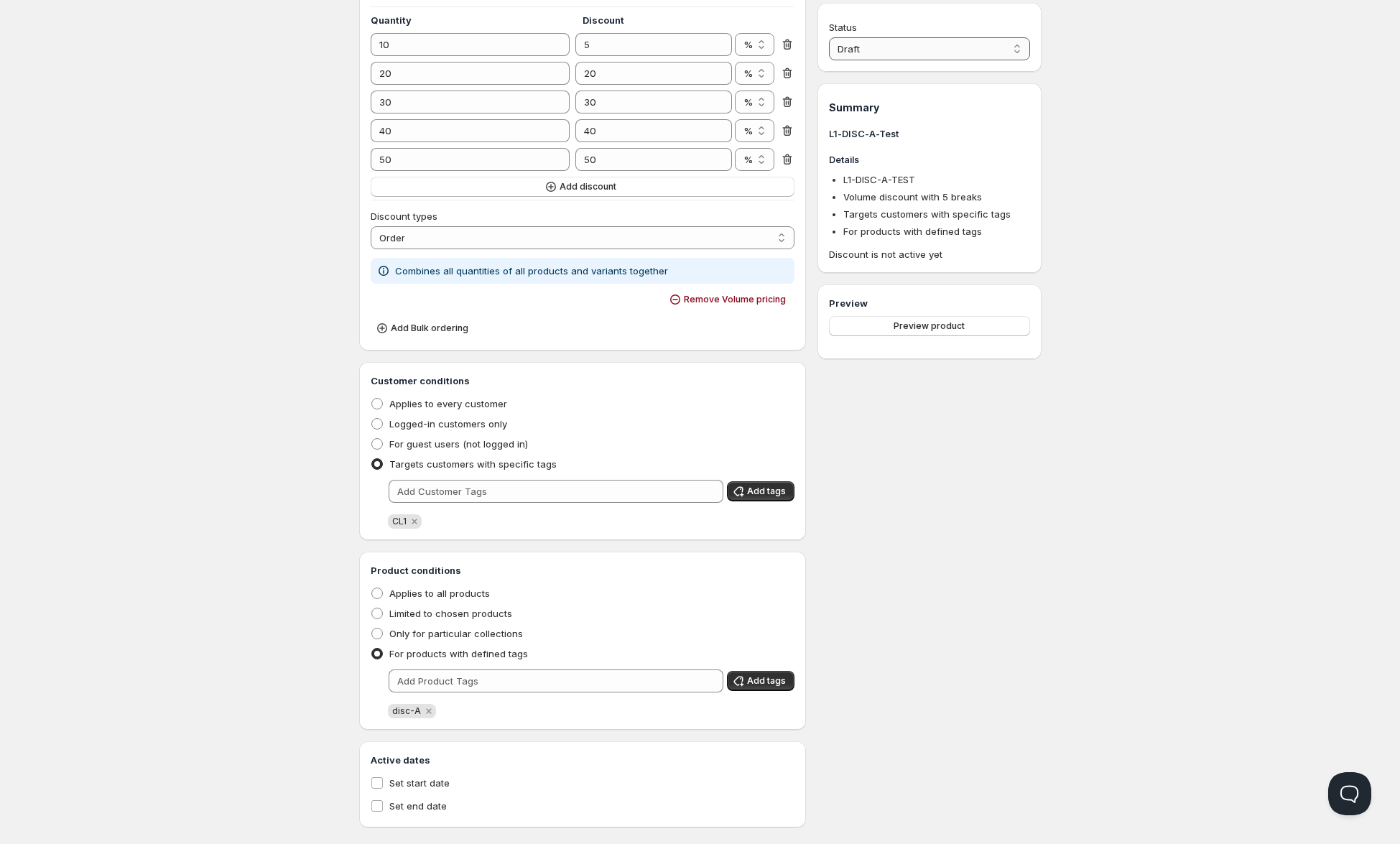
select select "1"
click at [1136, 61] on div "Home Pricing Price lists Forms Submissions Settings Features Plans L1-DISC-A-Te…" at bounding box center [700, 268] width 1400 height 1191
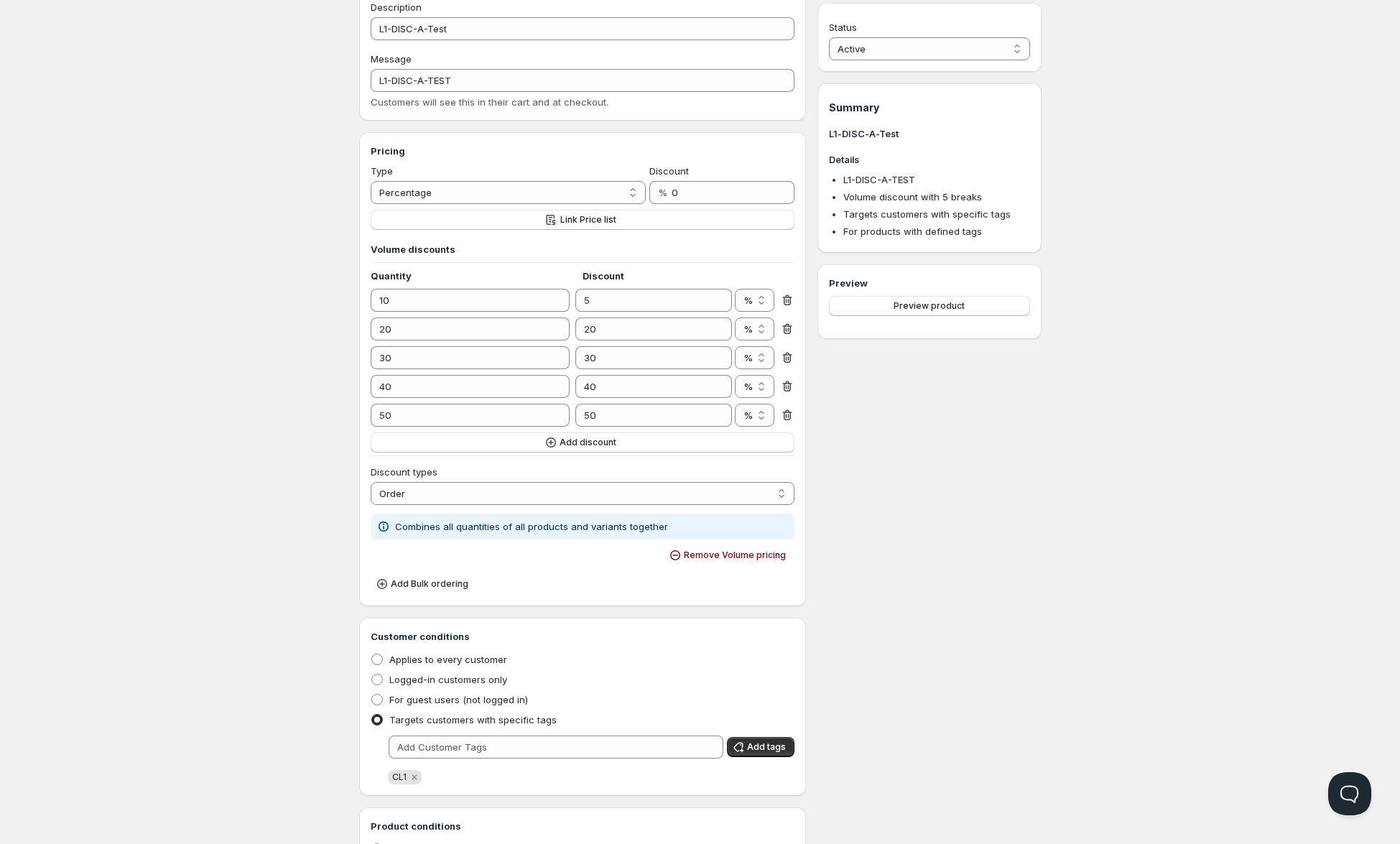
scroll to position [13, 0]
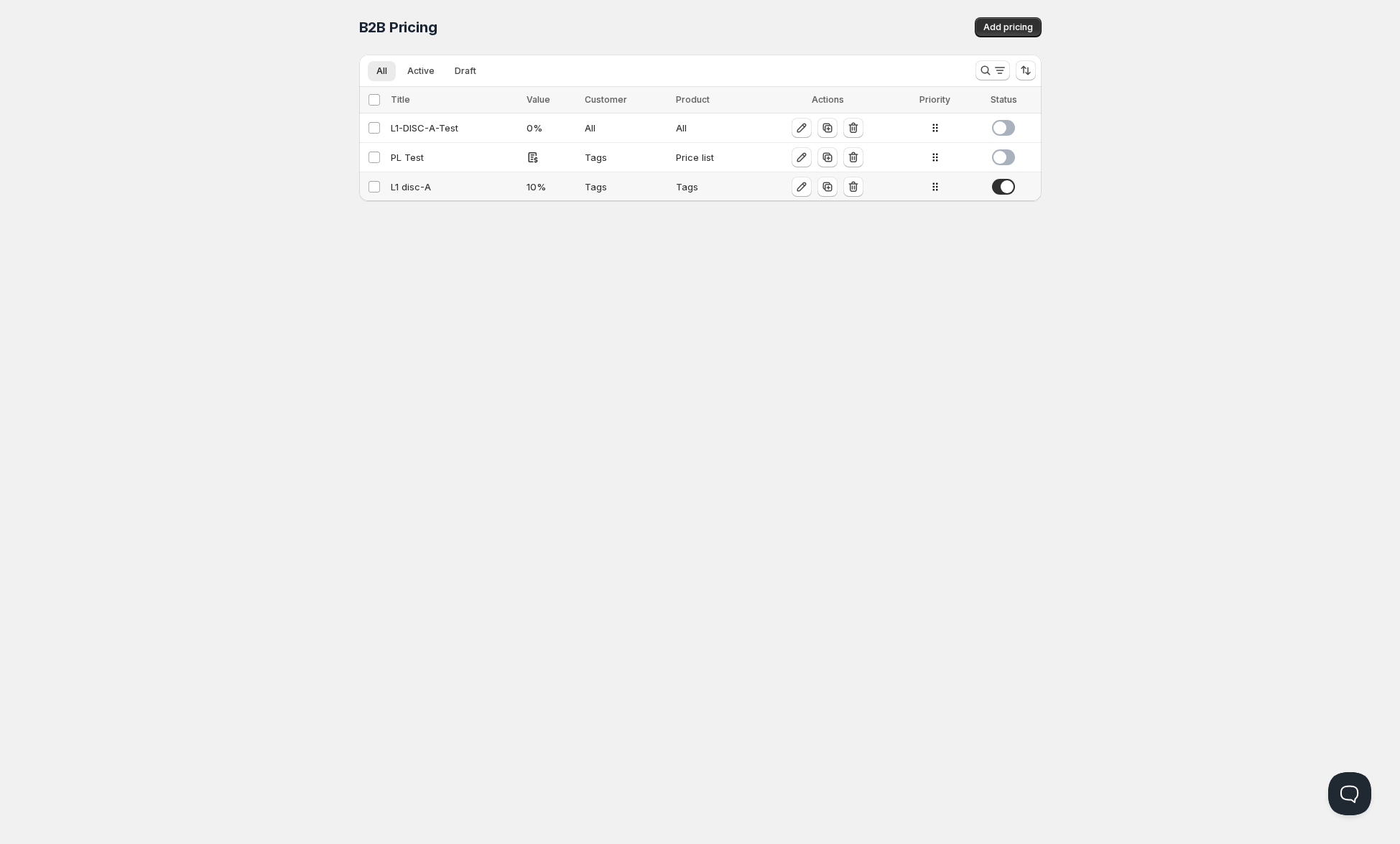
click at [418, 190] on div "L1 disc-A" at bounding box center [455, 186] width 128 height 14
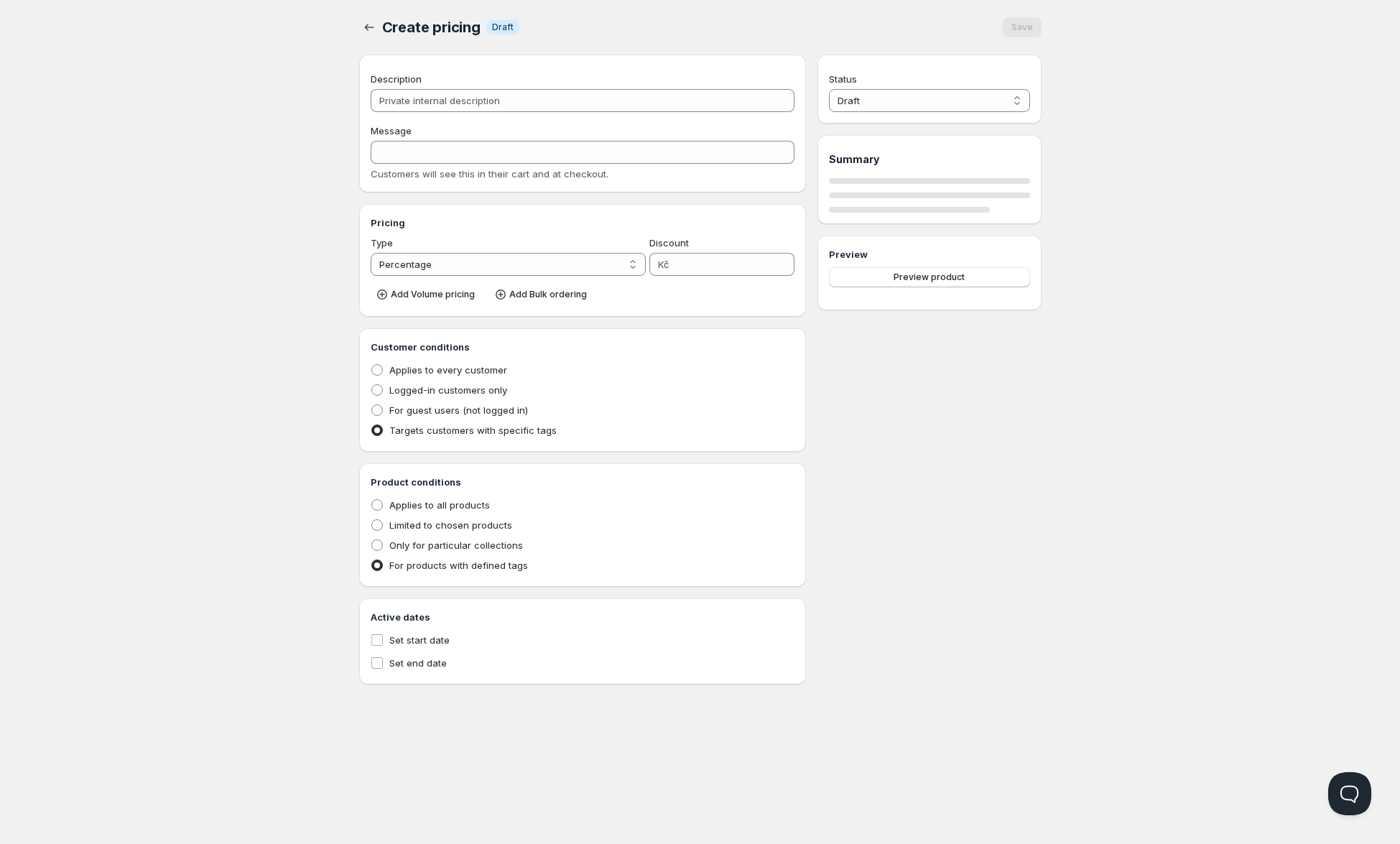
type input "L1 disc-A"
type input "L1_DISC-A"
type input "10"
radio input "true"
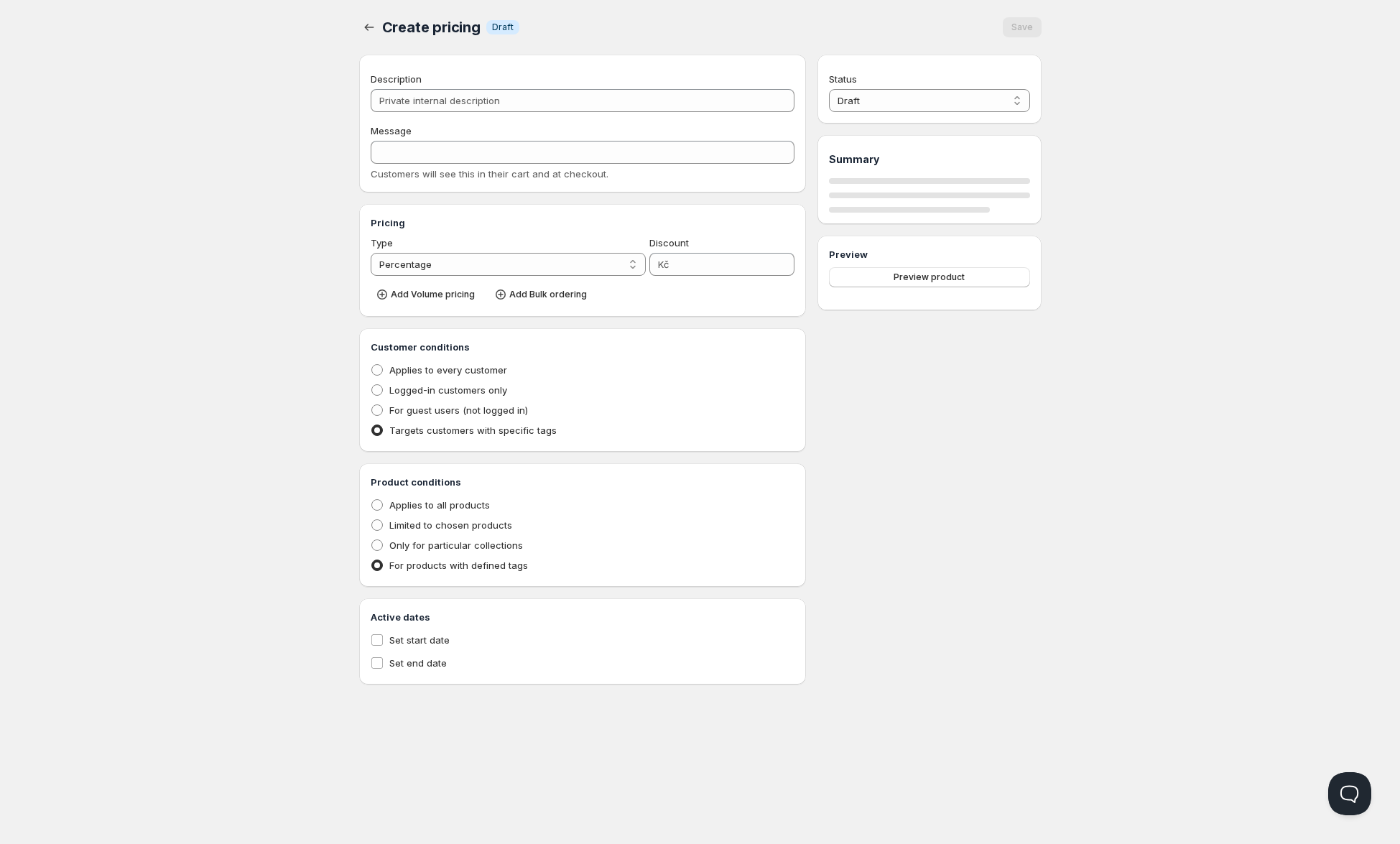
select select "1"
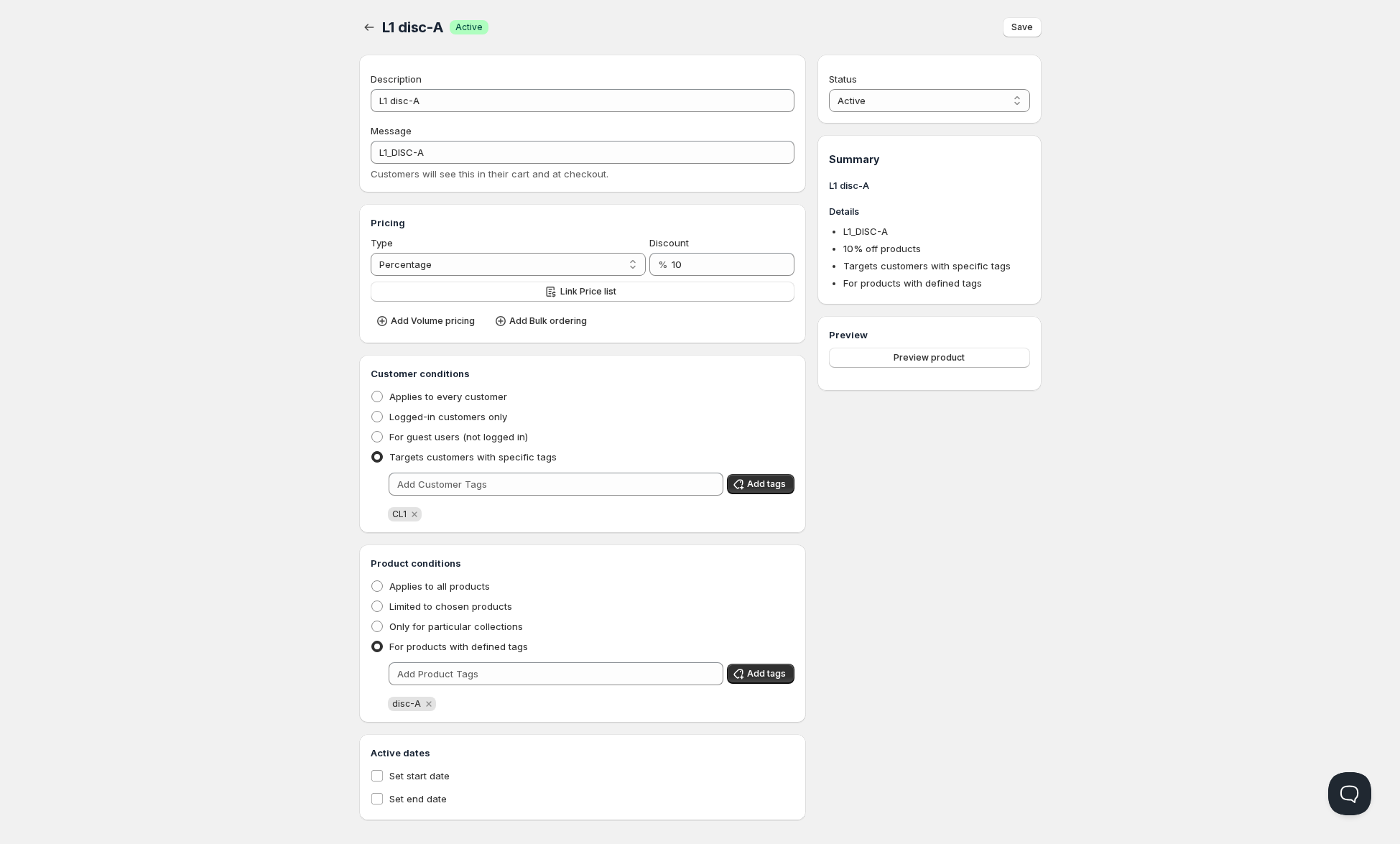
click at [1237, 350] on div "Home Pricing Price lists Forms Submissions Settings Features Plans L1 disc-A. T…" at bounding box center [700, 428] width 1400 height 856
click at [1015, 29] on span "Save" at bounding box center [1022, 27] width 21 height 12
